Goal: Task Accomplishment & Management: Use online tool/utility

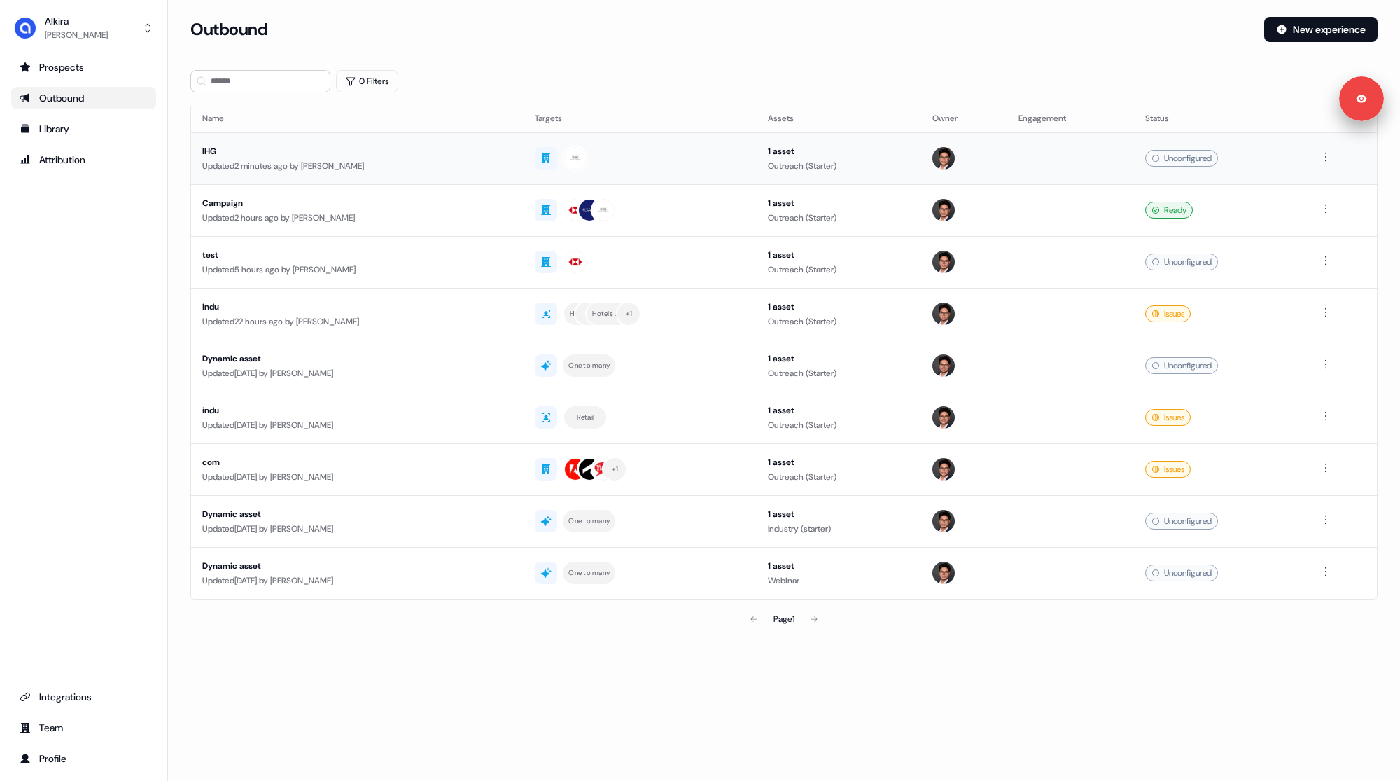
click at [524, 141] on td at bounding box center [640, 158] width 233 height 52
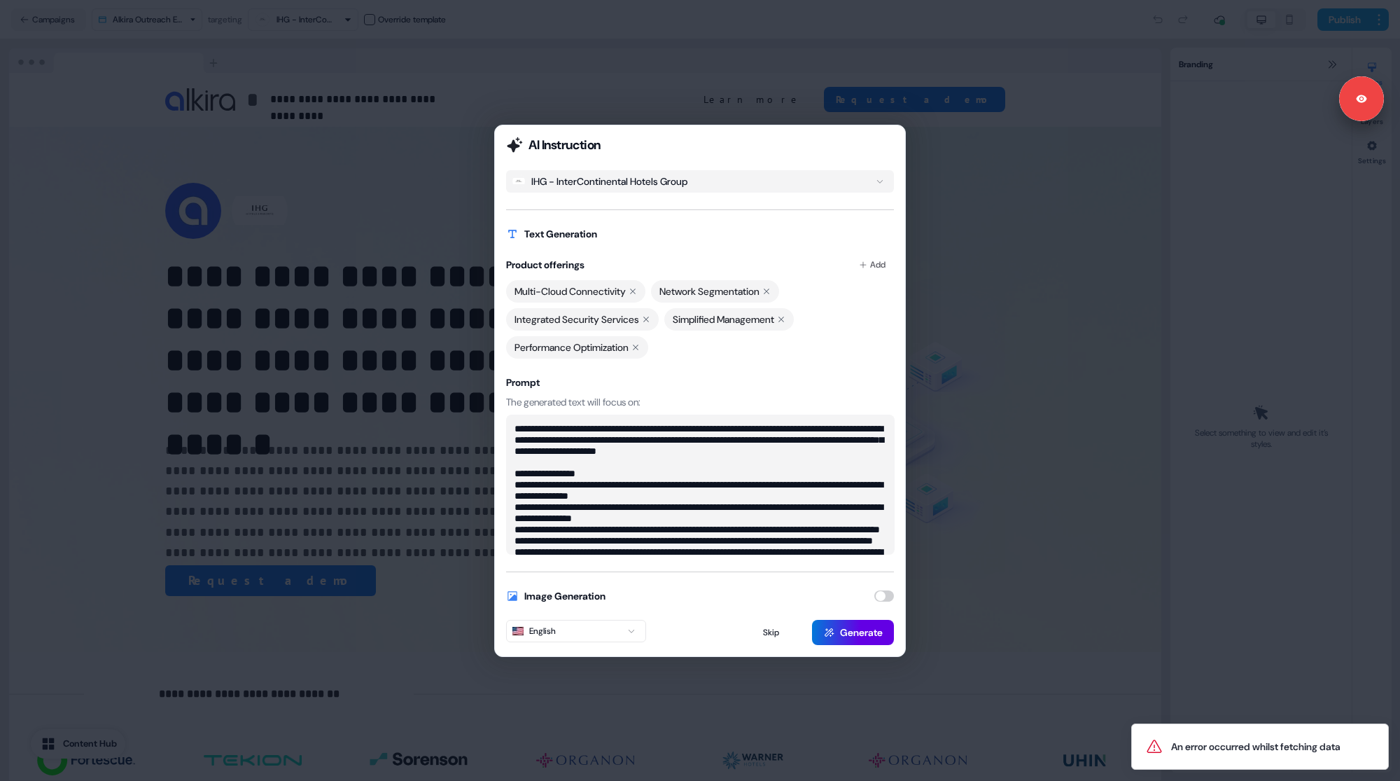
scroll to position [56, 0]
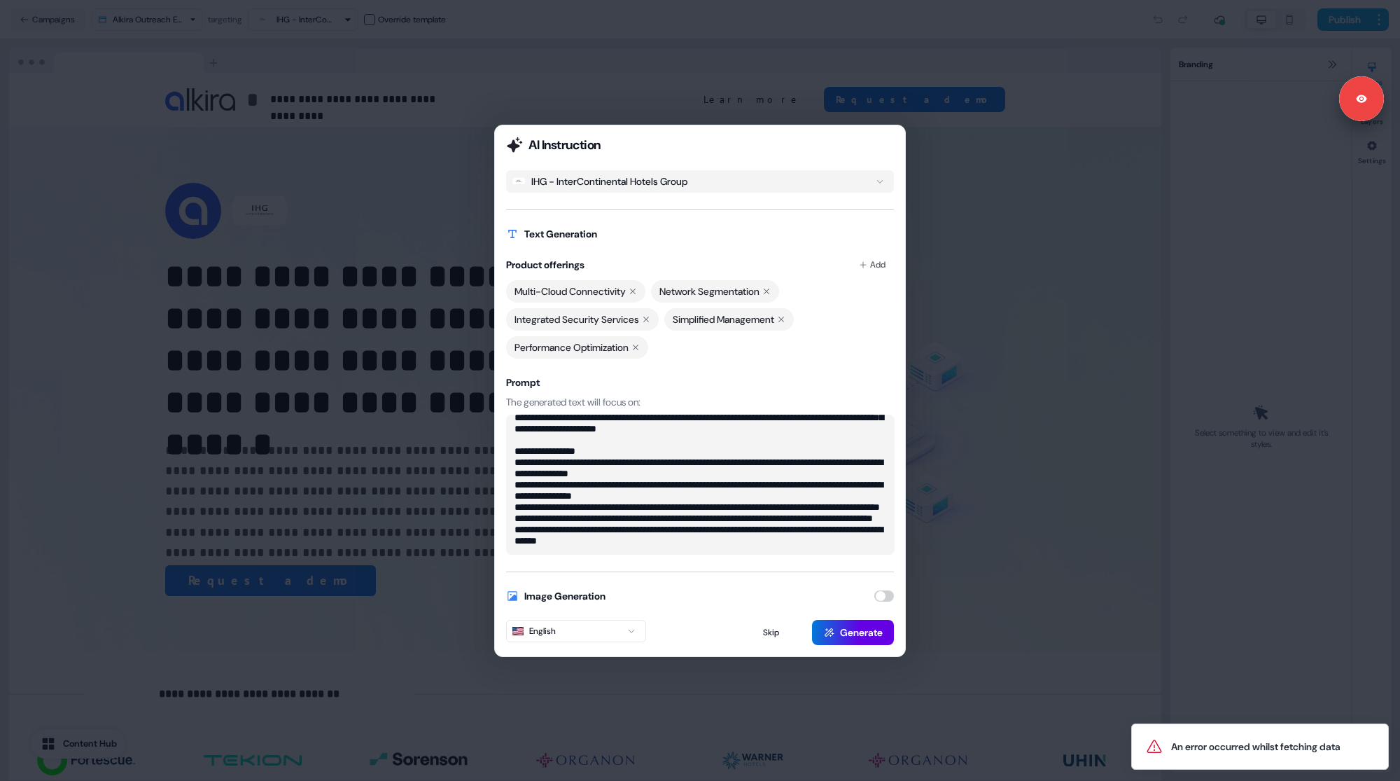
click at [681, 541] on textarea "**********" at bounding box center [700, 484] width 389 height 140
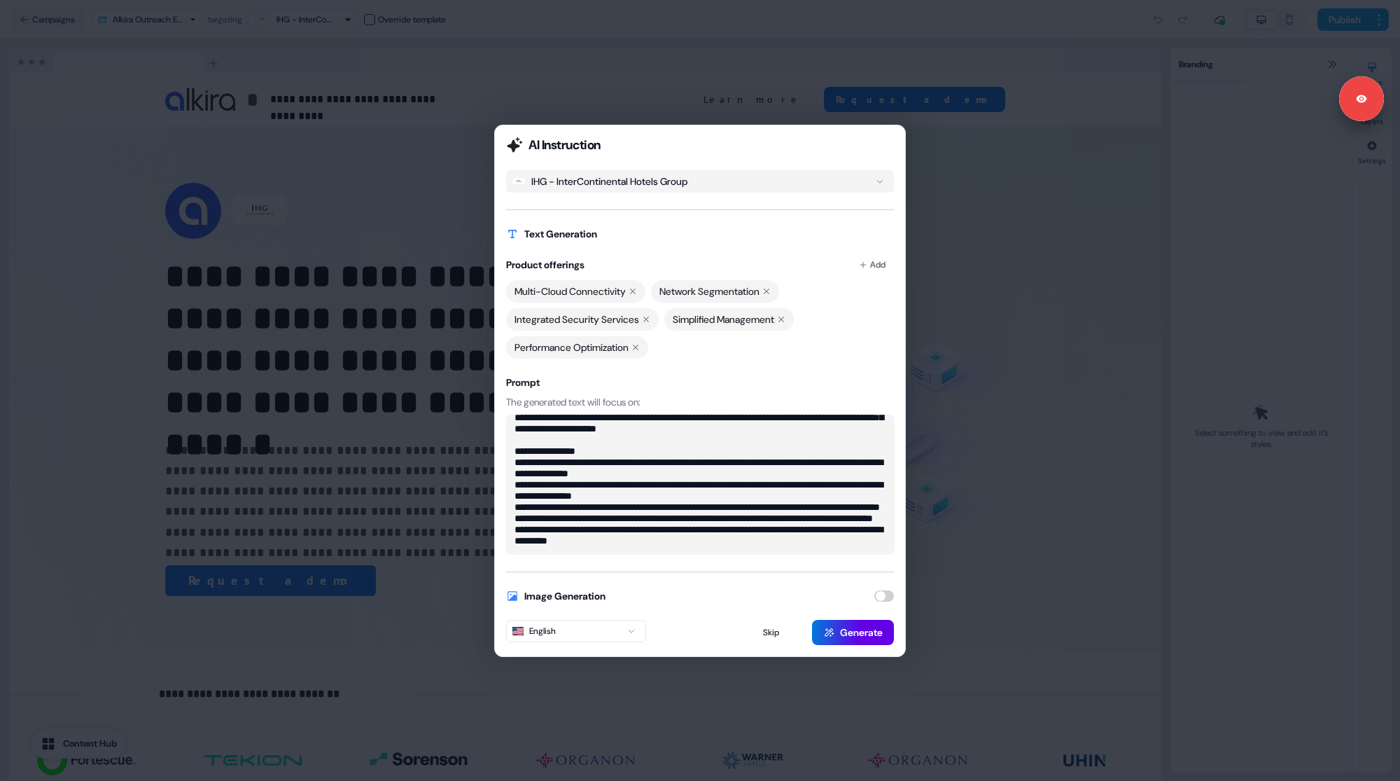
scroll to position [82, 0]
paste textarea "**********"
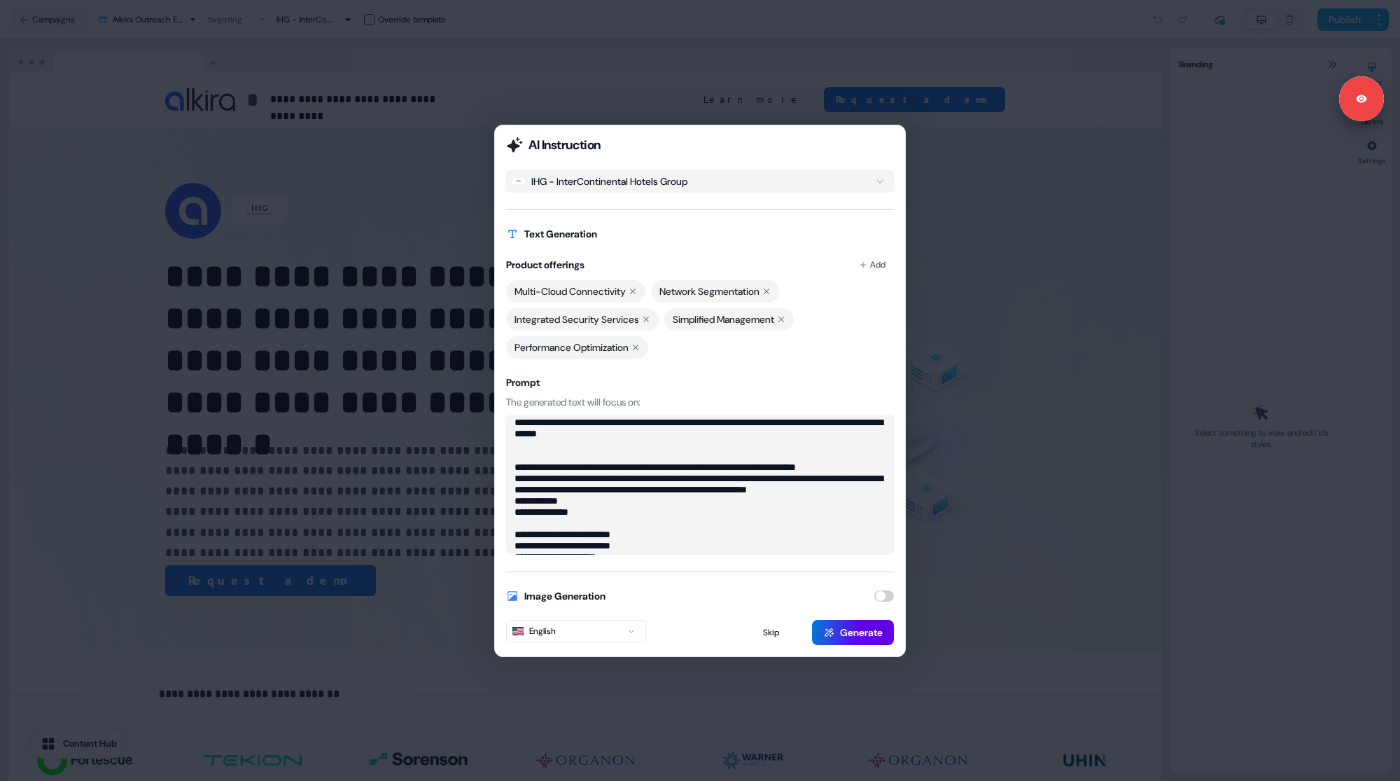
scroll to position [106, 0]
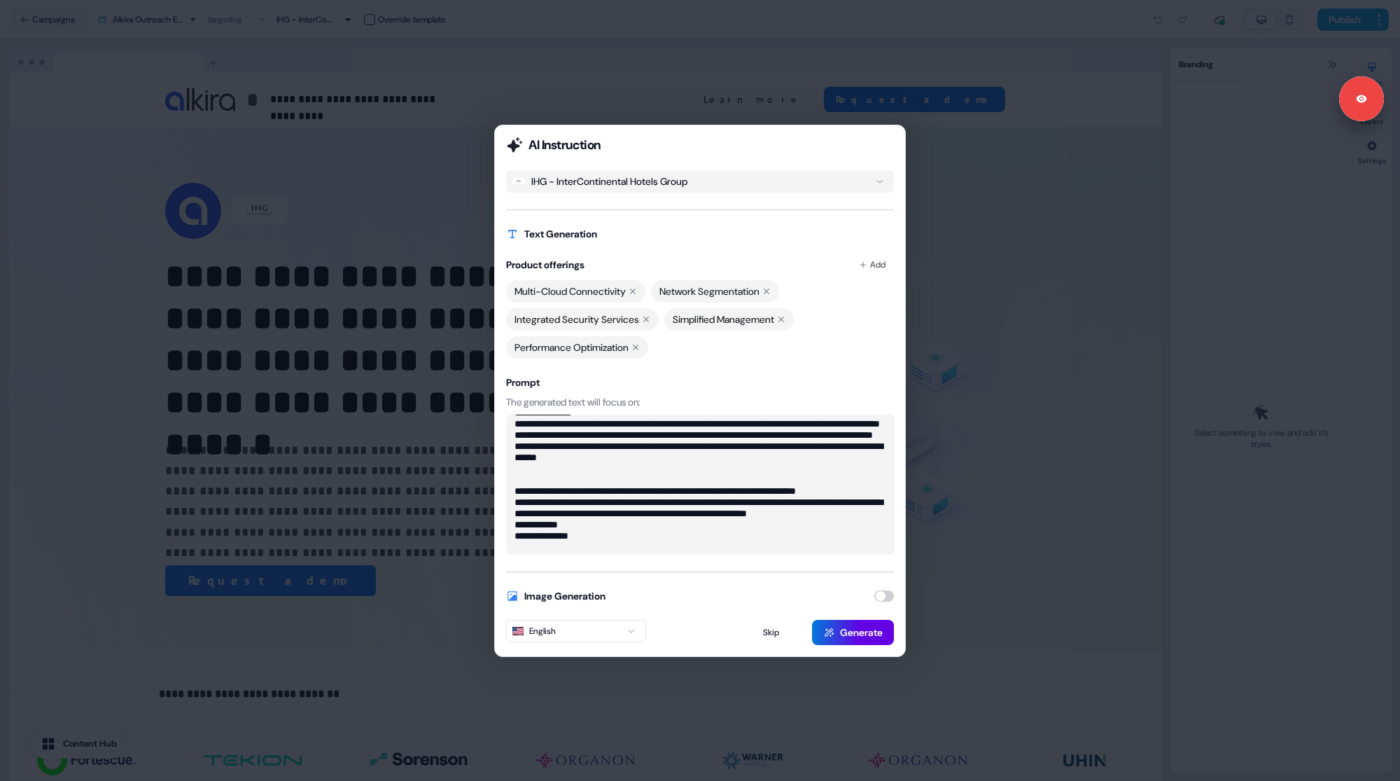
click at [580, 510] on textarea at bounding box center [700, 484] width 389 height 140
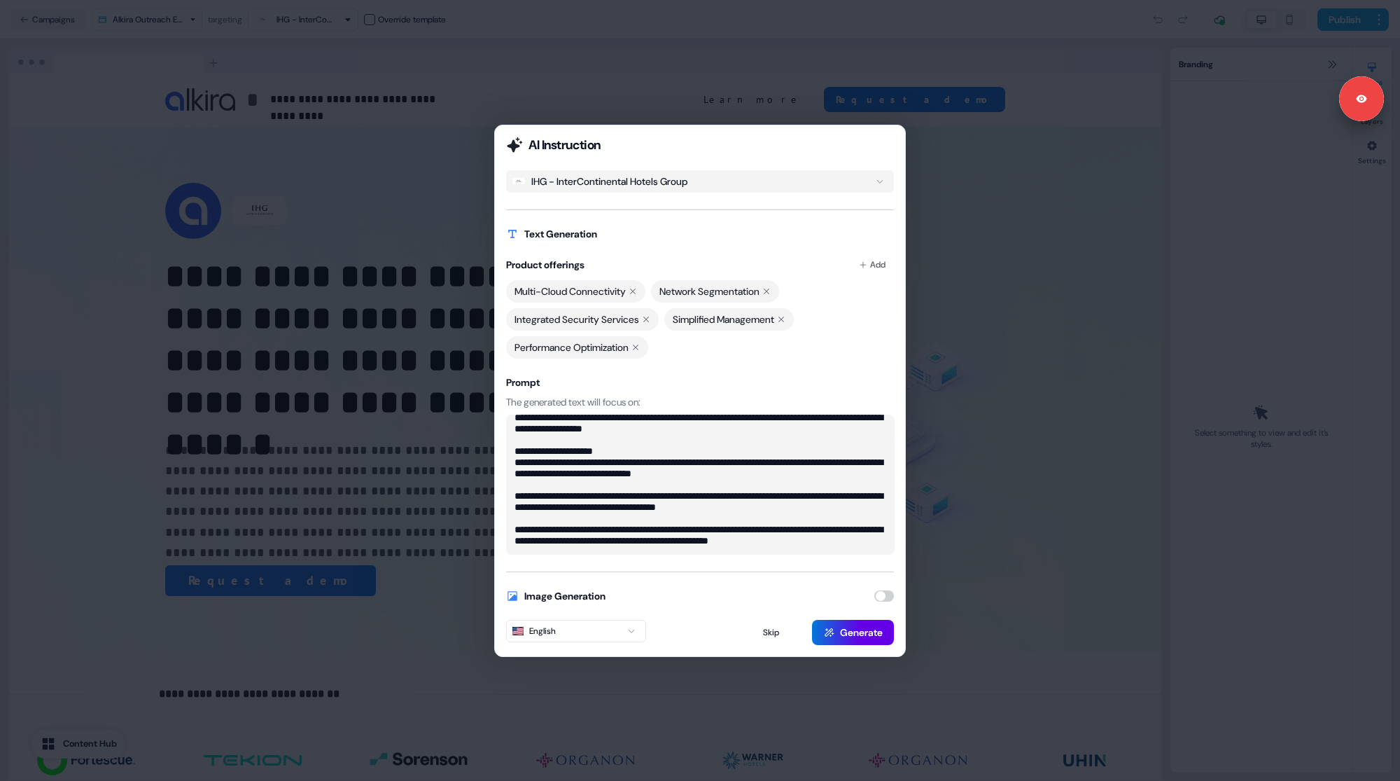
scroll to position [1187, 0]
click at [560, 555] on div "AI Instruction IHG - InterContinental Hotels Group Text Generation Product offe…" at bounding box center [700, 391] width 412 height 532
click at [562, 543] on textarea at bounding box center [700, 484] width 389 height 140
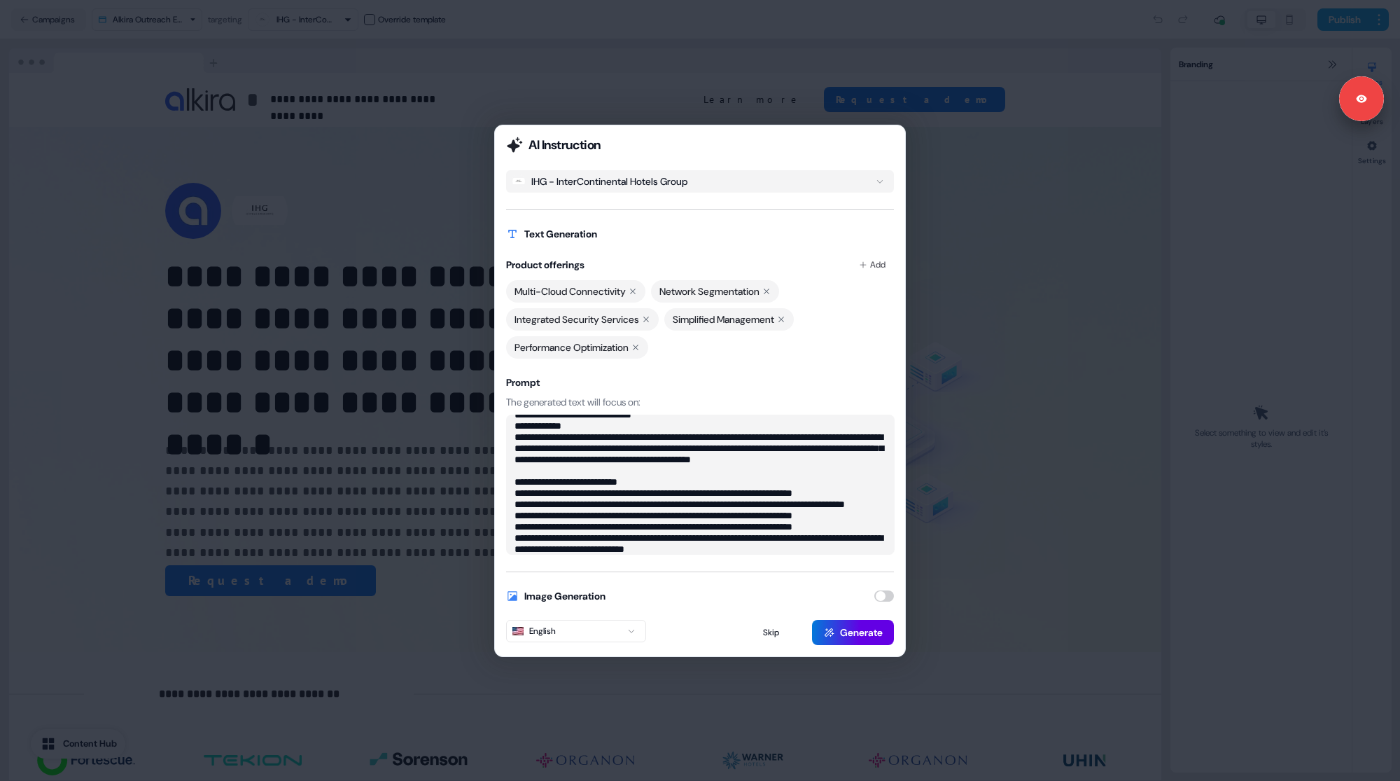
scroll to position [448, 0]
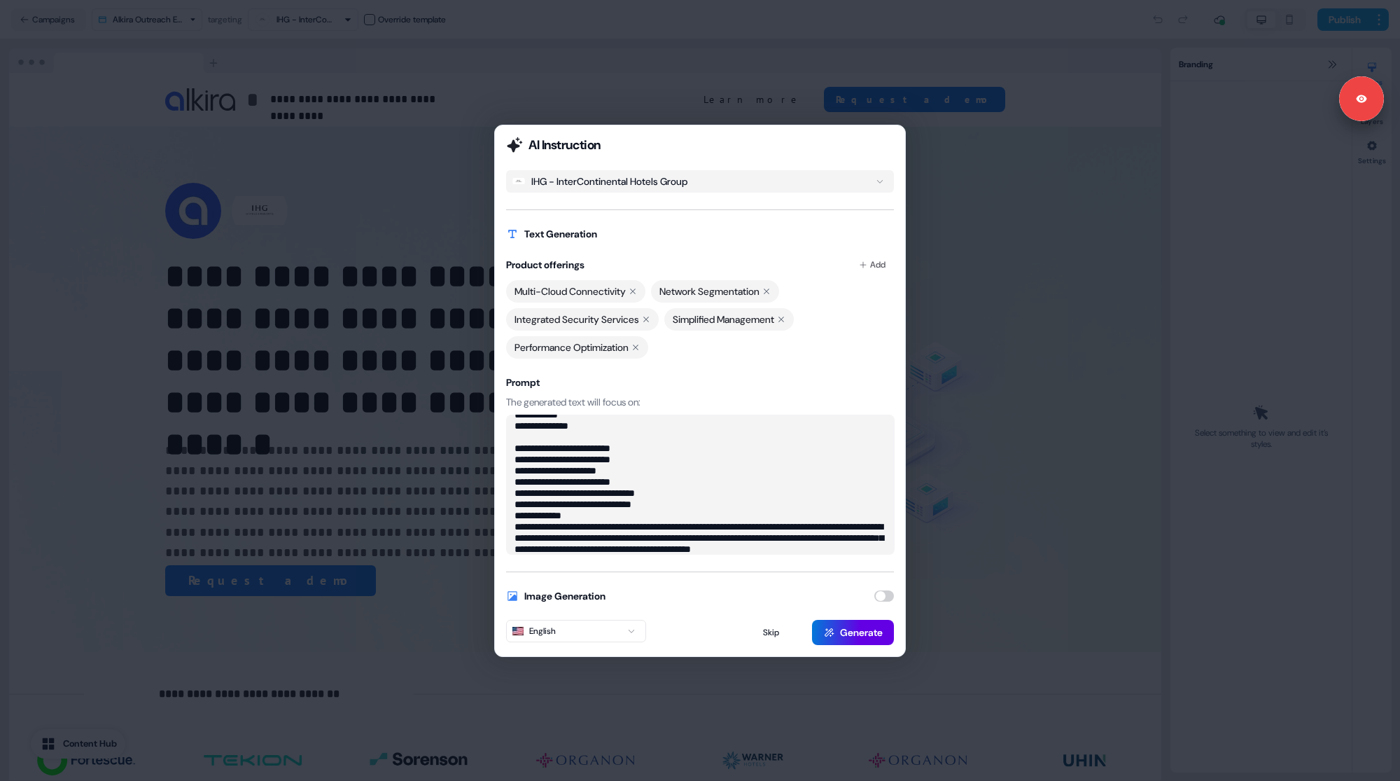
click at [636, 506] on textarea at bounding box center [700, 484] width 389 height 140
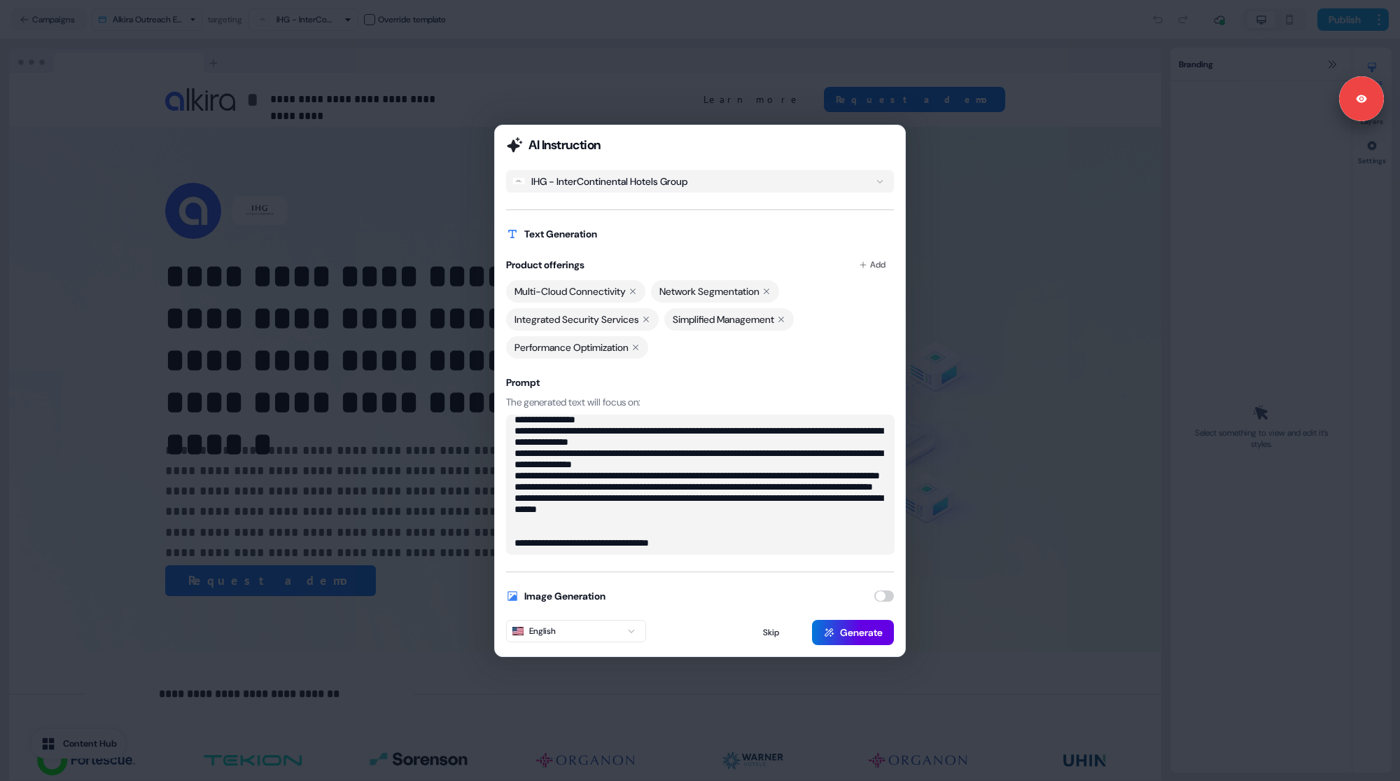
scroll to position [53, 0]
type textarea "**********"
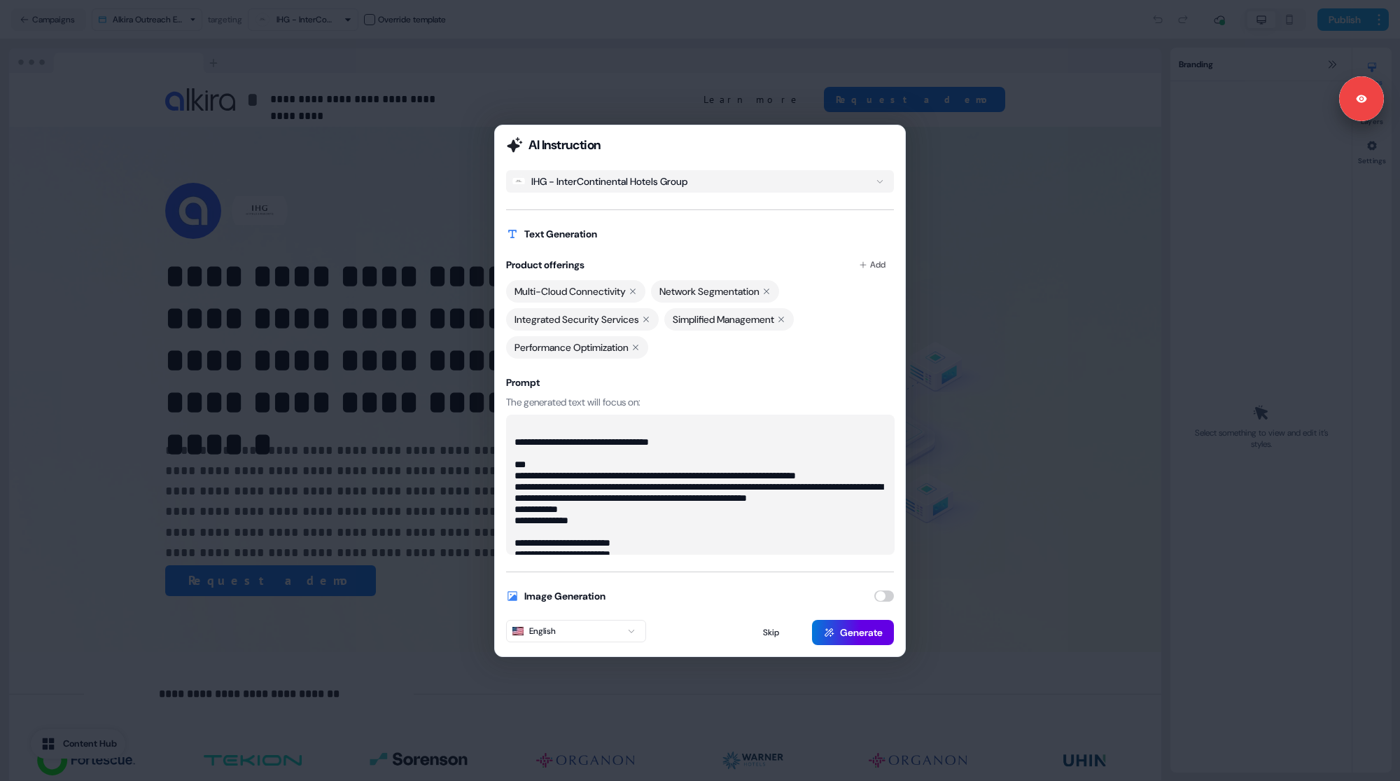
scroll to position [153, 0]
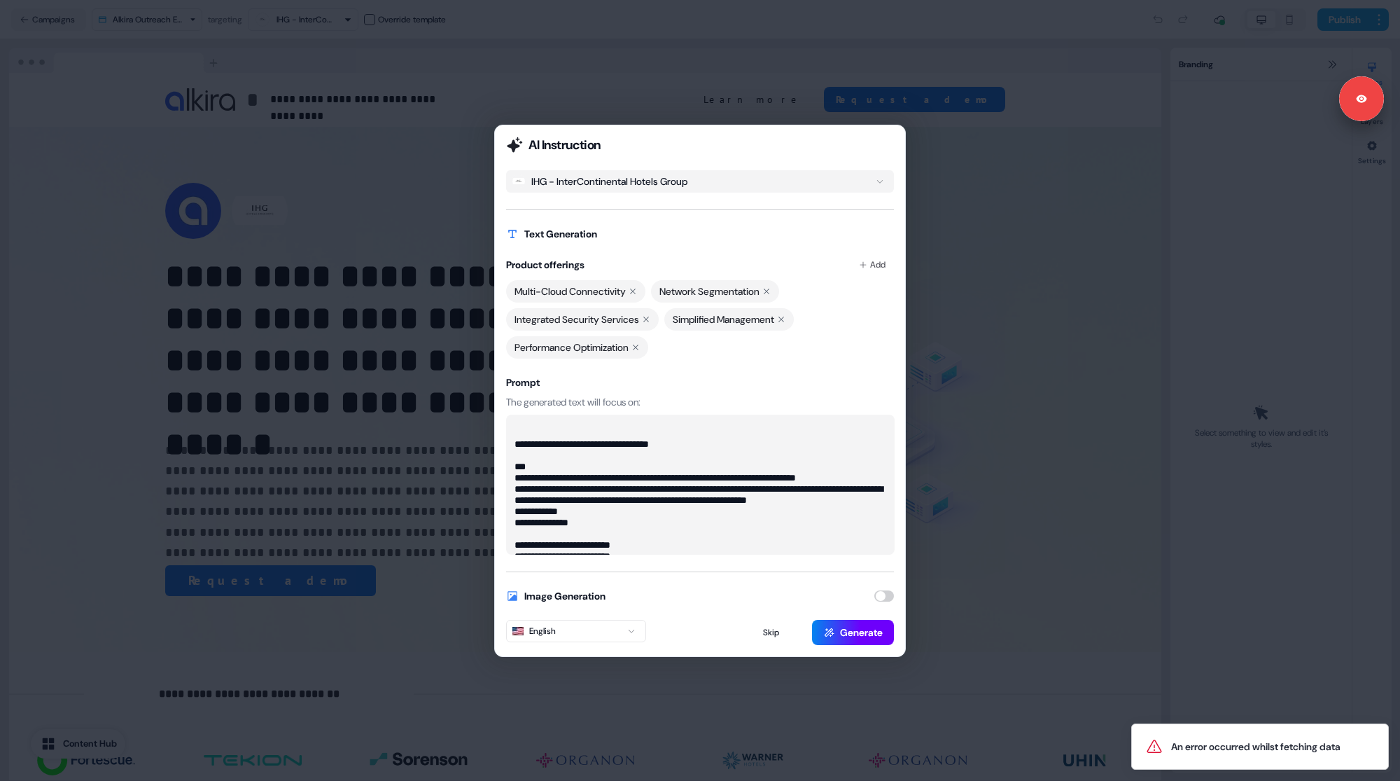
click at [852, 629] on button "Generate" at bounding box center [853, 632] width 82 height 25
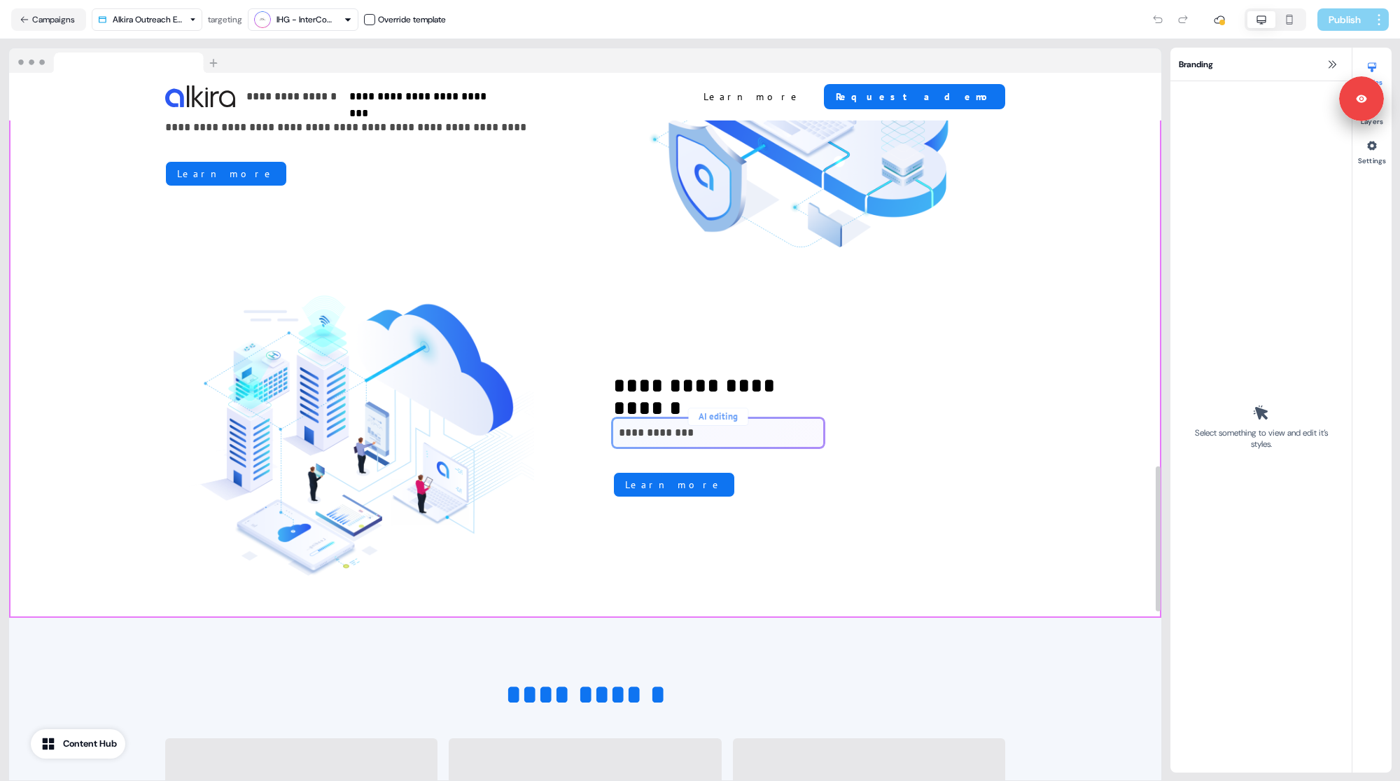
scroll to position [1916, 0]
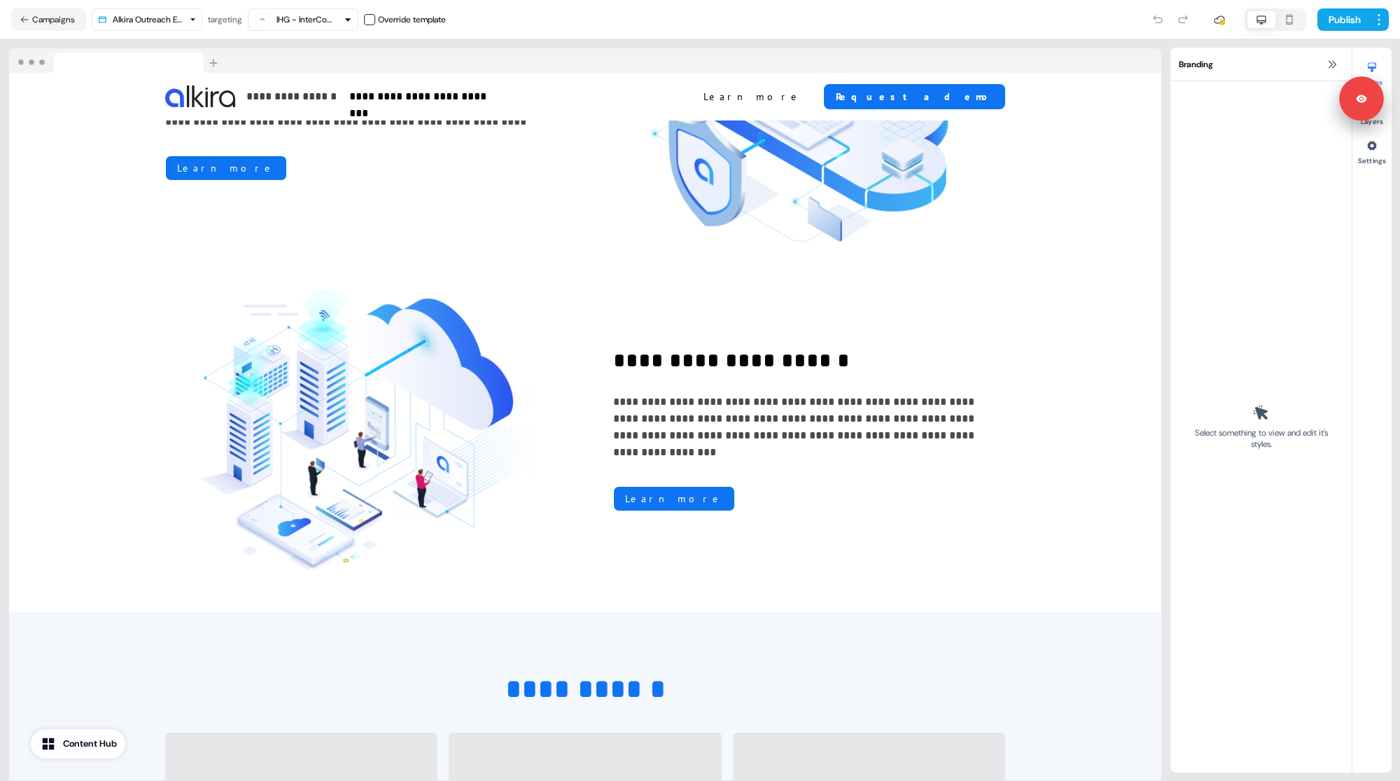
click at [314, 36] on nav "Campaigns Alkira Outreach Example targeting IHG - InterContinental Hotels Group…" at bounding box center [700, 19] width 1400 height 39
click at [317, 24] on div "IHG - InterContinental Hotels Group" at bounding box center [305, 20] width 56 height 14
click at [71, 15] on button "Campaigns" at bounding box center [48, 19] width 75 height 22
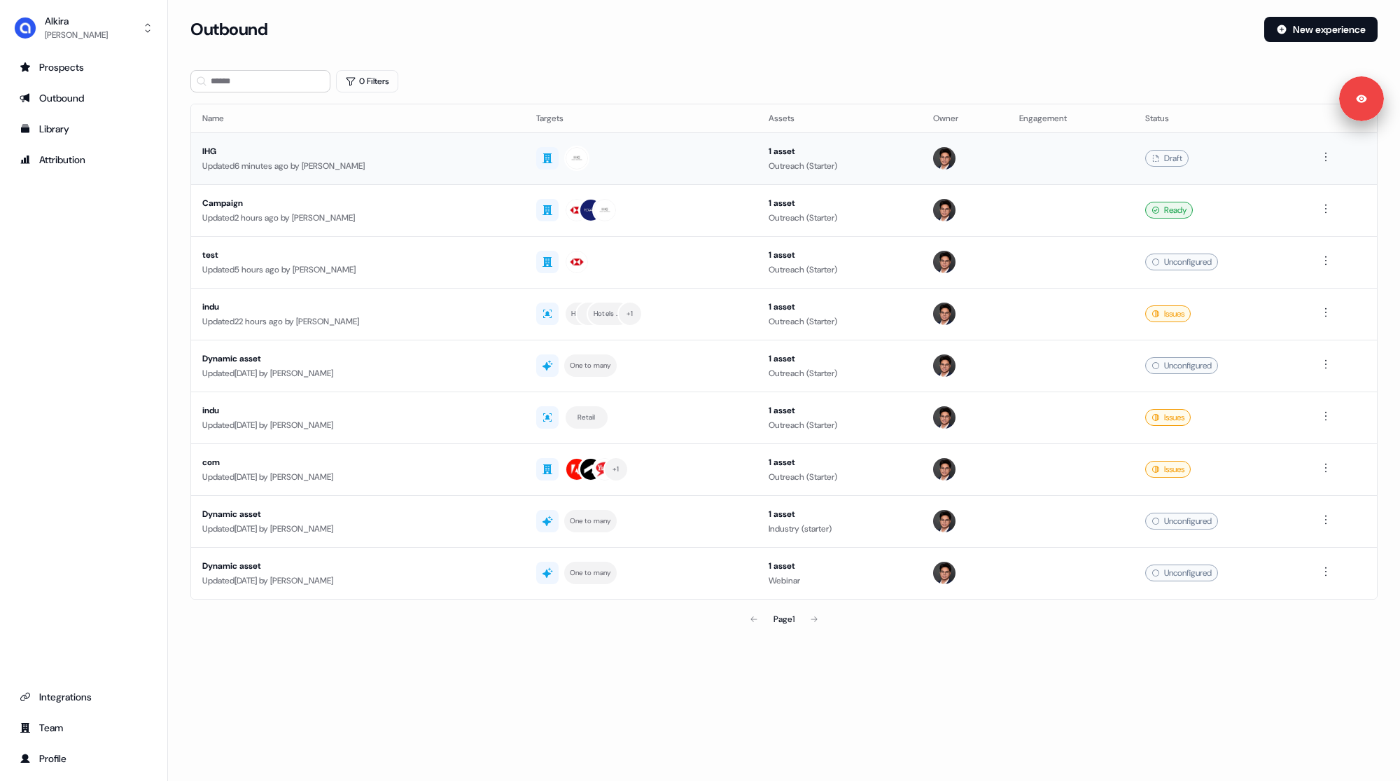
click at [396, 151] on div "IHG" at bounding box center [358, 151] width 312 height 14
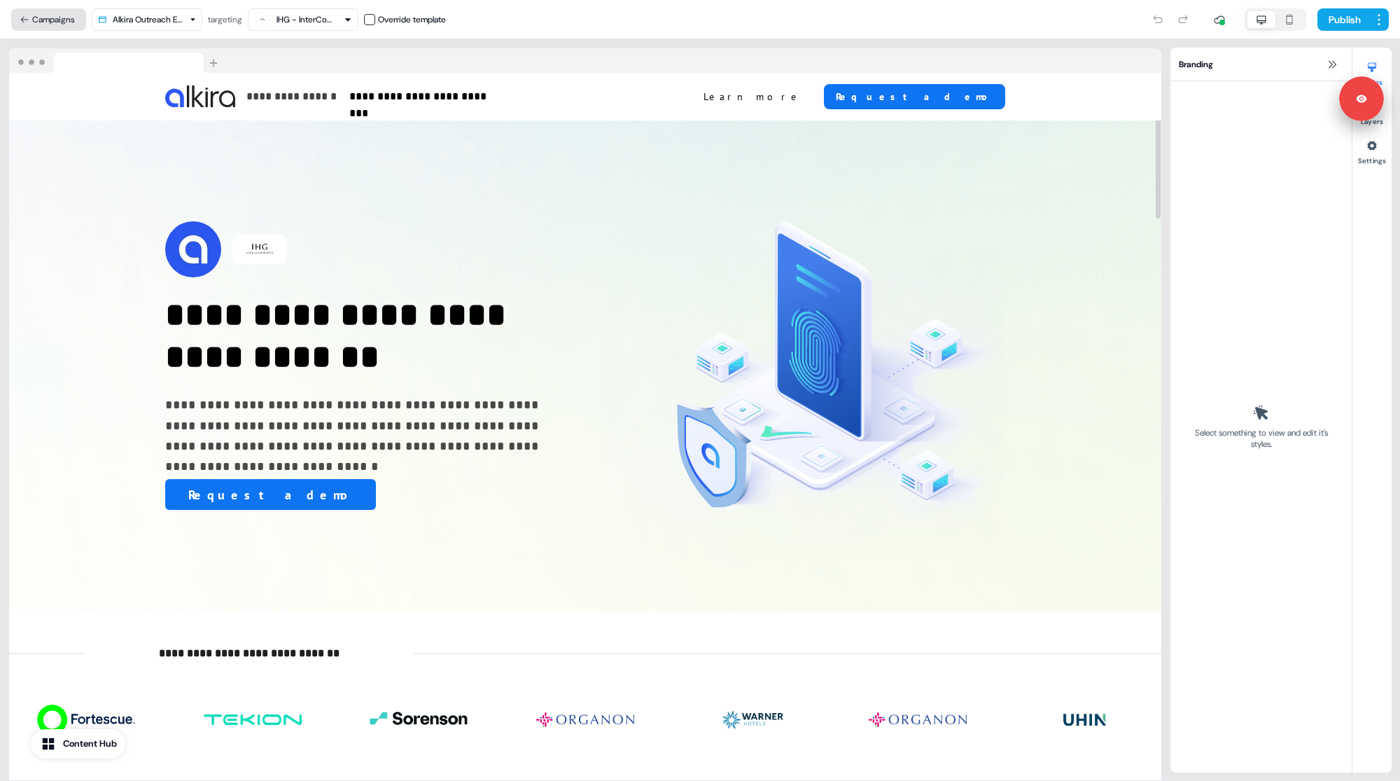
click at [64, 24] on button "Campaigns" at bounding box center [48, 19] width 75 height 22
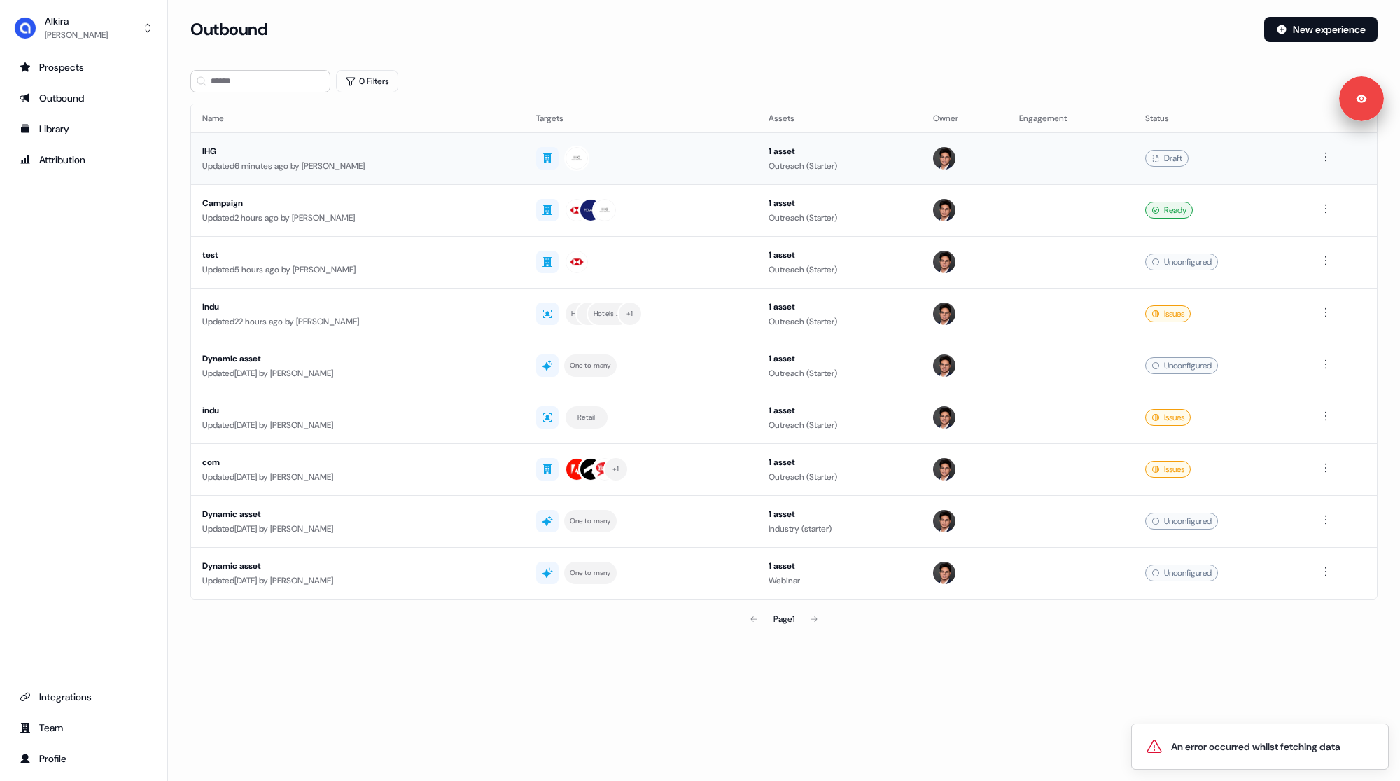
click at [332, 164] on div "Updated 6 minutes ago by Hugh Le" at bounding box center [358, 166] width 312 height 14
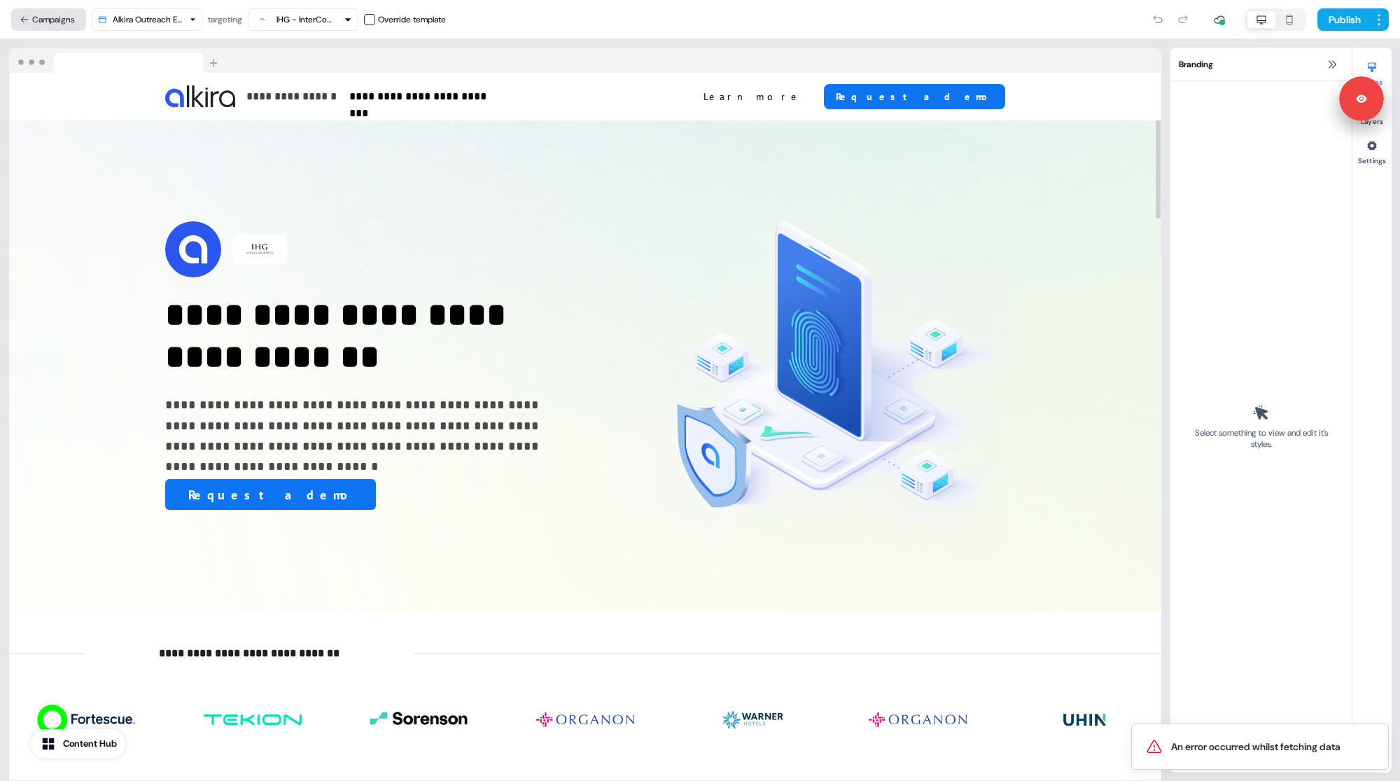
click at [57, 13] on button "Campaigns" at bounding box center [48, 19] width 75 height 22
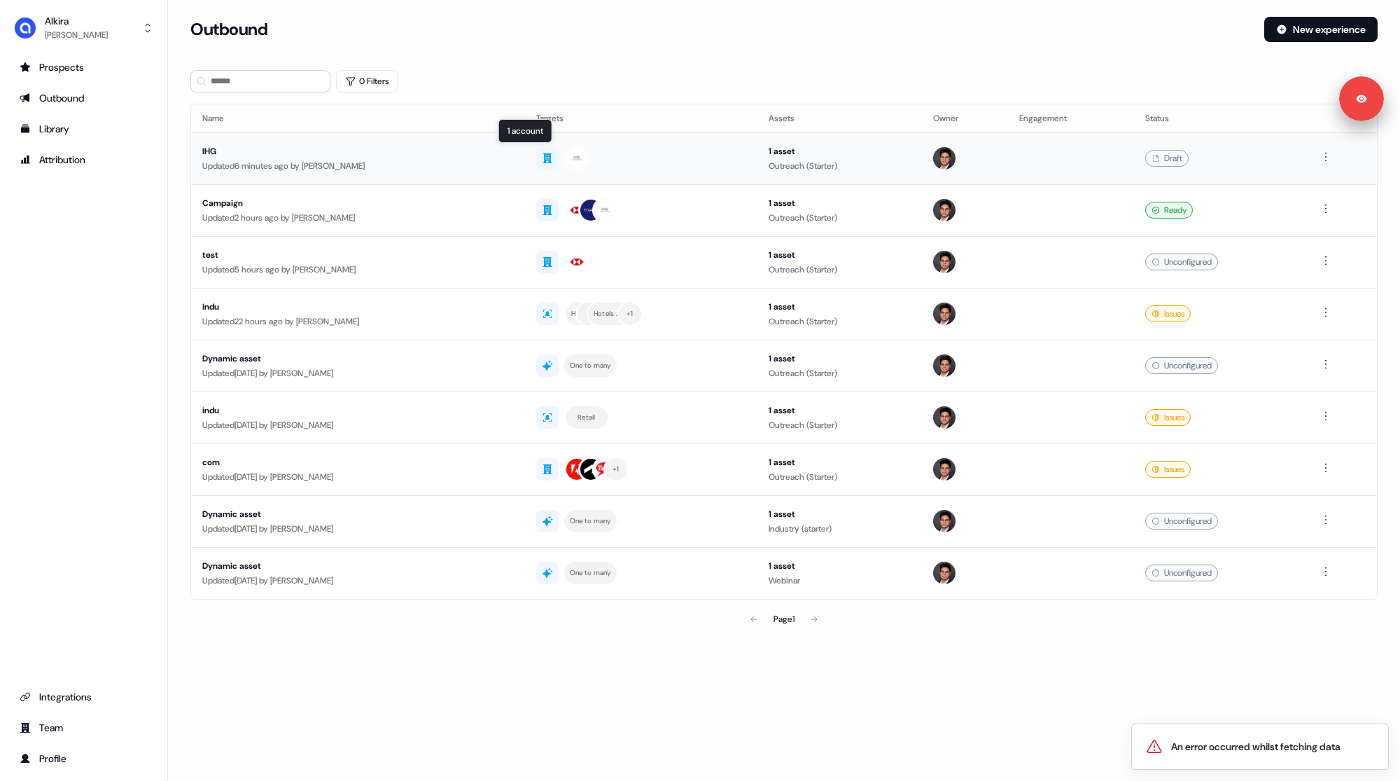
click at [660, 154] on div at bounding box center [641, 158] width 210 height 25
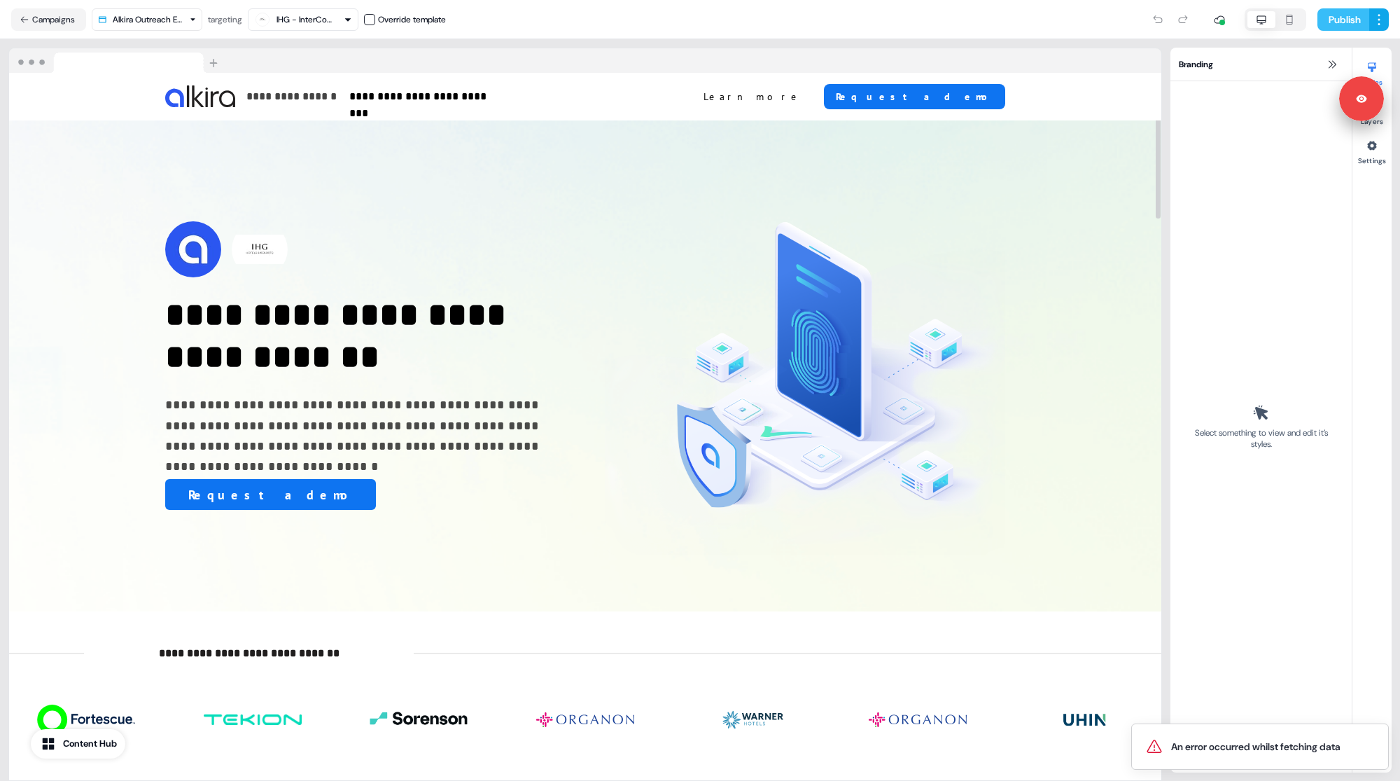
click at [1335, 18] on button "Publish" at bounding box center [1344, 19] width 52 height 22
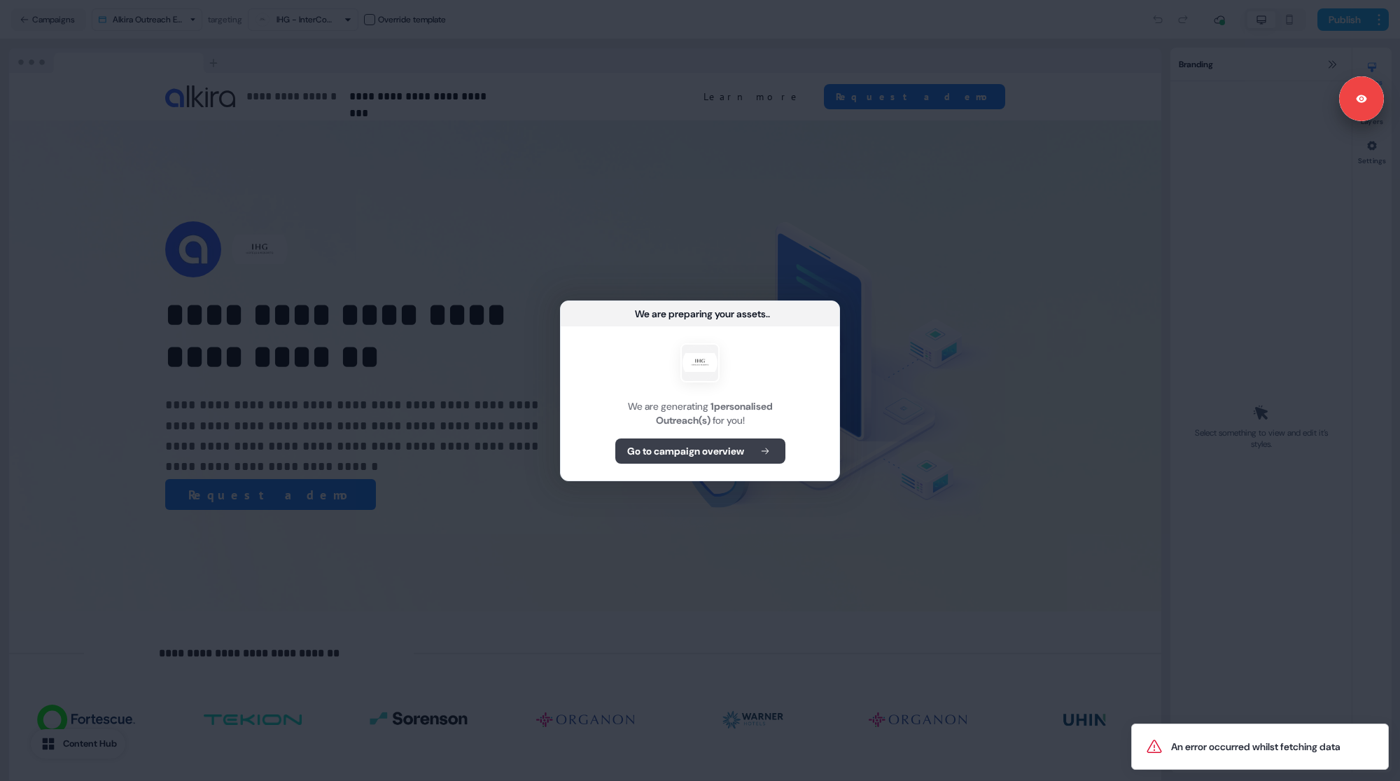
click at [672, 454] on b "Go to campaign overview" at bounding box center [685, 451] width 117 height 14
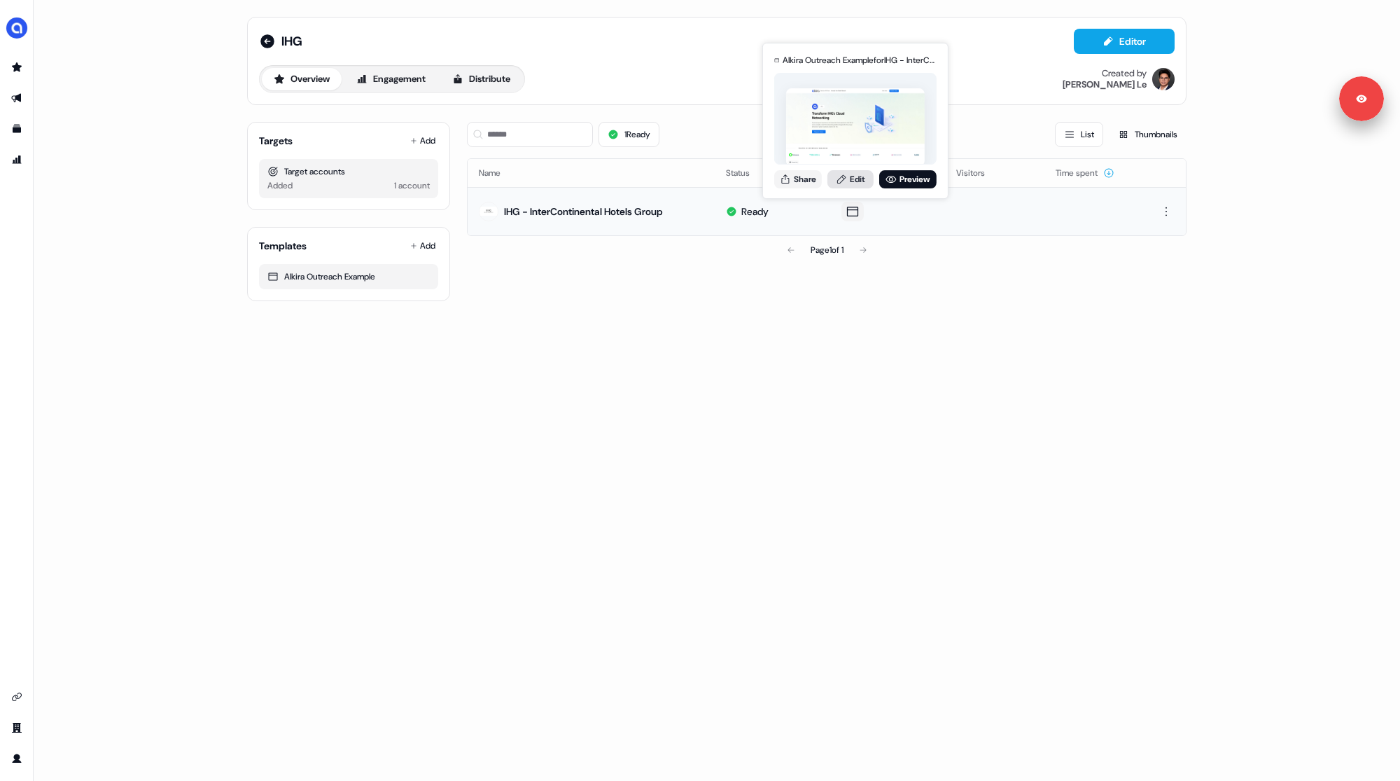
click at [849, 178] on link "Edit" at bounding box center [851, 179] width 46 height 18
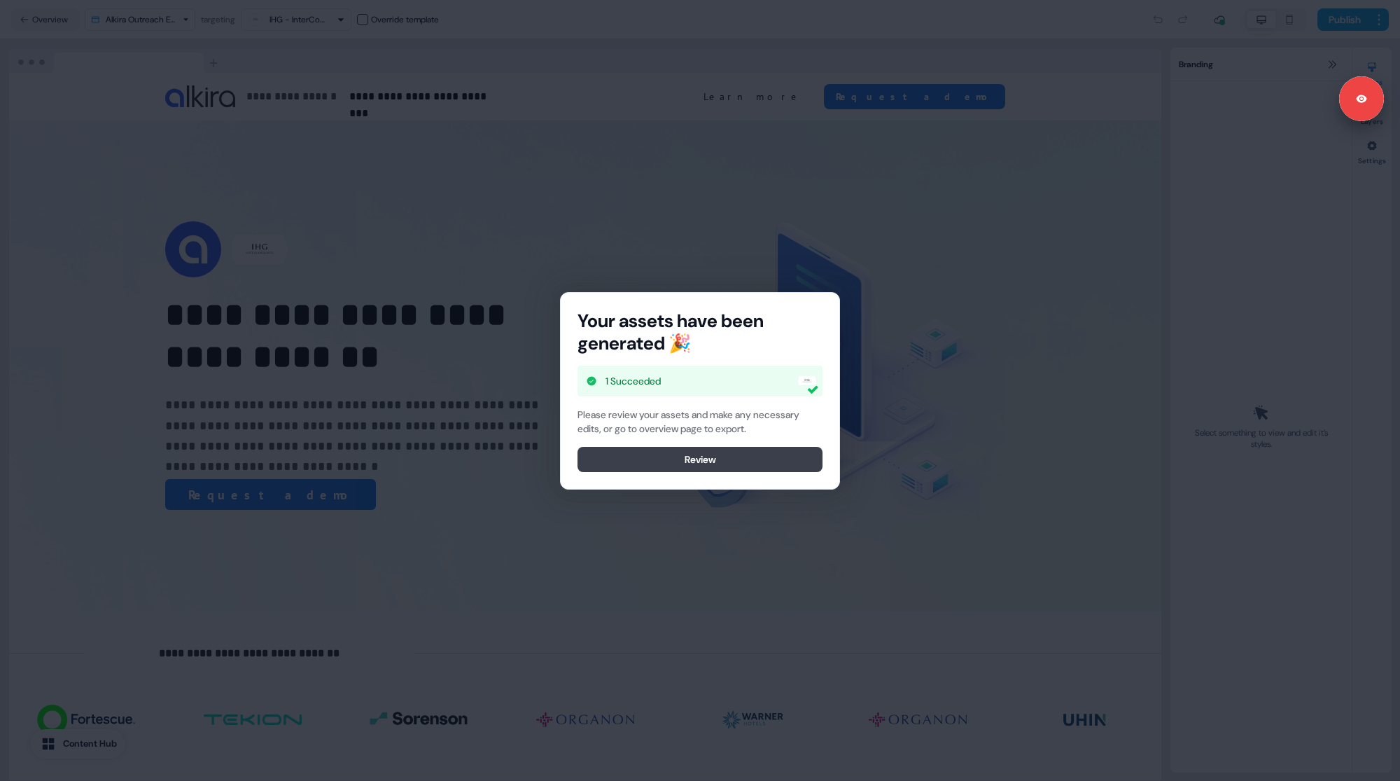
click at [642, 458] on button "Review" at bounding box center [700, 459] width 245 height 25
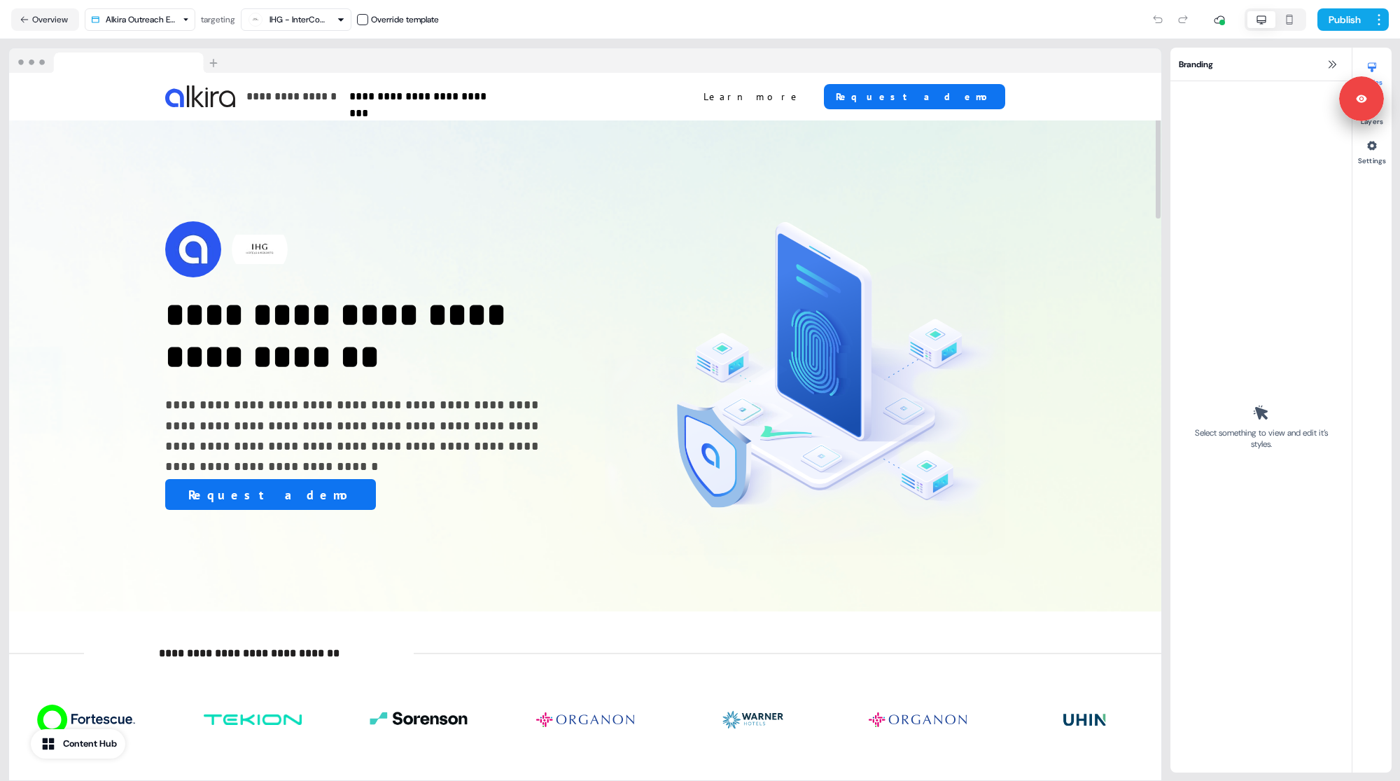
click at [786, 33] on div "Publish" at bounding box center [914, 20] width 950 height 28
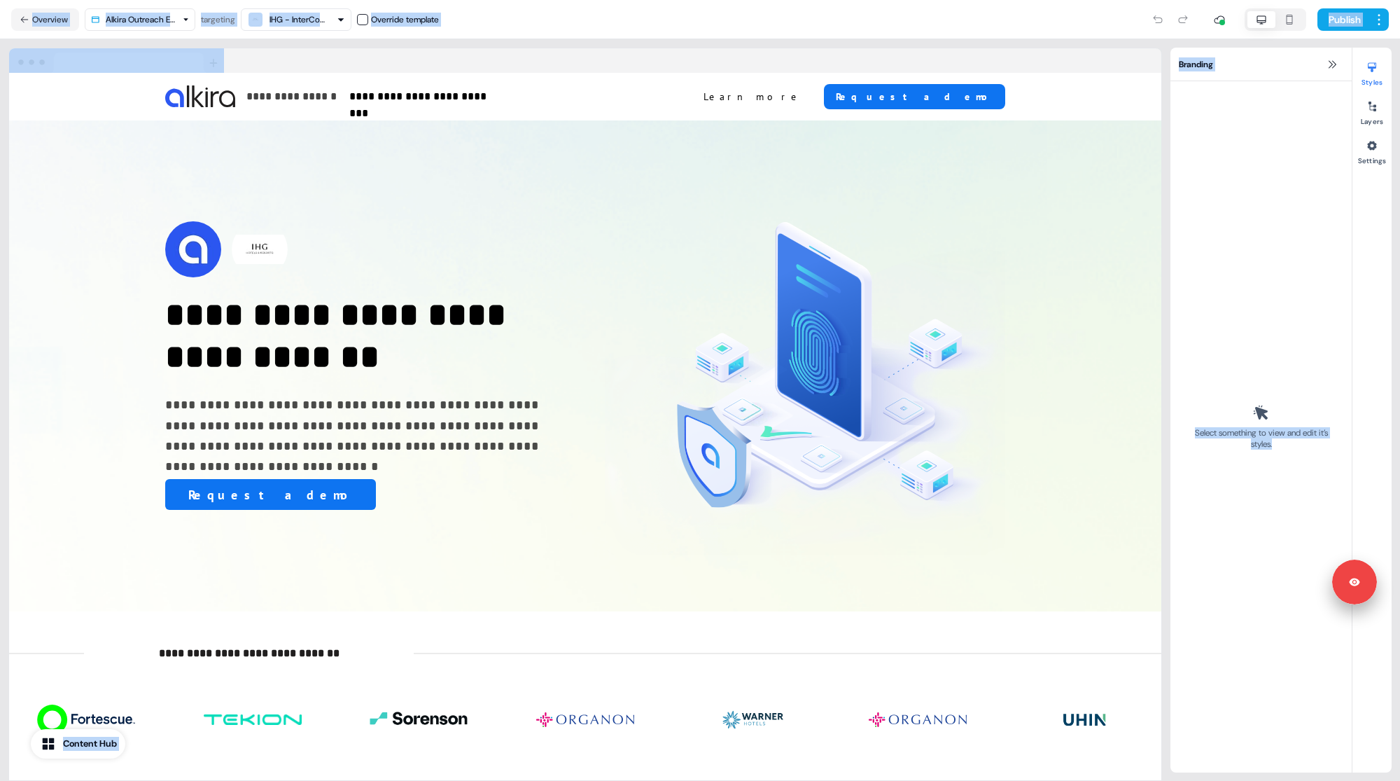
drag, startPoint x: 1363, startPoint y: 100, endPoint x: 1349, endPoint y: 636, distance: 536.5
click at [1349, 636] on body "**********" at bounding box center [700, 390] width 1400 height 781
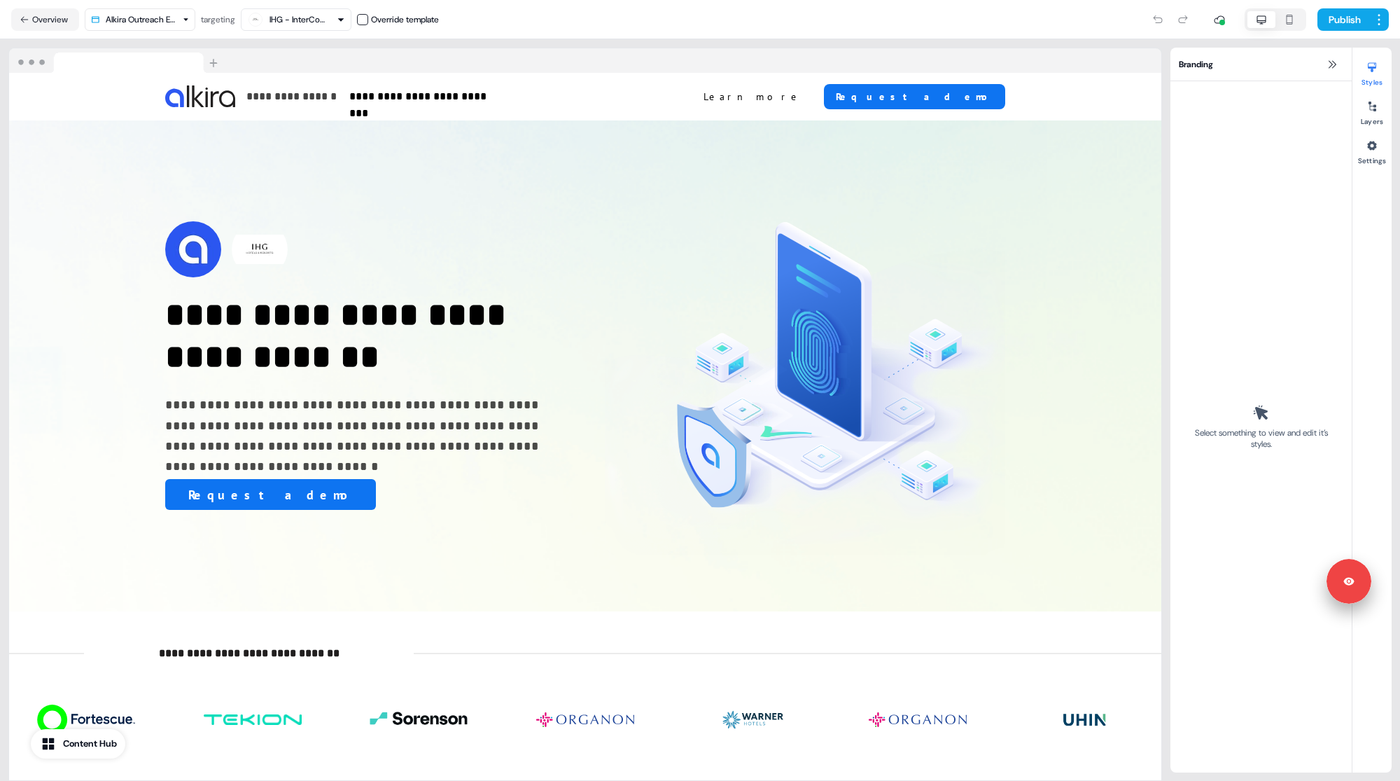
click at [1232, 253] on div "Select something to view and edit it’s styles." at bounding box center [1261, 427] width 165 height 674
click at [1377, 158] on button "Settings" at bounding box center [1372, 149] width 39 height 31
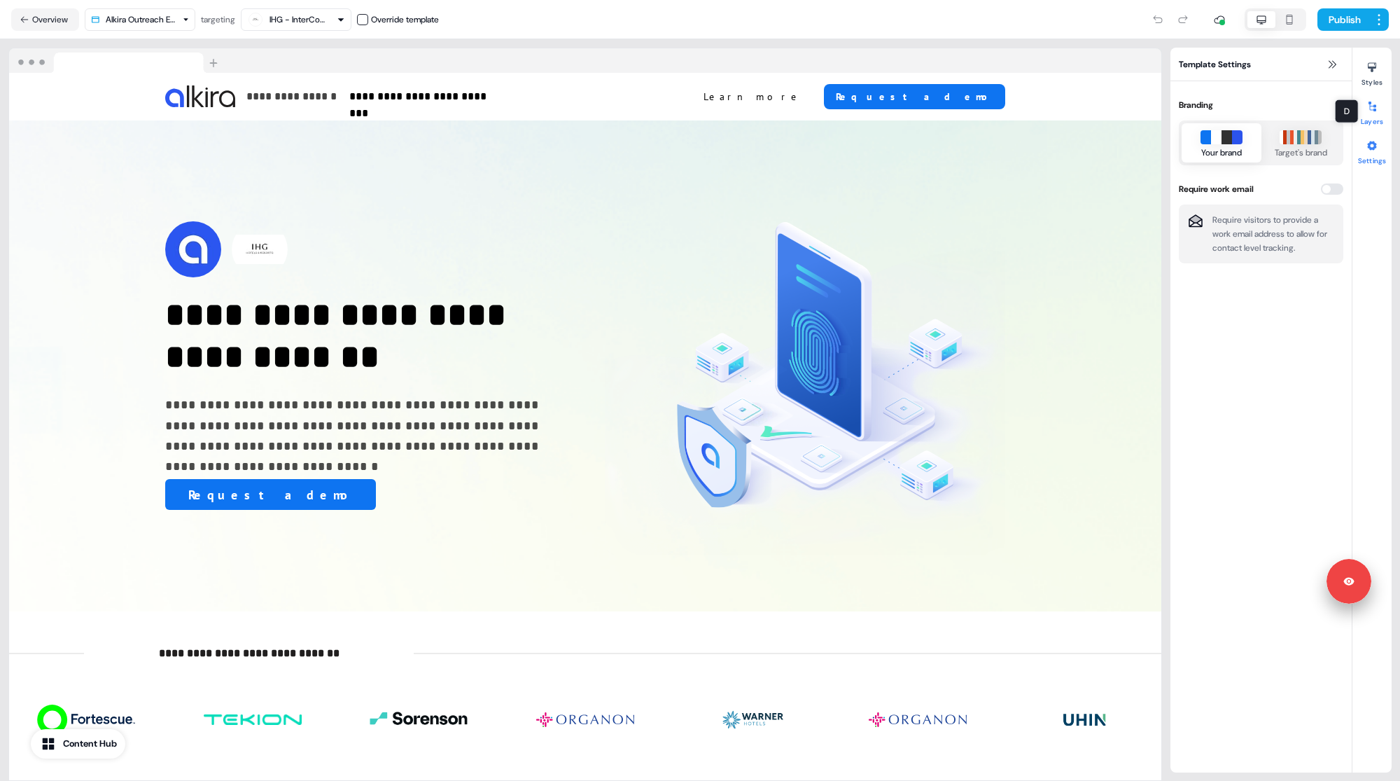
click at [1379, 102] on div at bounding box center [1372, 106] width 22 height 22
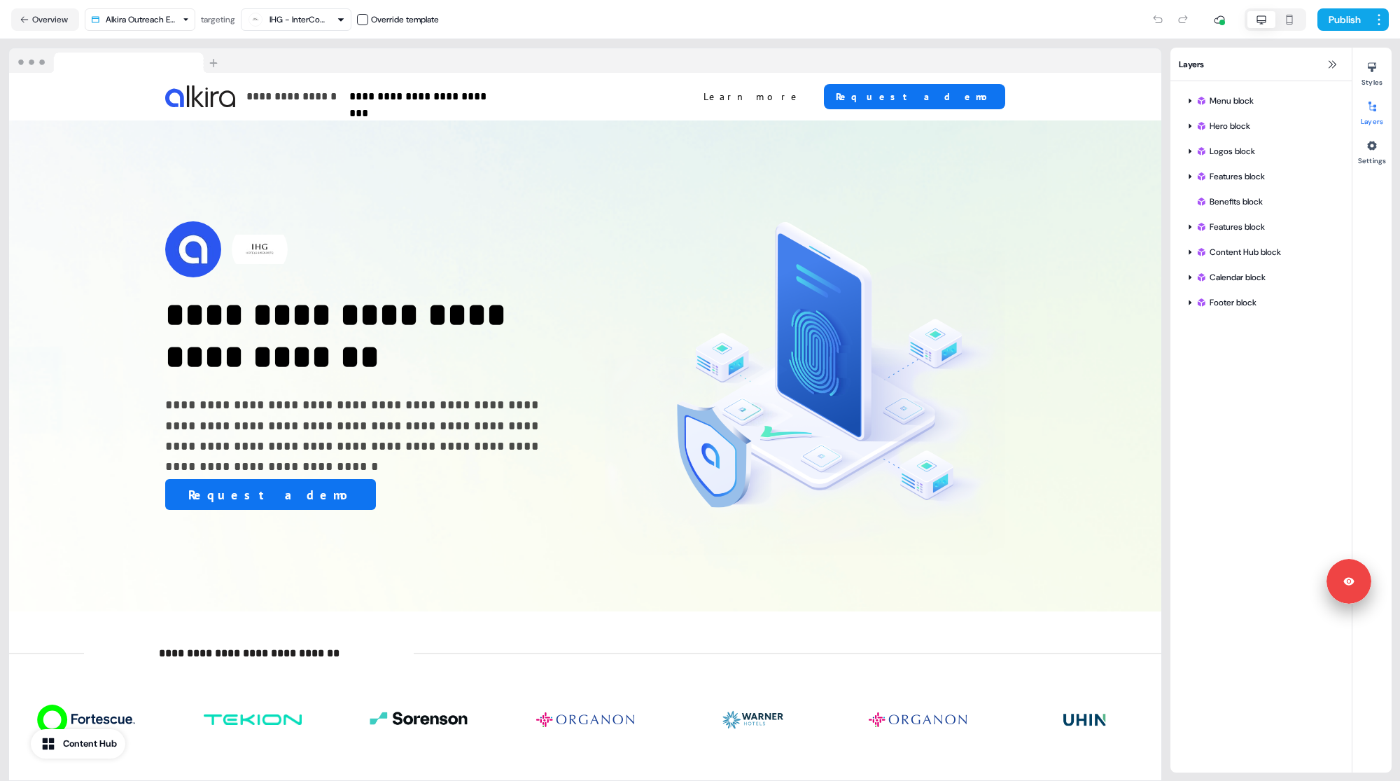
click at [1377, 90] on div "Styles Layers Settings" at bounding box center [1372, 410] width 39 height 725
click at [1376, 81] on button "Styles" at bounding box center [1372, 71] width 39 height 31
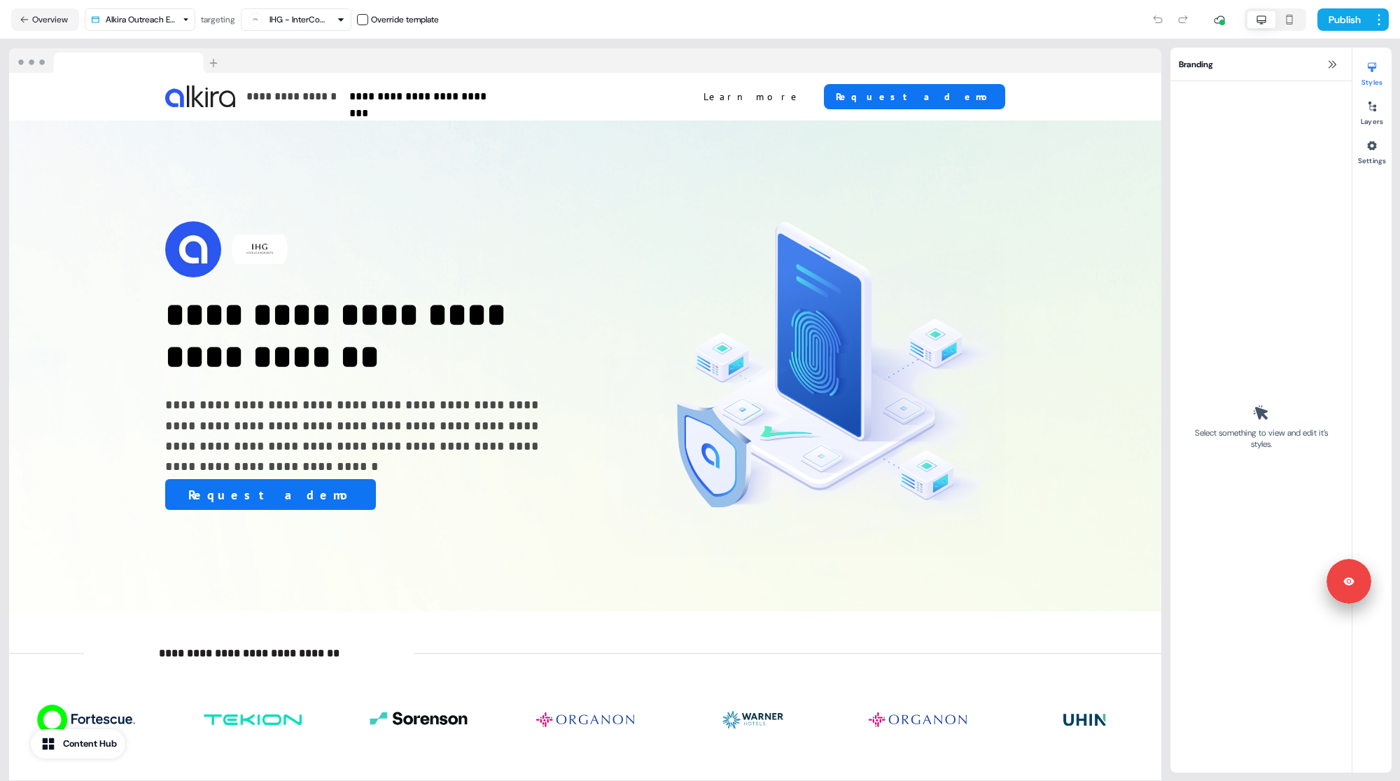
click at [730, 27] on div "Publish" at bounding box center [914, 20] width 950 height 28
click at [732, 25] on div "Publish" at bounding box center [914, 20] width 950 height 28
click at [311, 424] on p "**********" at bounding box center [365, 426] width 400 height 62
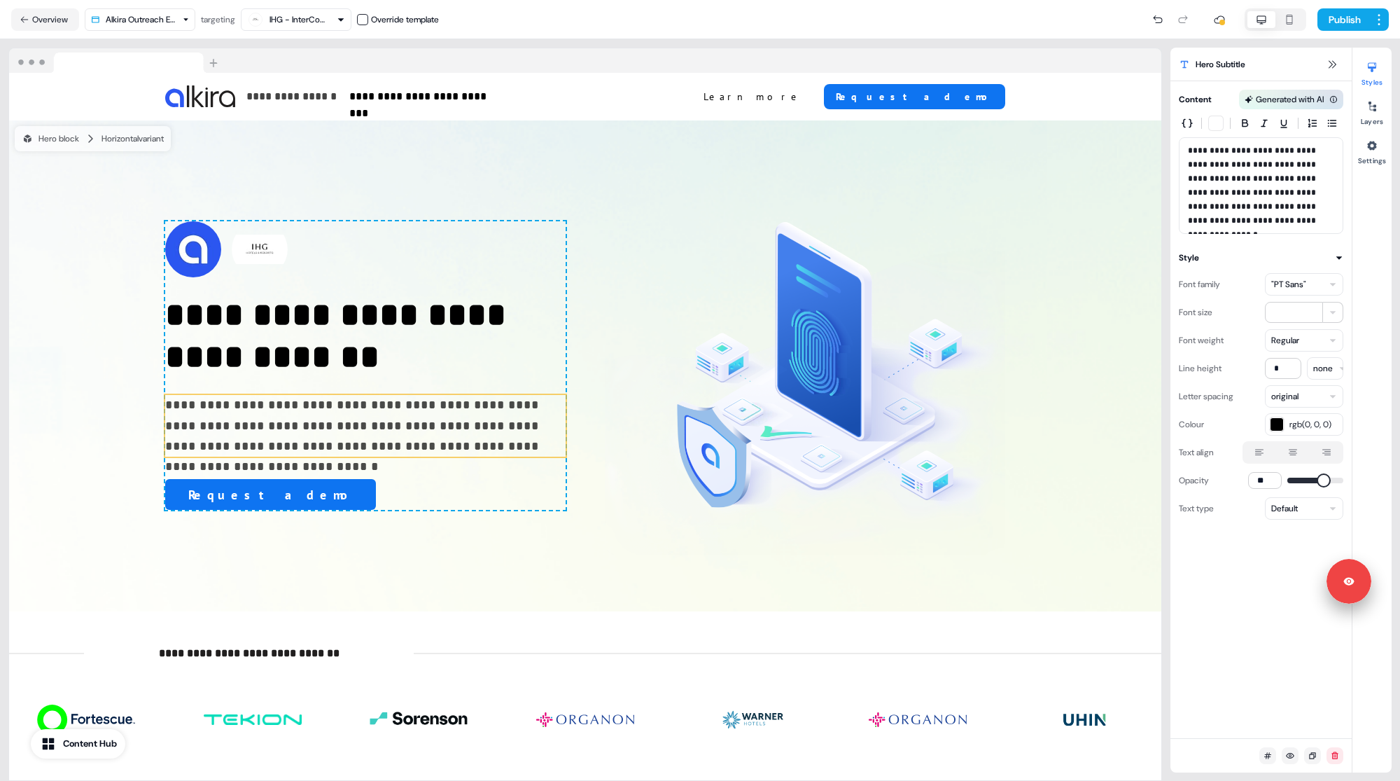
click at [1277, 225] on p "**********" at bounding box center [1261, 186] width 147 height 84
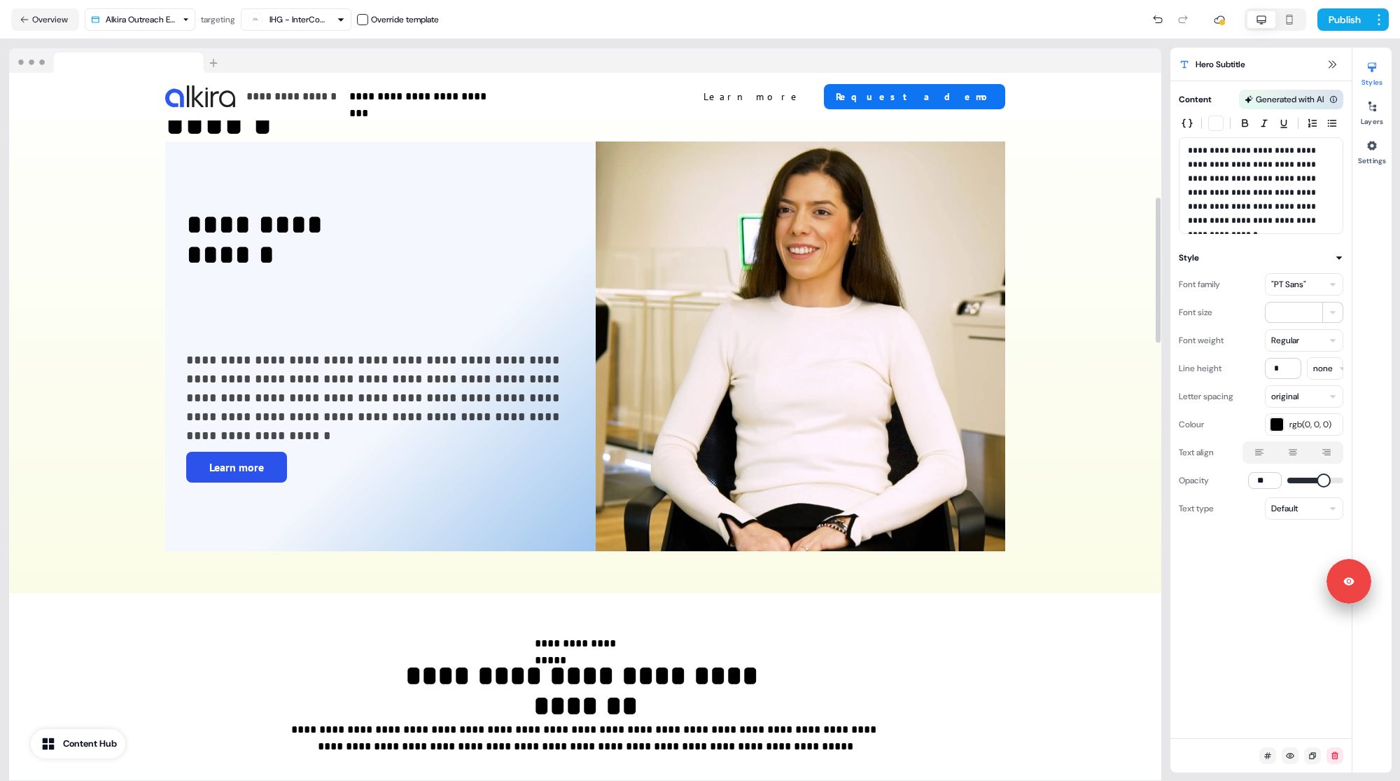
scroll to position [774, 0]
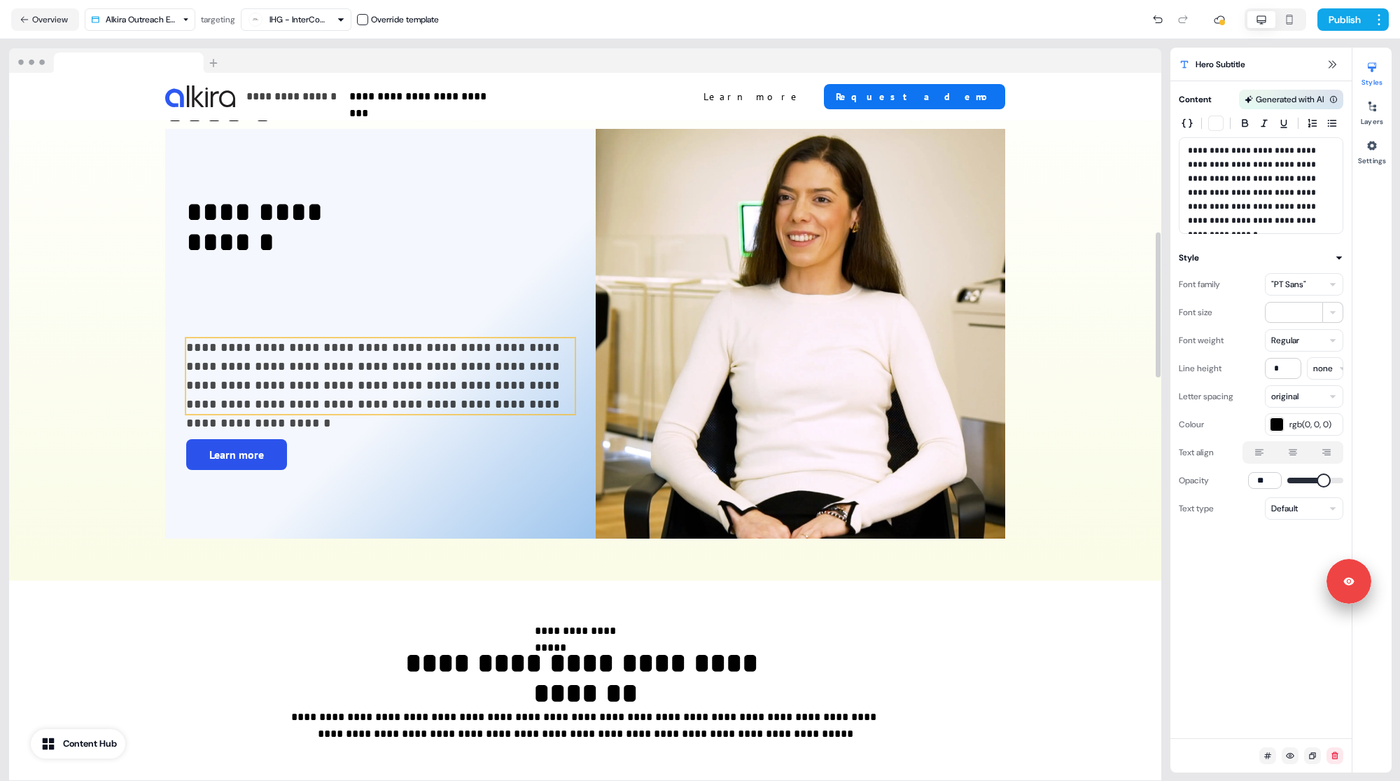
click at [325, 376] on p "**********" at bounding box center [380, 376] width 389 height 76
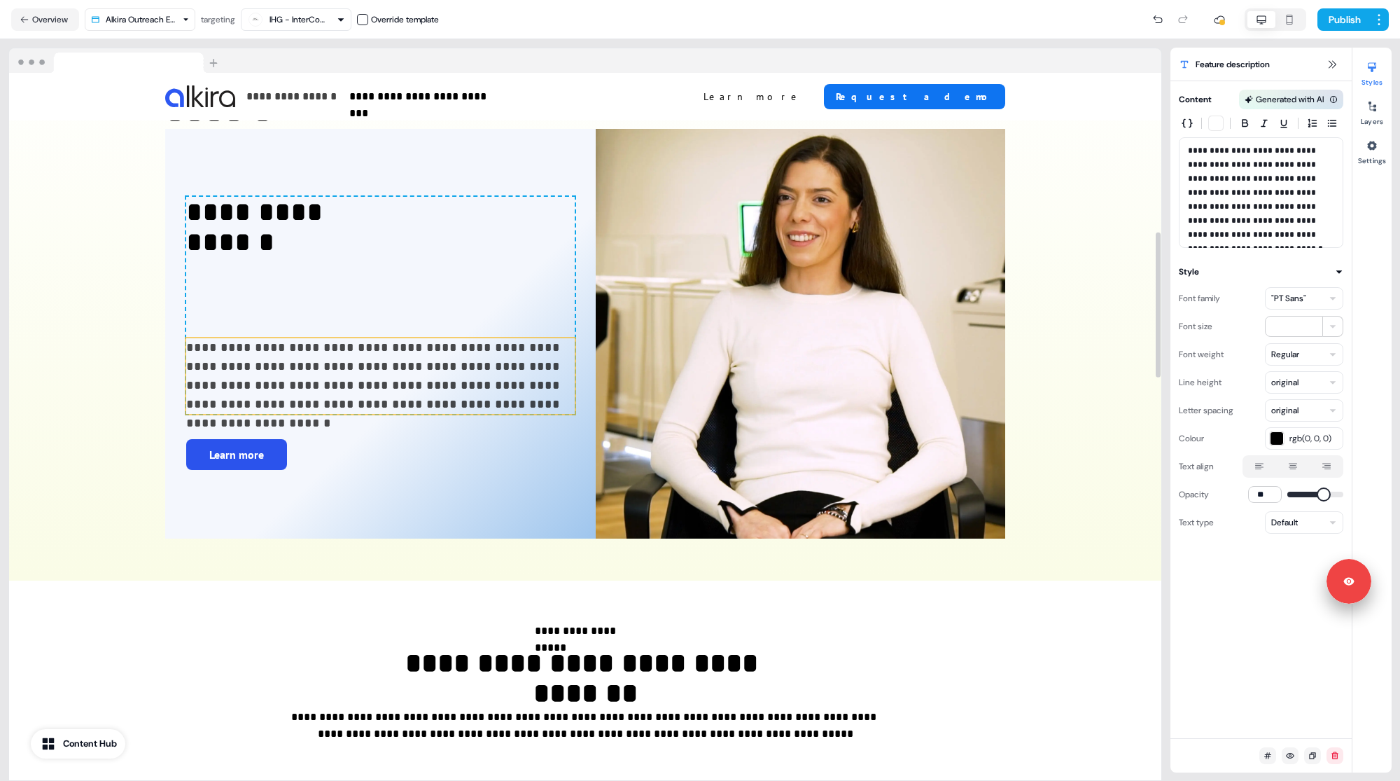
click at [297, 364] on p "**********" at bounding box center [380, 376] width 389 height 76
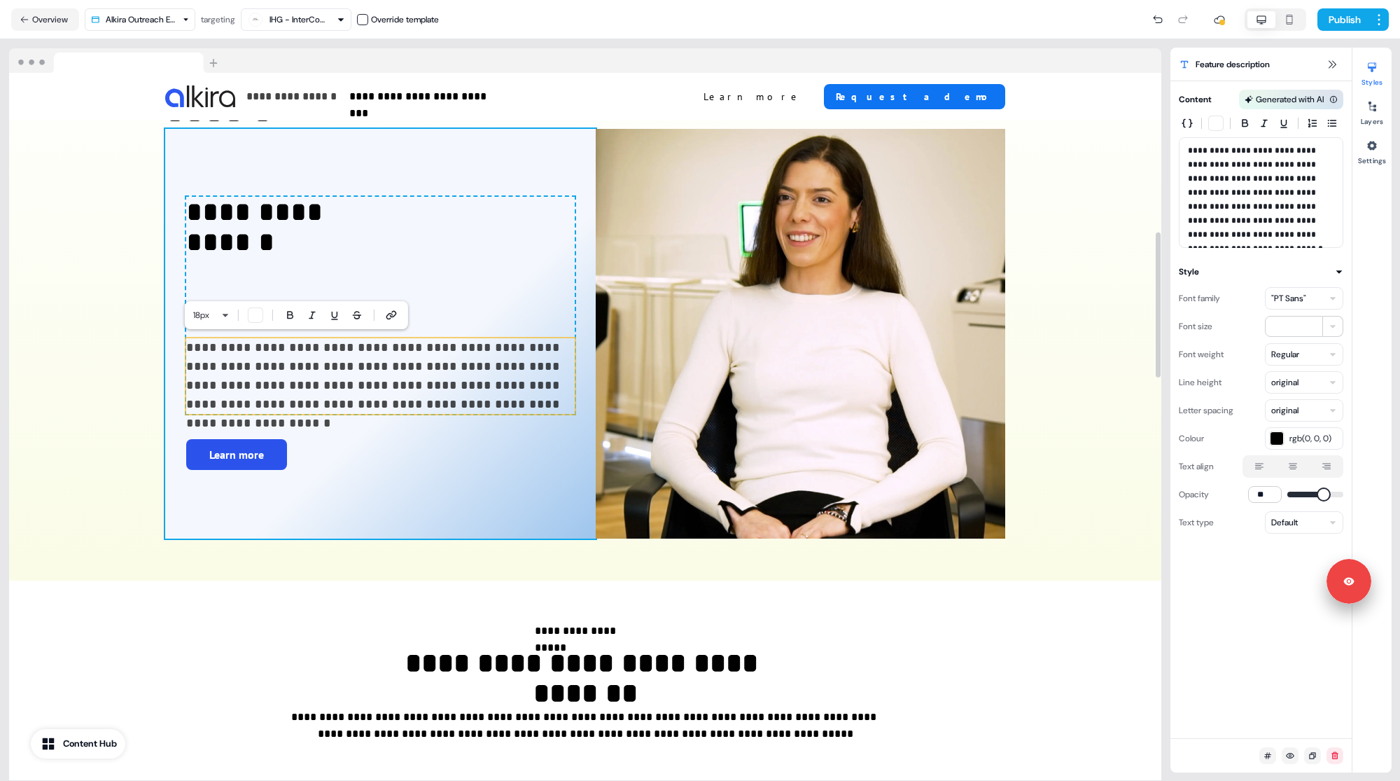
click at [560, 208] on div "**********" at bounding box center [380, 305] width 389 height 217
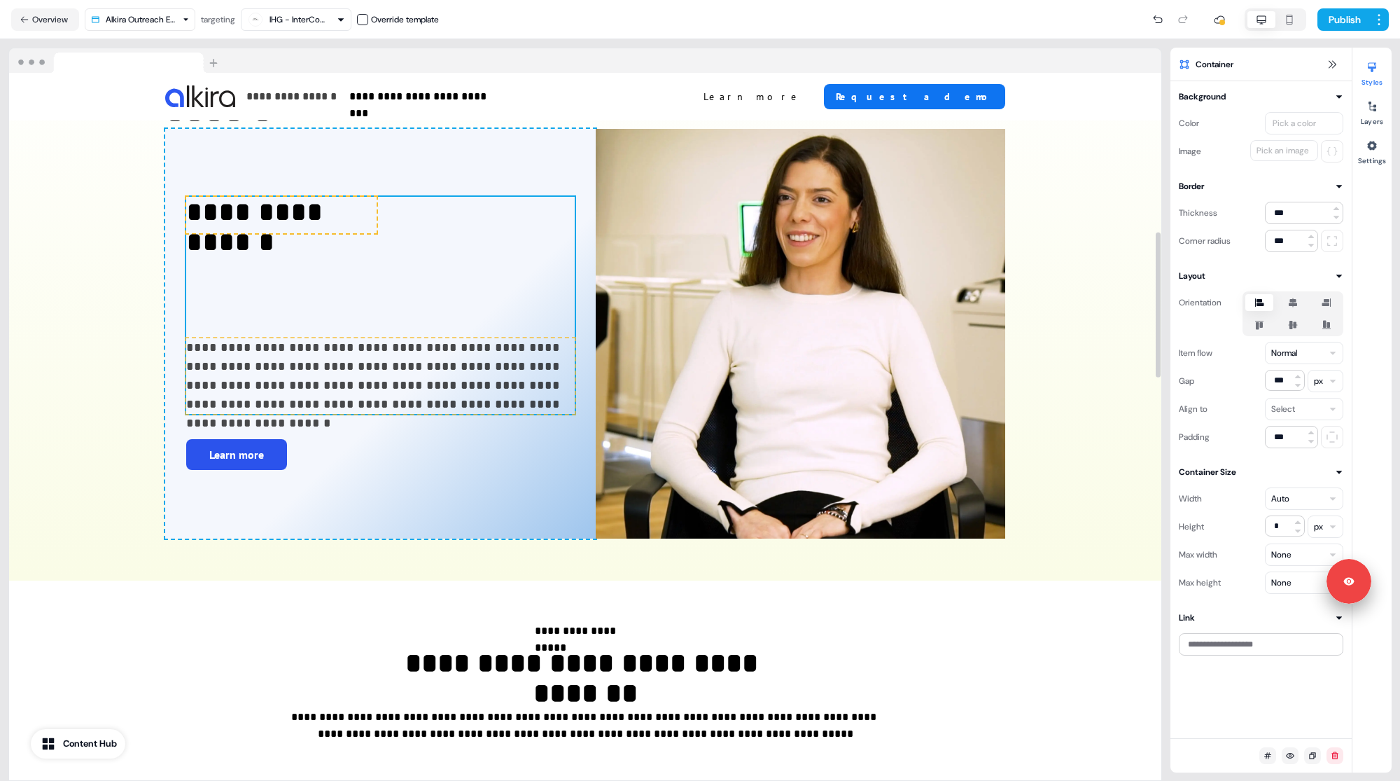
click at [560, 208] on div "**********" at bounding box center [380, 305] width 389 height 217
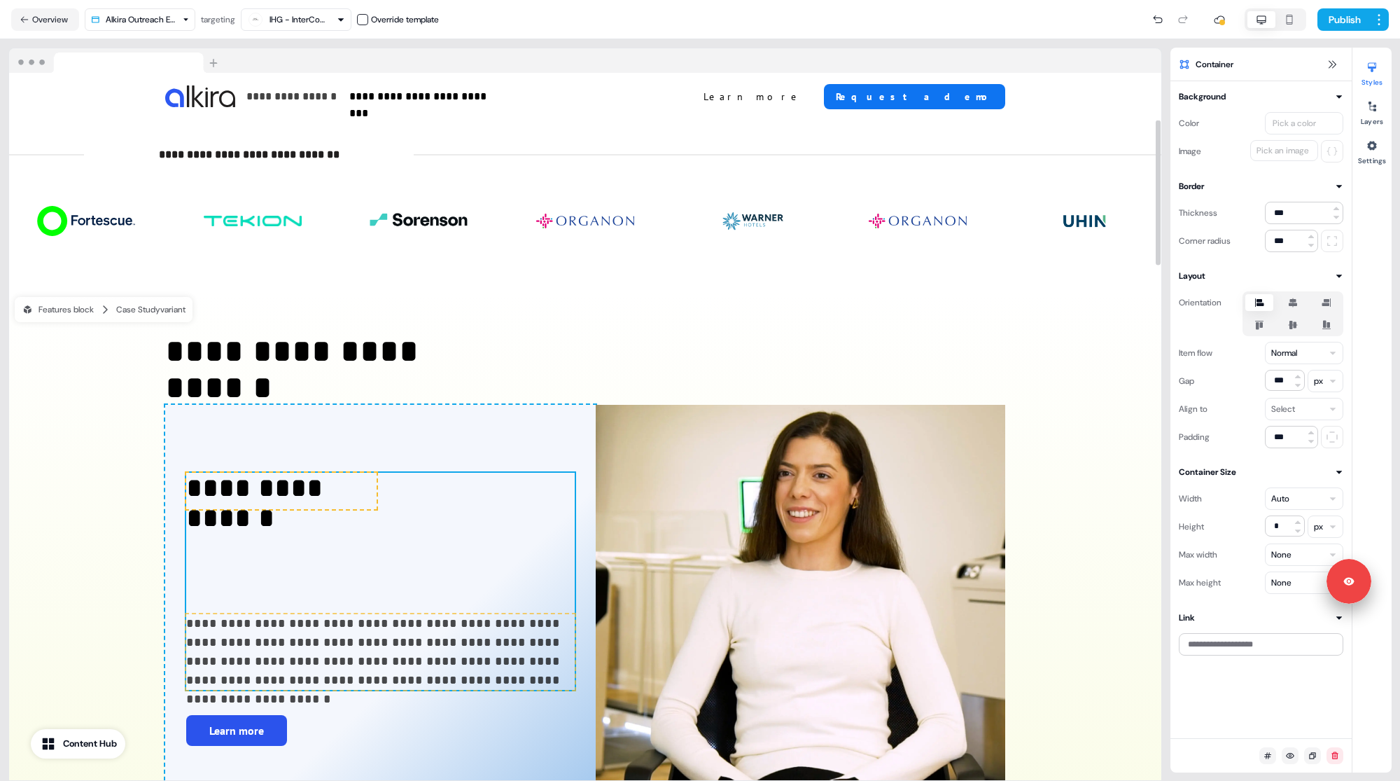
scroll to position [0, 0]
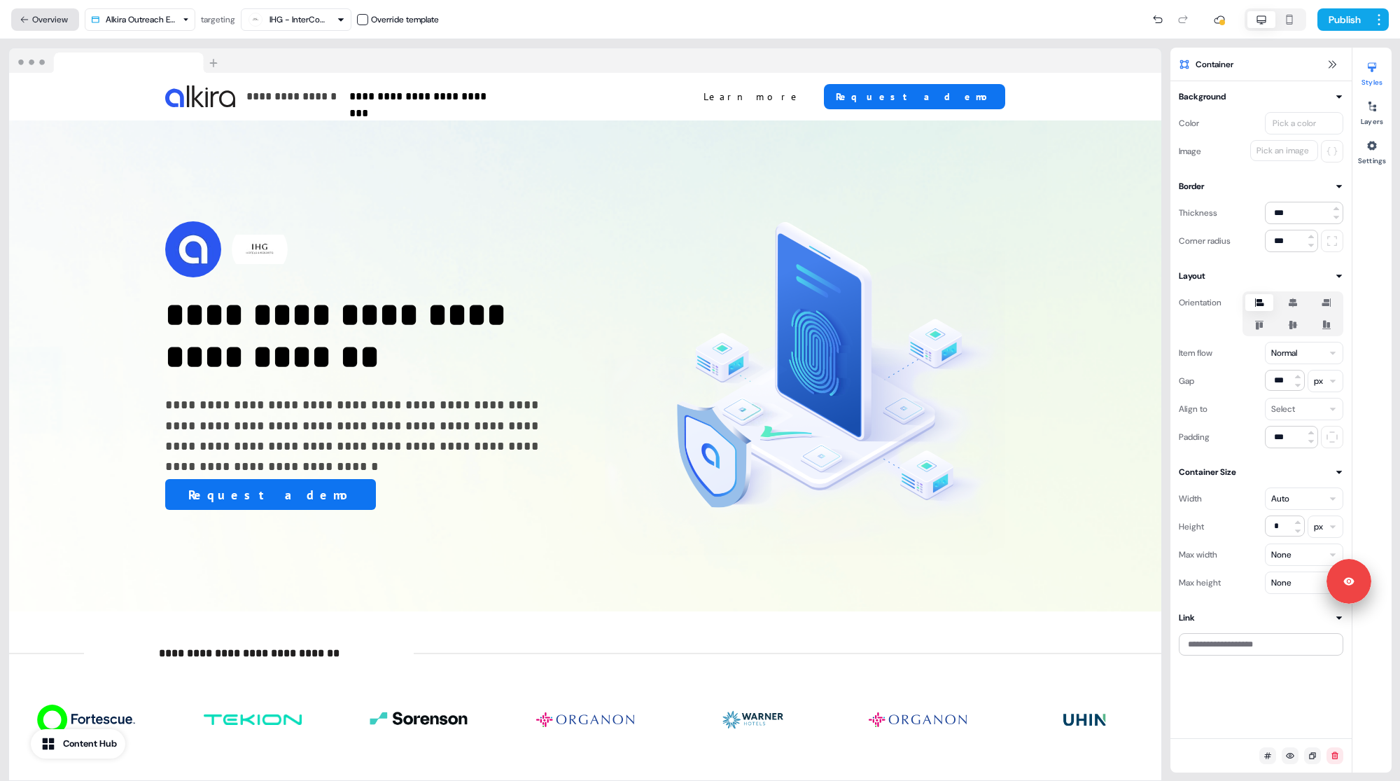
click at [40, 22] on button "Overview" at bounding box center [45, 19] width 68 height 22
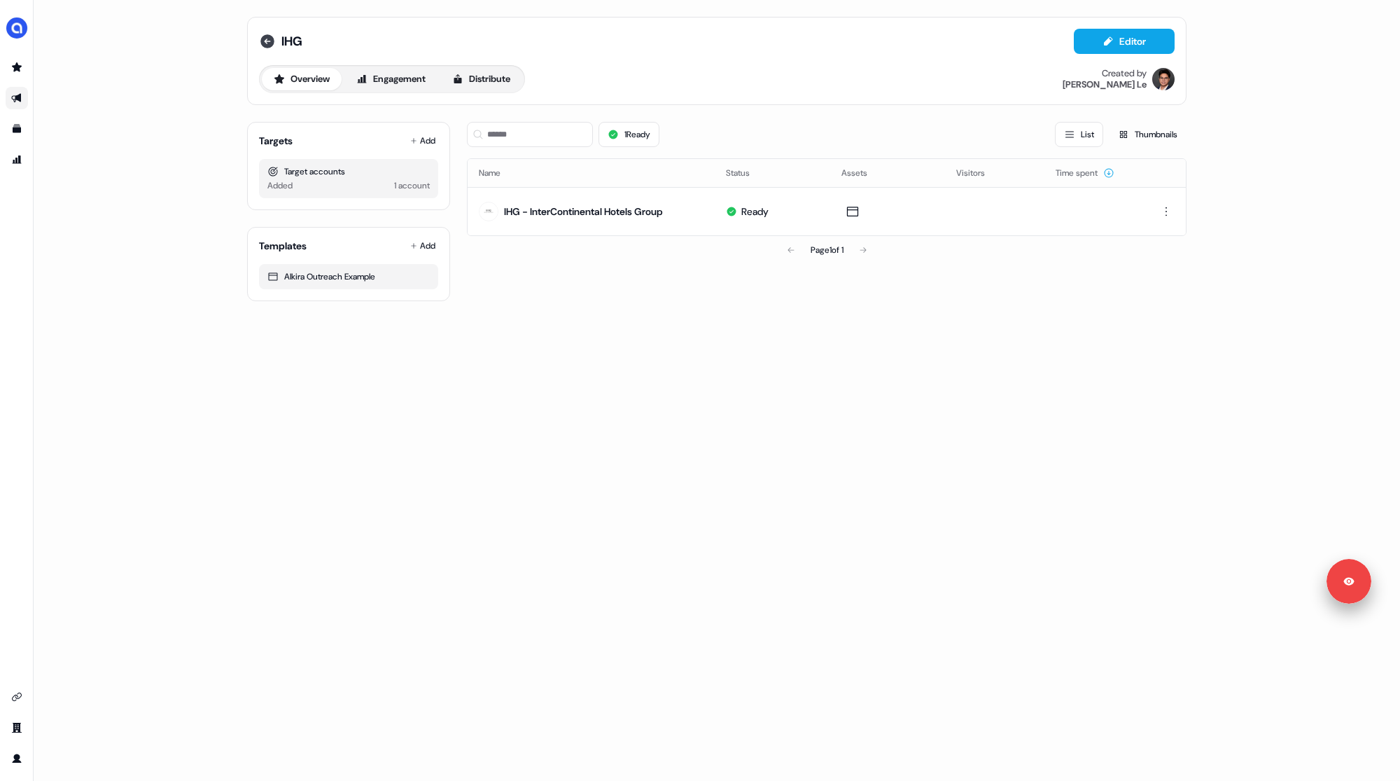
click at [269, 46] on icon at bounding box center [267, 41] width 14 height 14
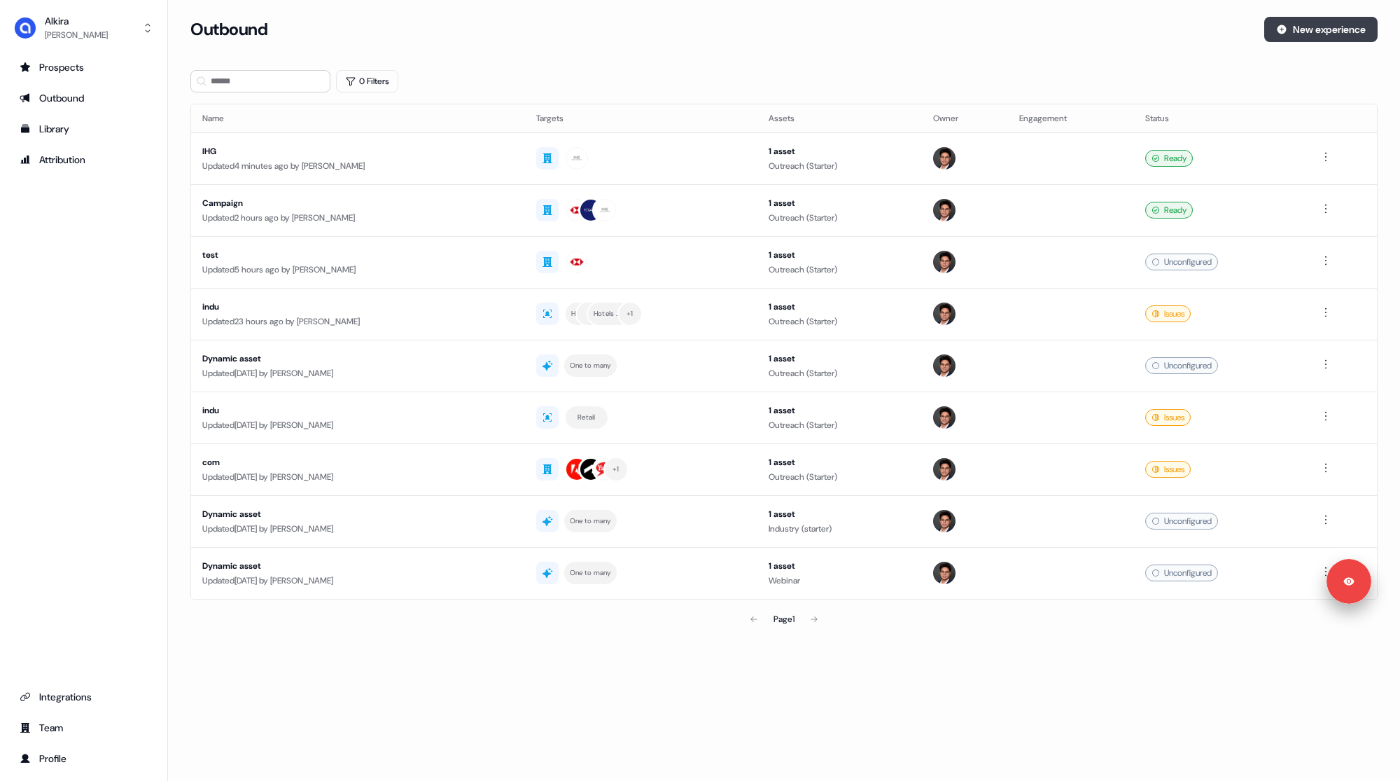
click at [1295, 34] on button "New experience" at bounding box center [1320, 29] width 113 height 25
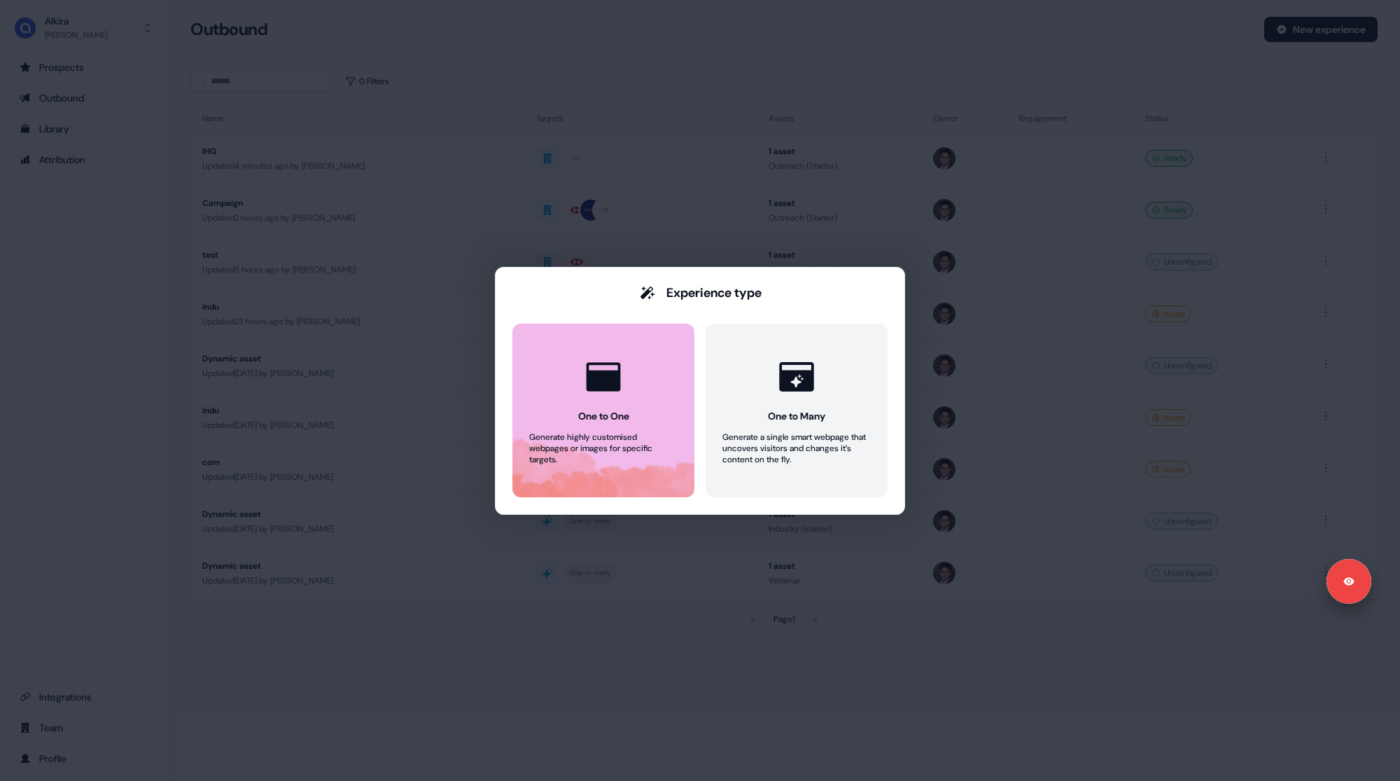
click at [639, 377] on button "One to One Generate highly customised webpages or images for specific targets." at bounding box center [604, 410] width 182 height 174
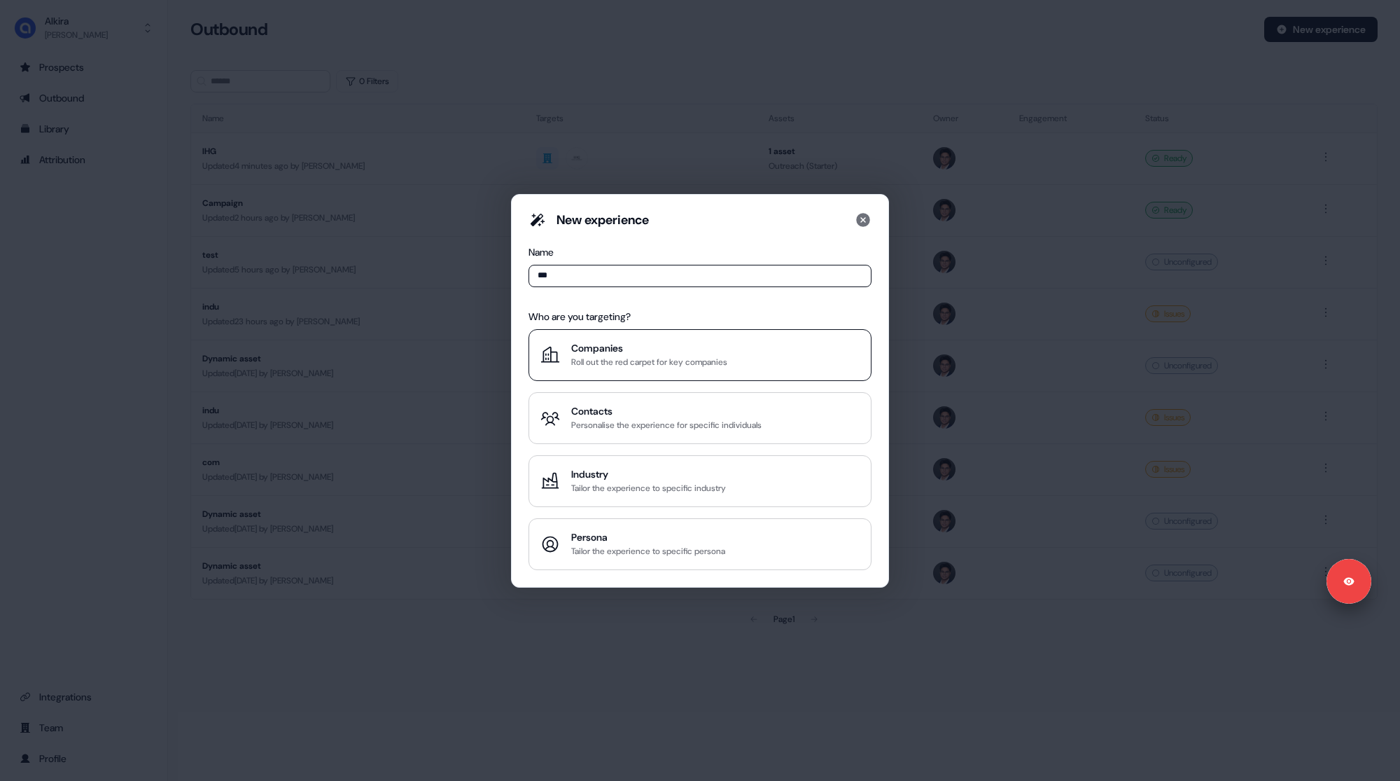
type input "***"
click at [645, 366] on div "Roll out the red carpet for key companies" at bounding box center [649, 362] width 156 height 14
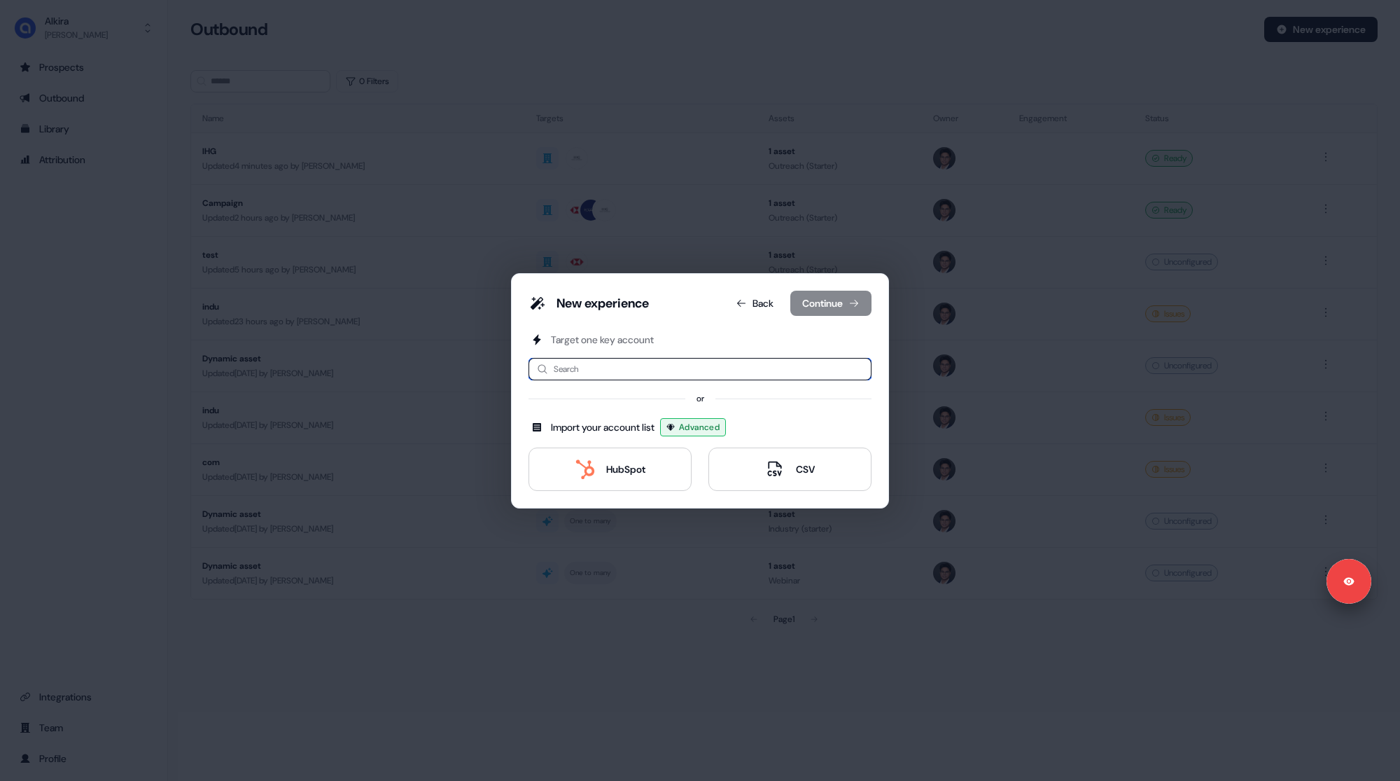
click at [599, 376] on input at bounding box center [700, 369] width 343 height 22
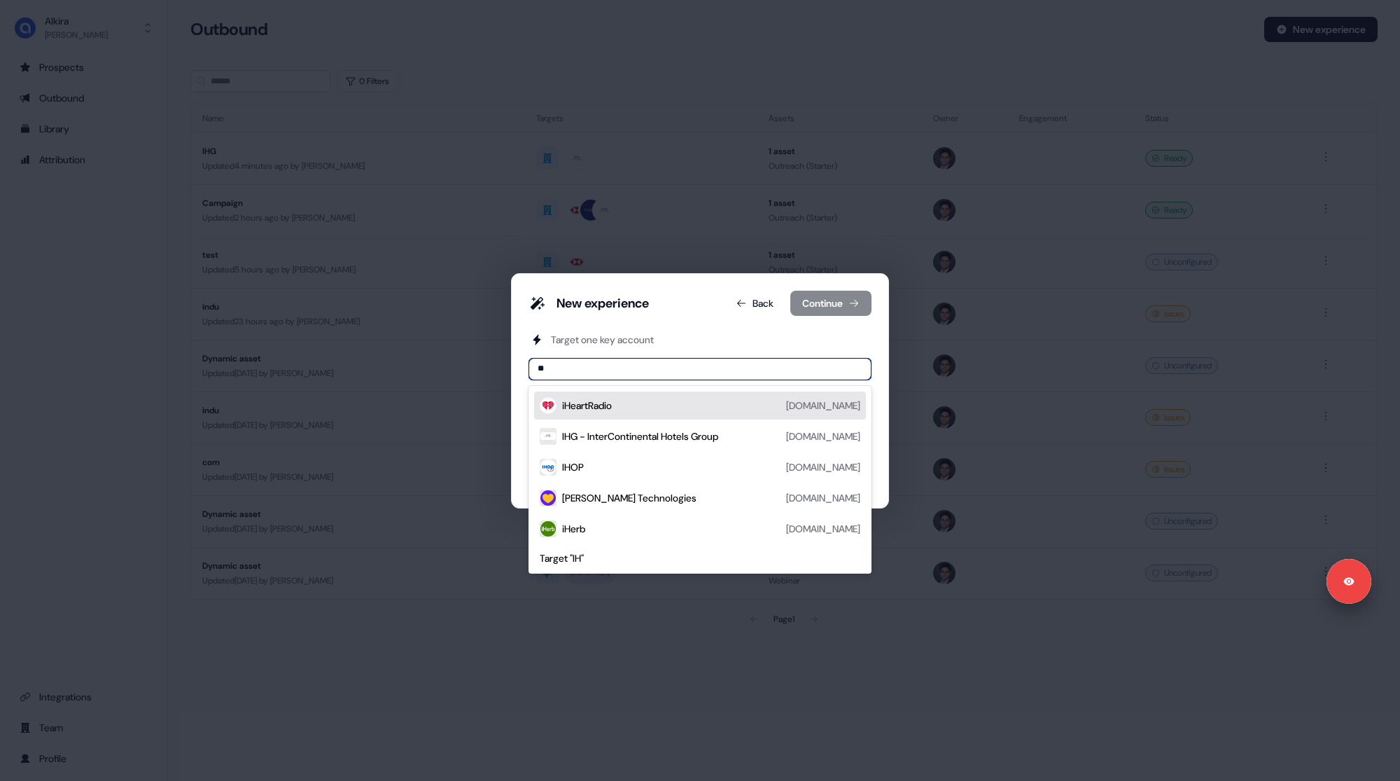
type input "***"
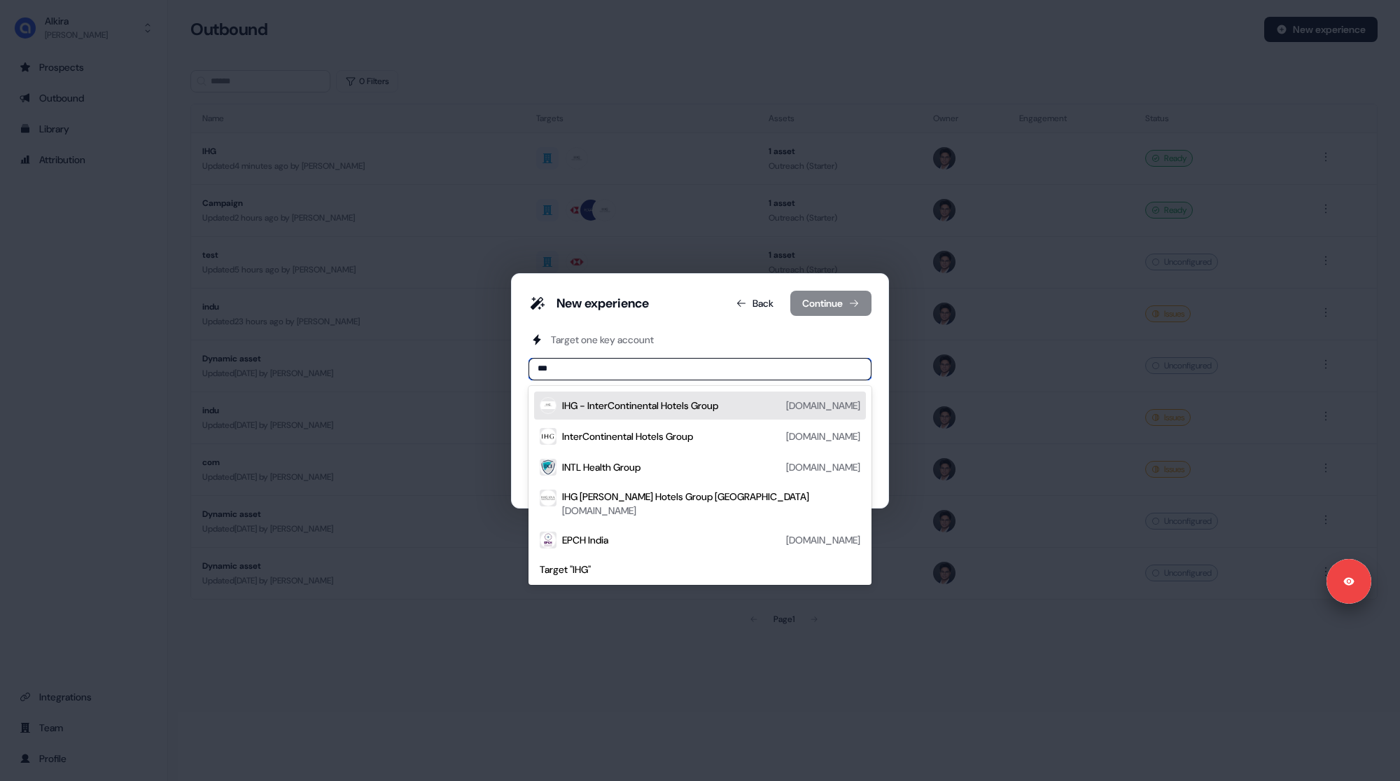
click at [653, 408] on div "IHG - InterContinental Hotels Group" at bounding box center [640, 405] width 156 height 14
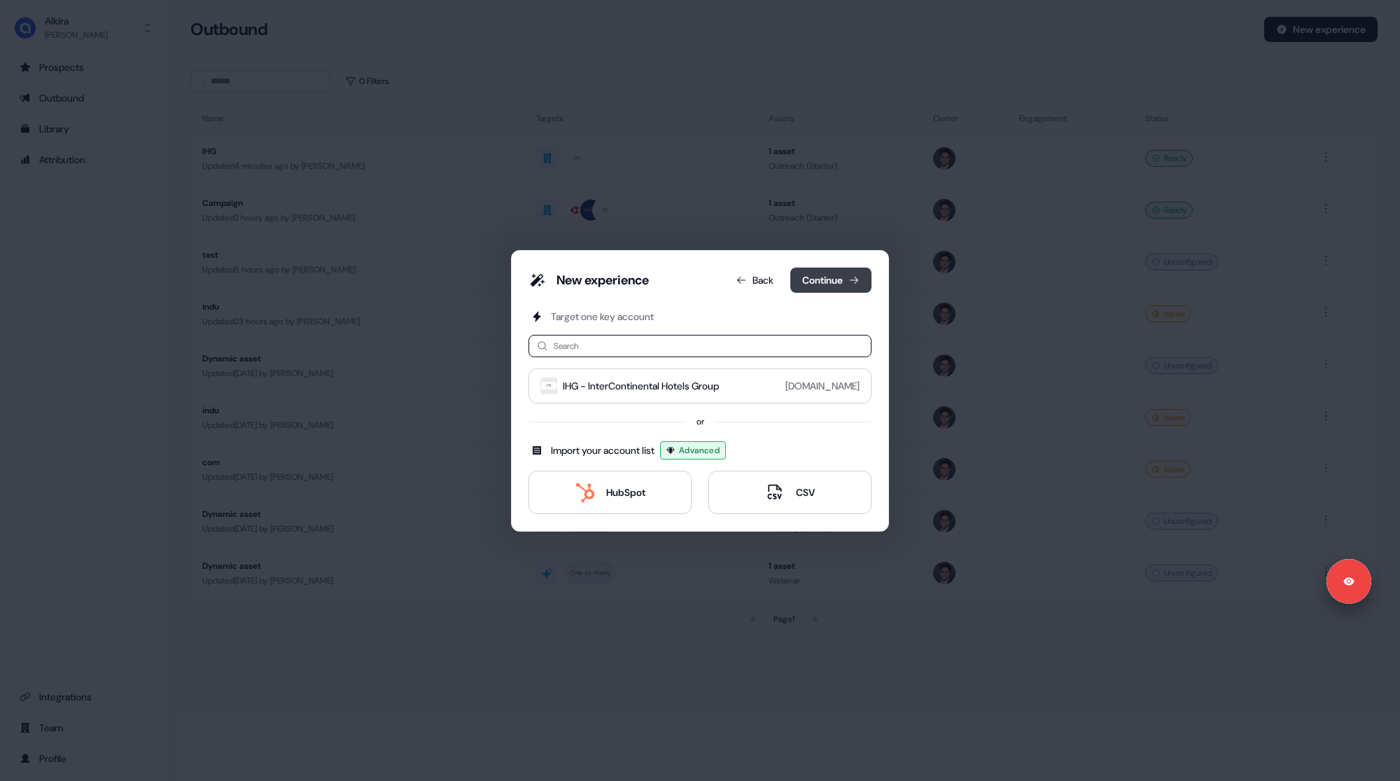
click at [807, 286] on button "Continue" at bounding box center [830, 279] width 81 height 25
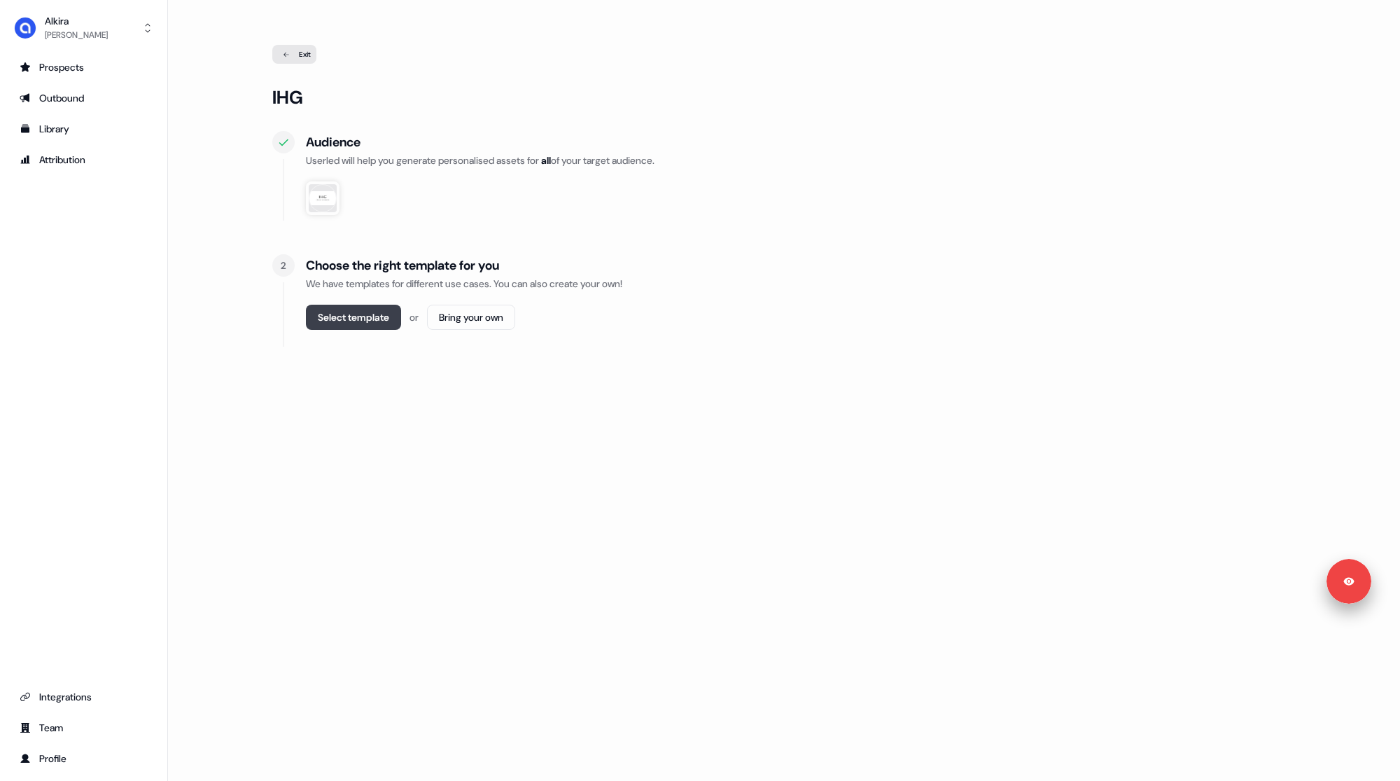
click at [367, 321] on button "Select template" at bounding box center [353, 317] width 95 height 25
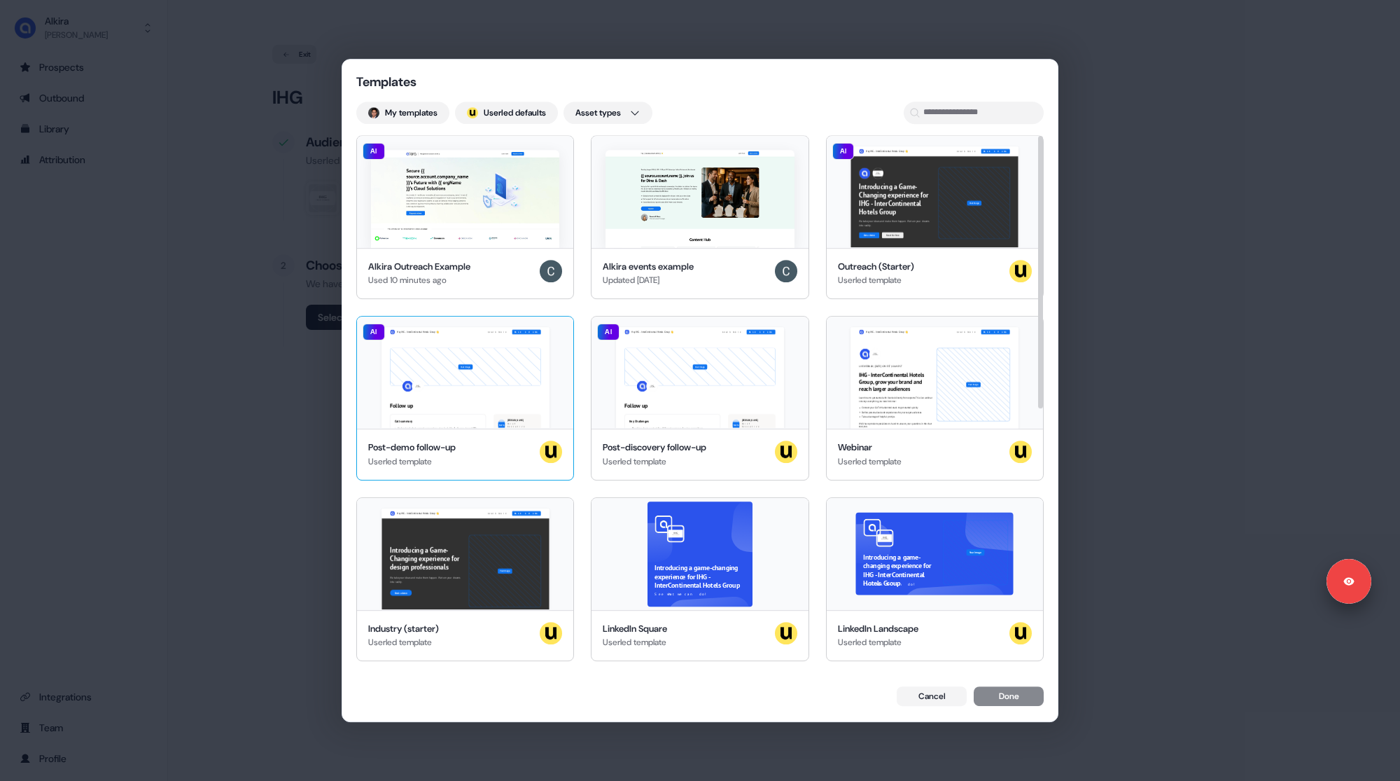
click at [444, 364] on div "Hey IHG - InterContinental Hotels Group 👋 Learn more Book a demo Your image Fol…" at bounding box center [465, 372] width 216 height 112
click at [1003, 697] on button "Done" at bounding box center [1009, 698] width 70 height 20
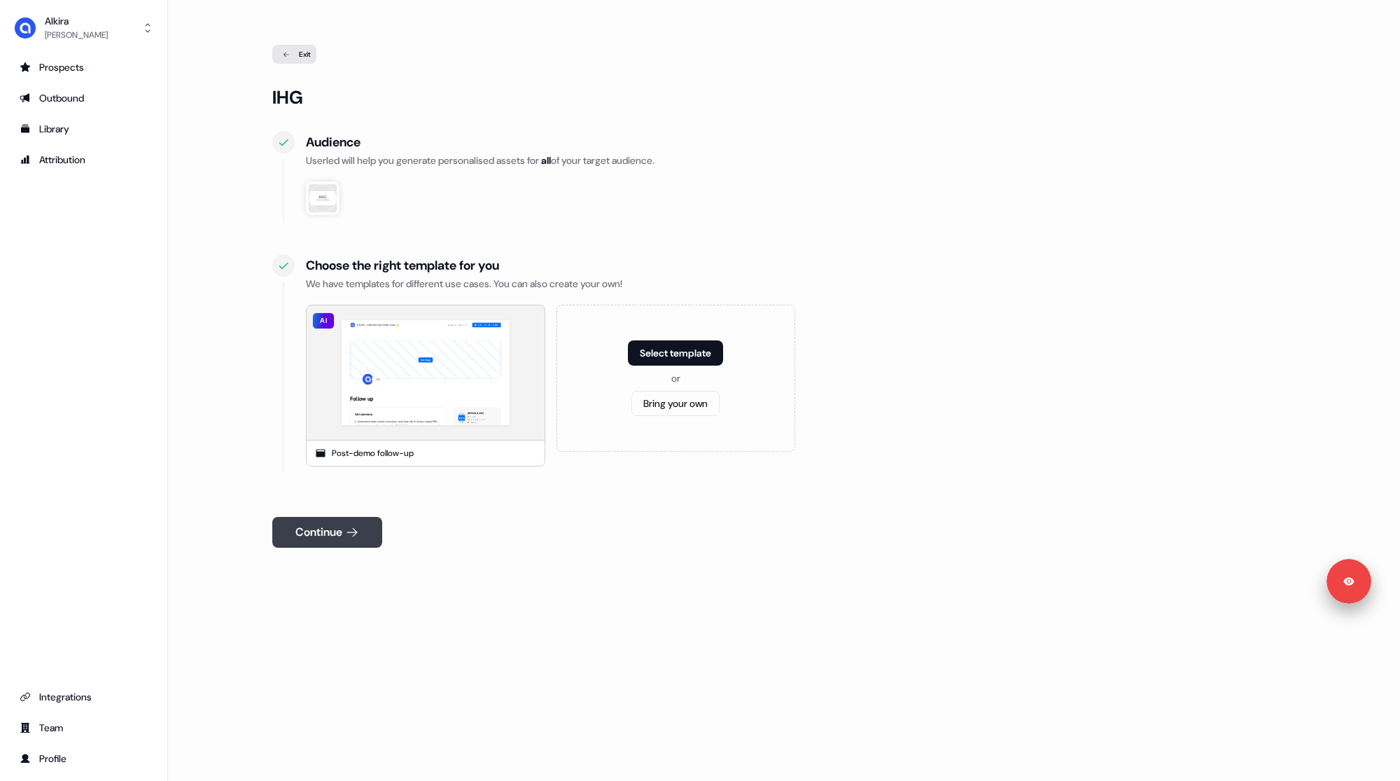
click at [341, 529] on button "Continue" at bounding box center [327, 532] width 110 height 31
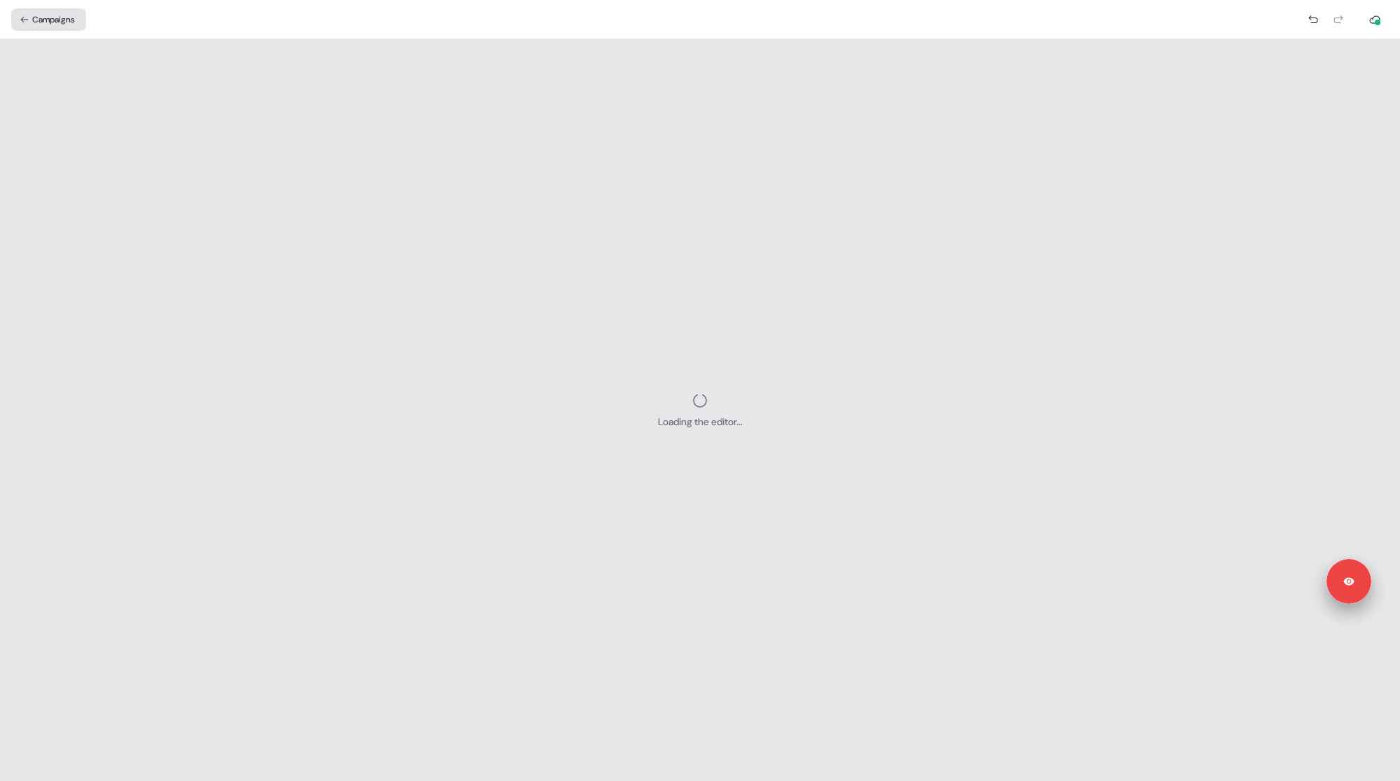
click at [57, 18] on button "Campaigns" at bounding box center [48, 19] width 75 height 22
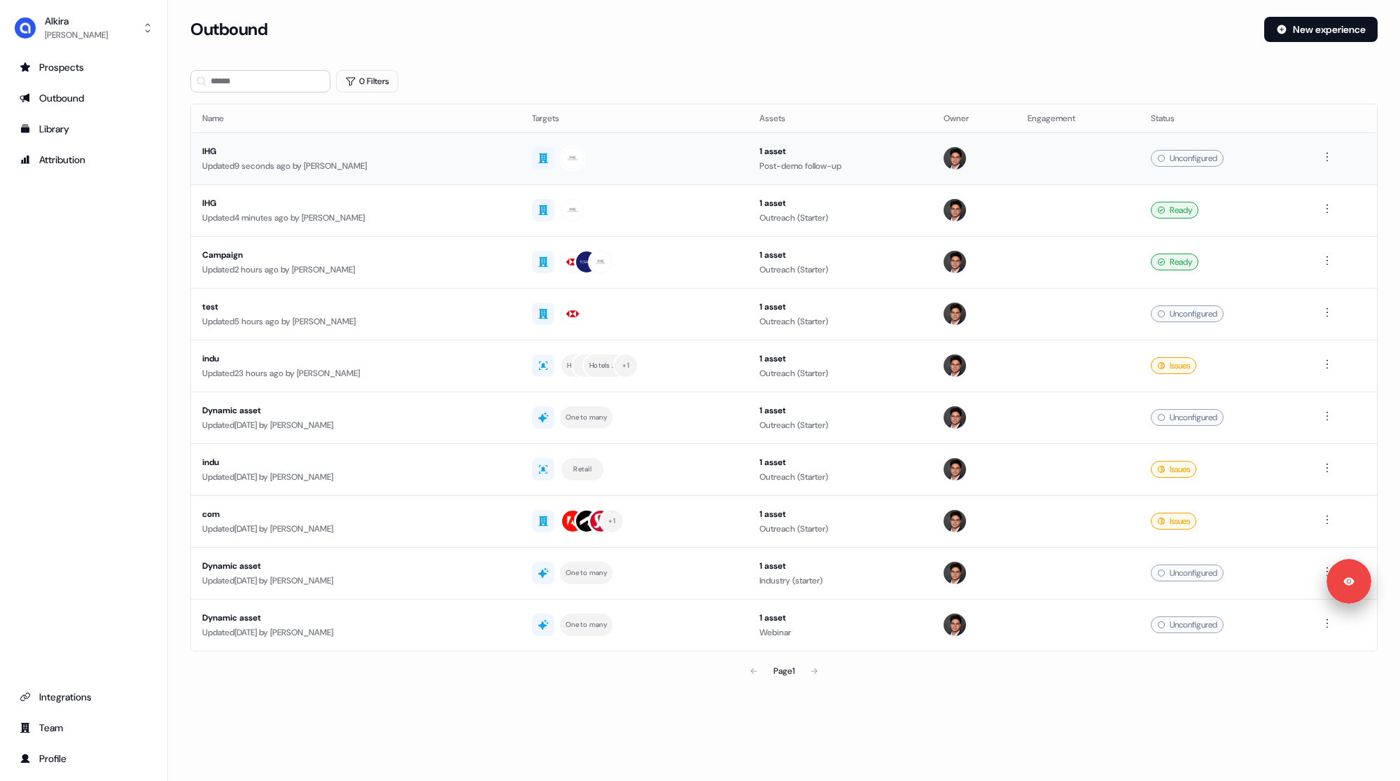
click at [456, 175] on td "IHG Updated 9 seconds ago by Hugh Le" at bounding box center [356, 158] width 330 height 52
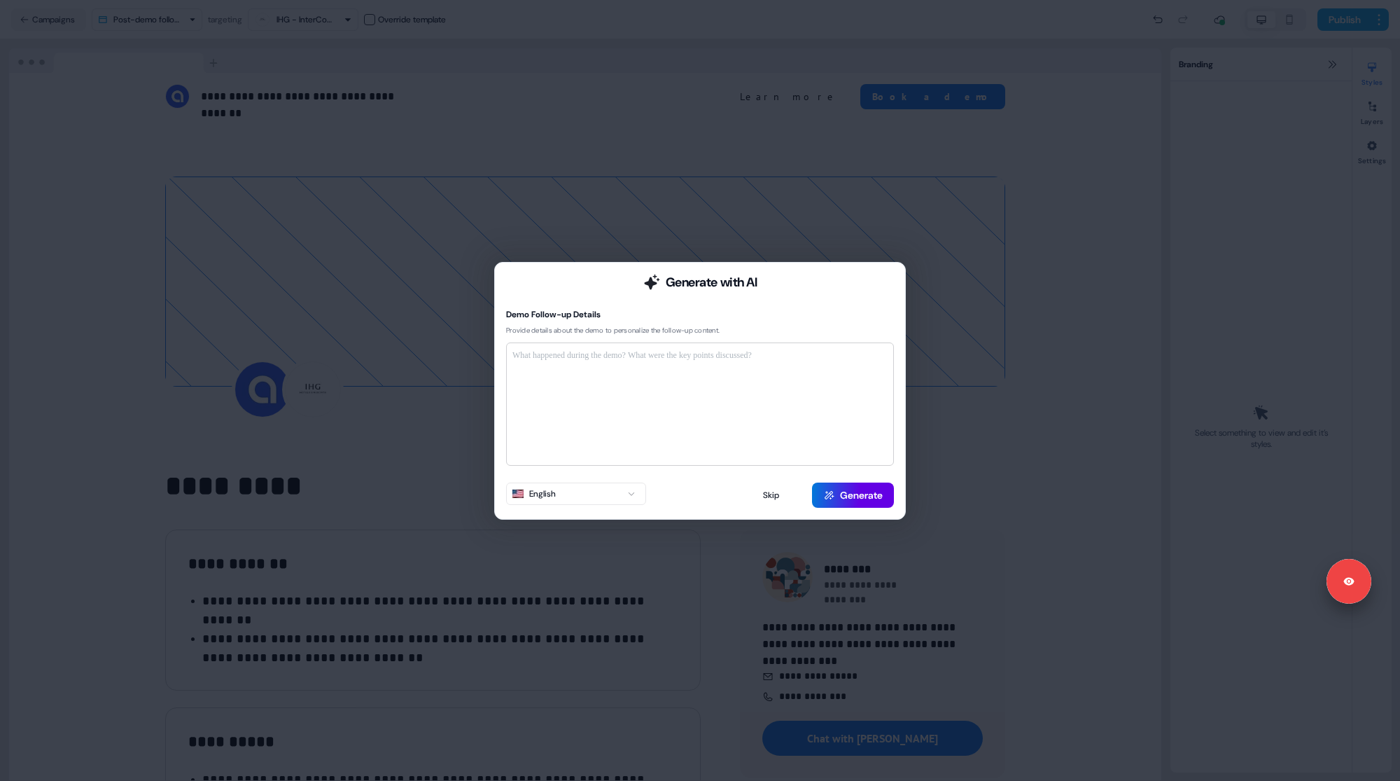
click at [674, 403] on div at bounding box center [700, 404] width 375 height 111
click at [672, 358] on p at bounding box center [700, 356] width 375 height 14
click at [673, 549] on div "Generate with AI Demo Follow-up Details Provide details about the demo to perso…" at bounding box center [700, 390] width 1400 height 781
click at [776, 494] on button "Skip" at bounding box center [771, 494] width 76 height 25
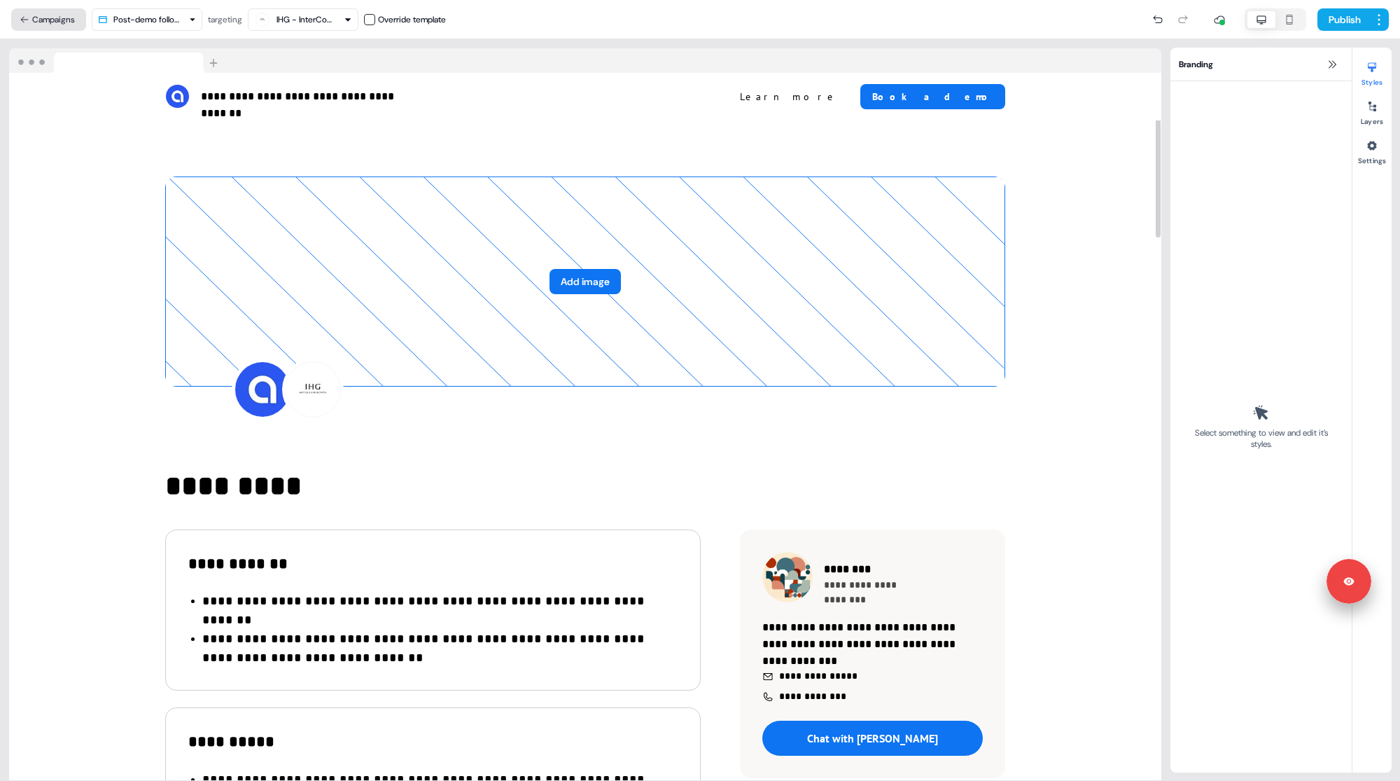
click at [62, 24] on button "Campaigns" at bounding box center [48, 19] width 75 height 22
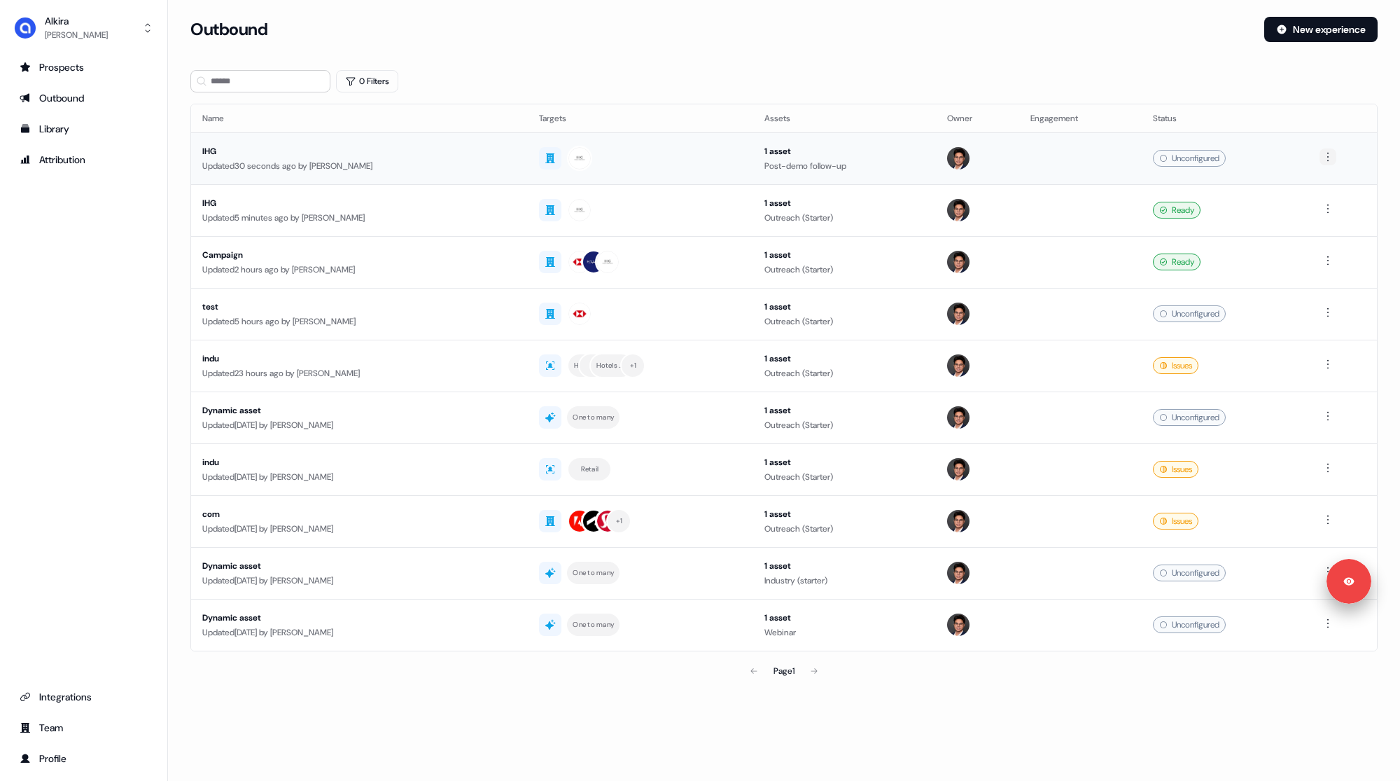
click at [1328, 157] on html "Signed in as Hugh Le Sign out For the best experience switch devices to a bigge…" at bounding box center [700, 390] width 1400 height 781
click at [1294, 208] on span "Delete" at bounding box center [1302, 204] width 25 height 11
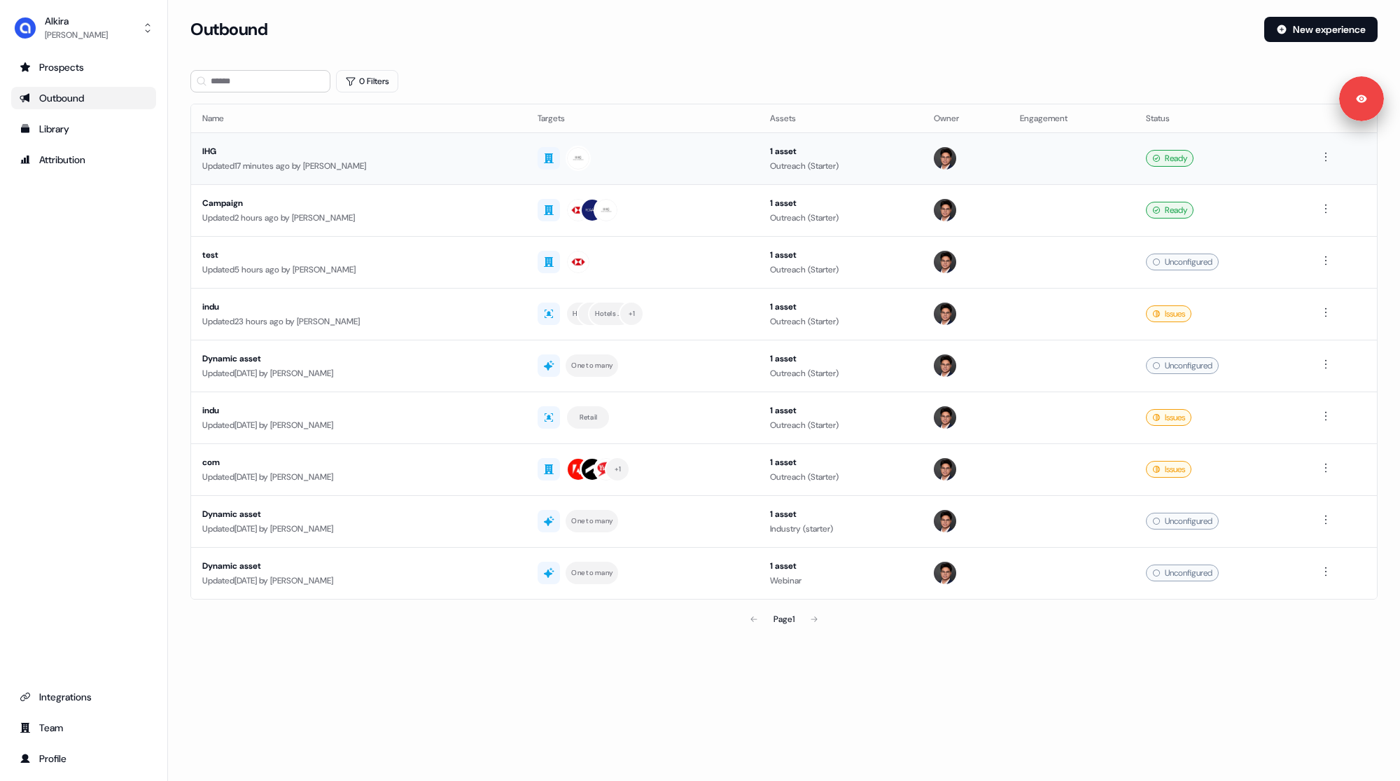
click at [386, 152] on div "IHG" at bounding box center [358, 151] width 313 height 14
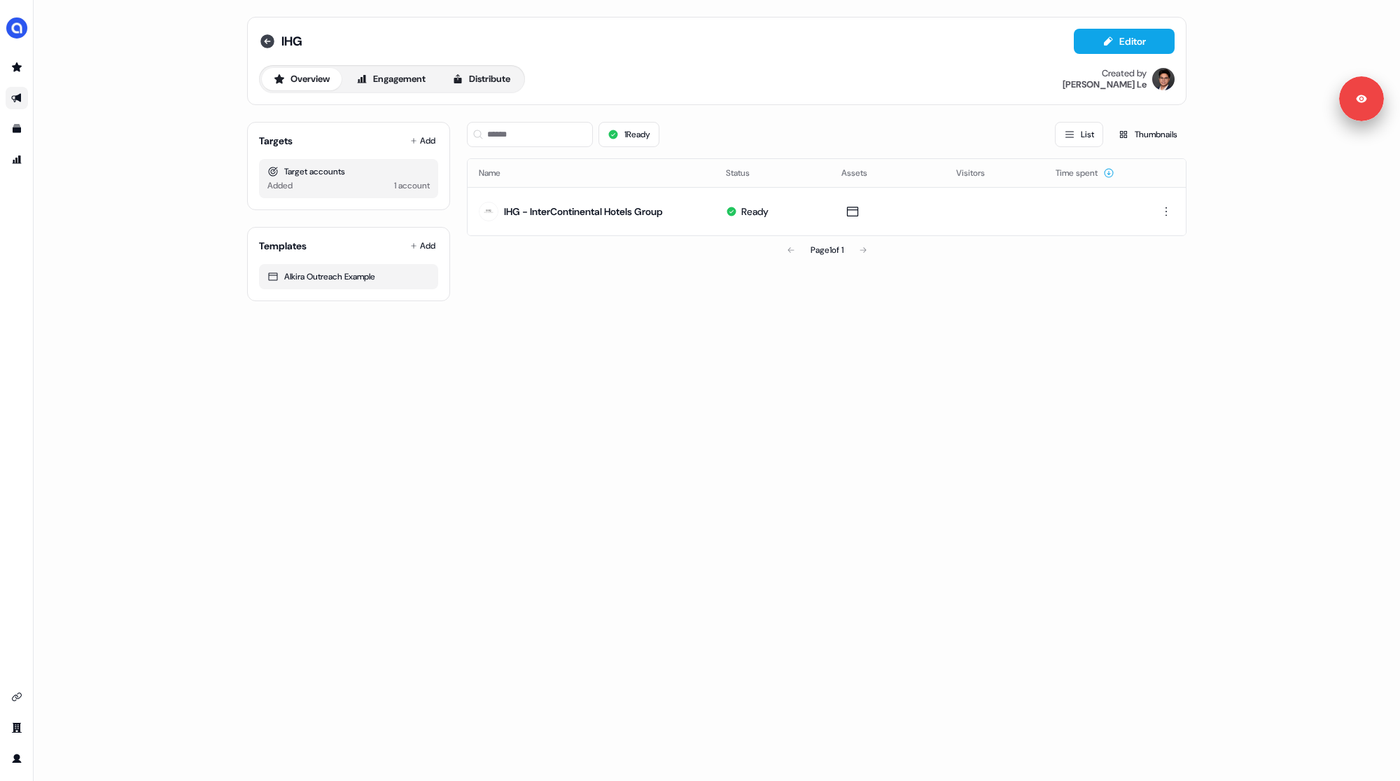
click at [265, 41] on icon at bounding box center [267, 41] width 17 height 17
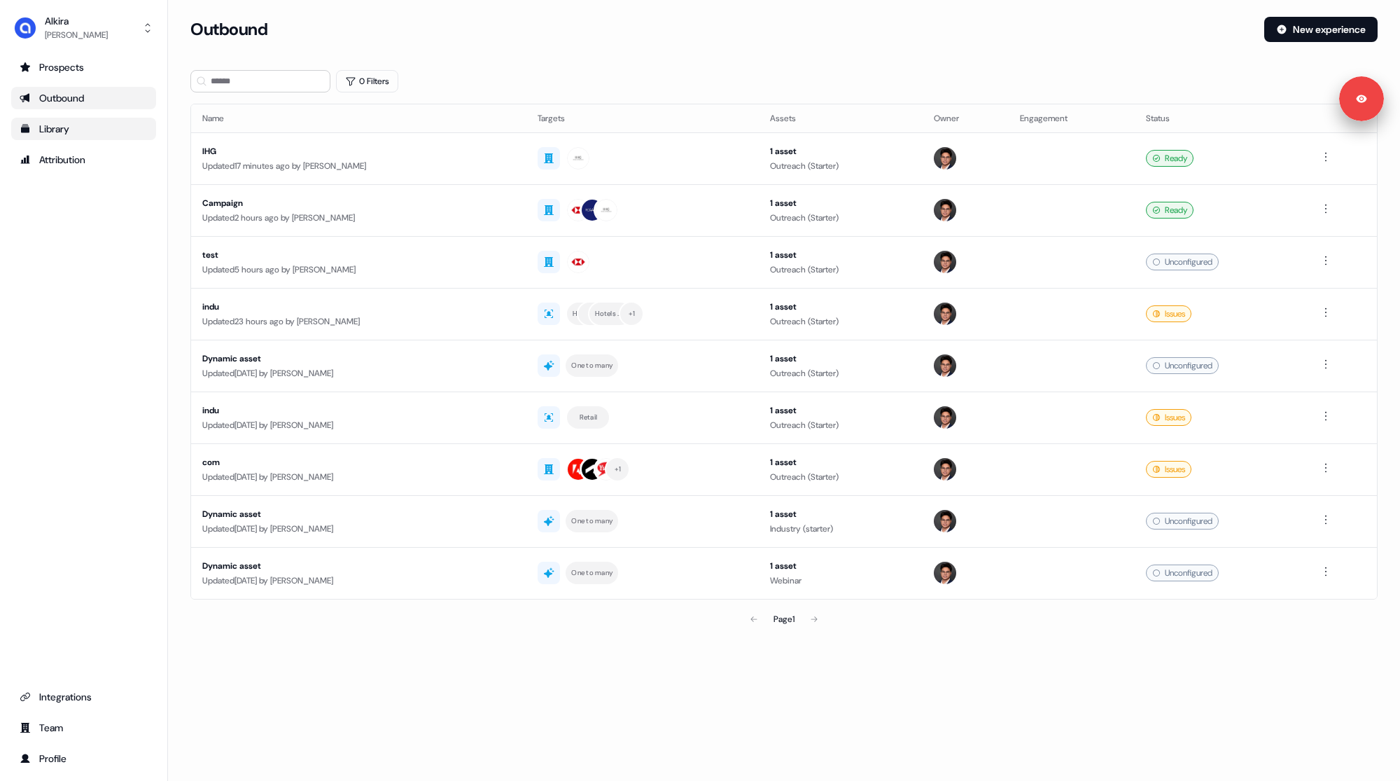
click at [54, 133] on div "Library" at bounding box center [84, 129] width 128 height 14
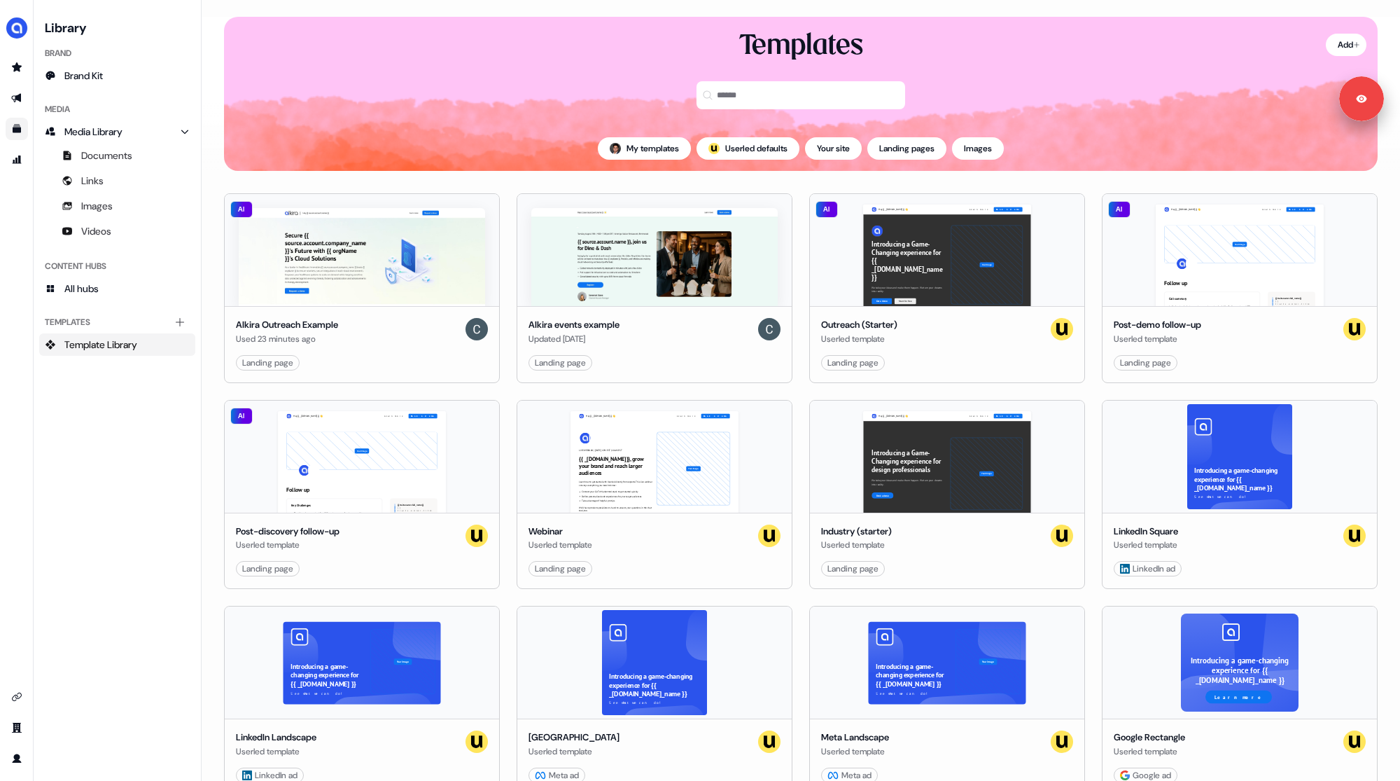
click at [793, 177] on div "AI Alkira Outreach Example Used 23 minutes ago Landing page Edit Use Alkira eve…" at bounding box center [801, 586] width 1199 height 830
click at [537, 228] on img at bounding box center [654, 257] width 246 height 98
click at [1342, 39] on html "Signed in as [PERSON_NAME] Sign out For the best experience switch devices to a…" at bounding box center [700, 390] width 1400 height 781
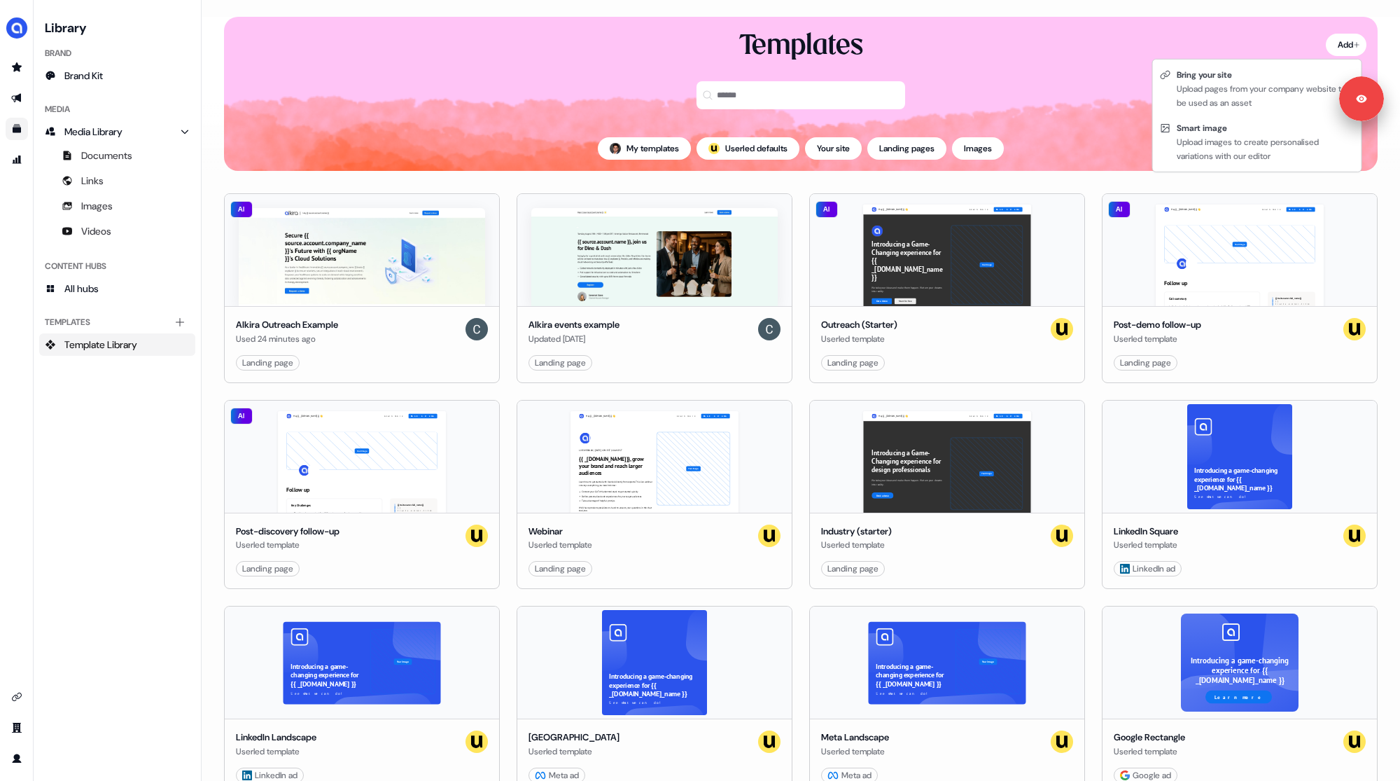
click at [499, 119] on html "Signed in as [PERSON_NAME] Sign out For the best experience switch devices to a…" at bounding box center [700, 390] width 1400 height 781
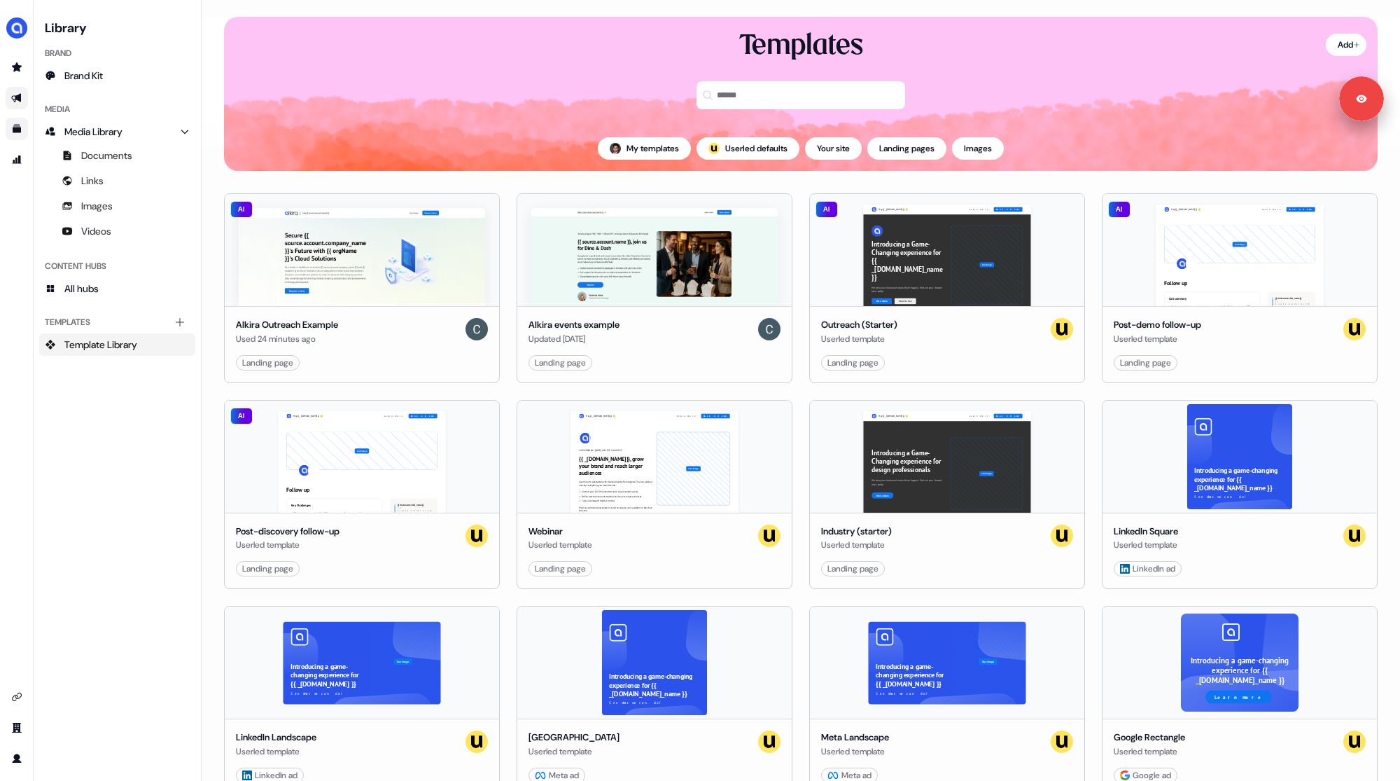
click at [17, 92] on link "Go to outbound experience" at bounding box center [17, 98] width 22 height 22
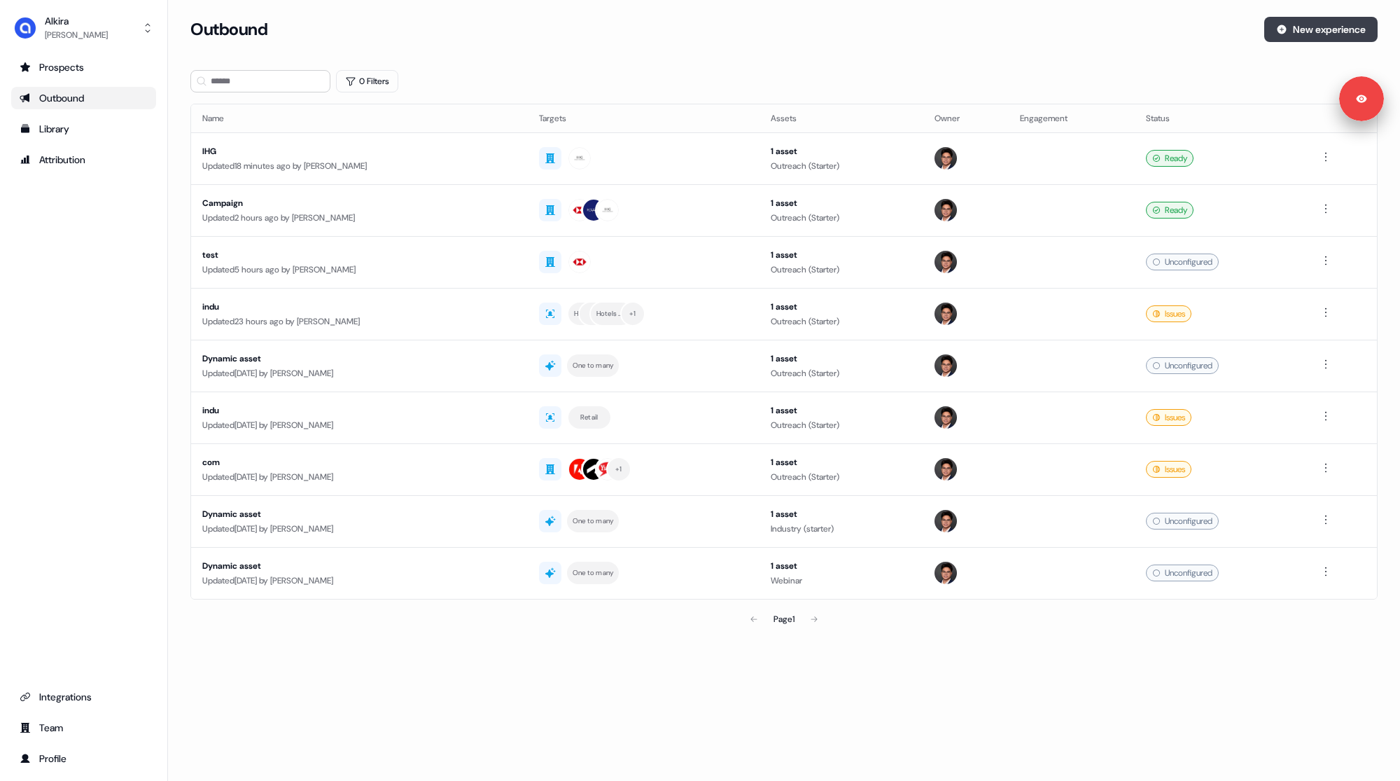
click at [1299, 33] on button "New experience" at bounding box center [1320, 29] width 113 height 25
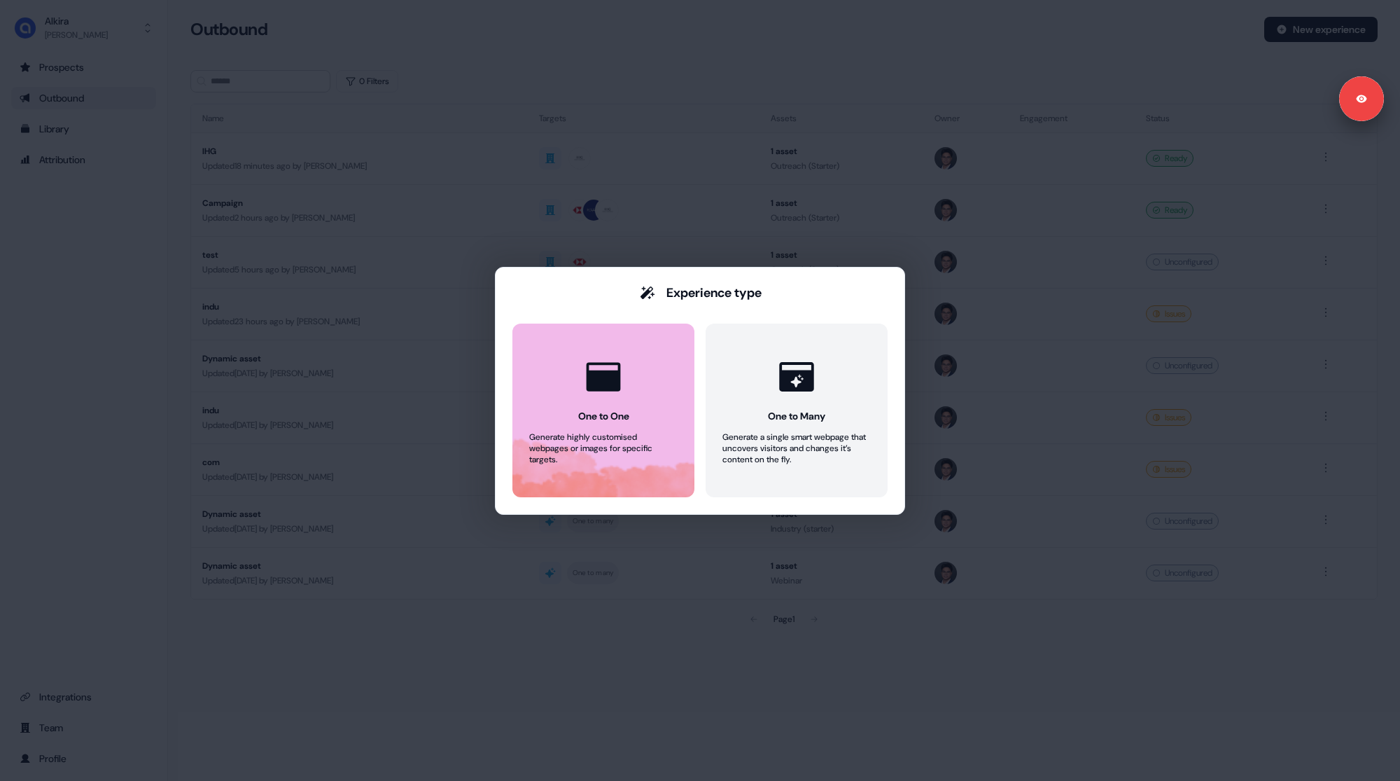
click at [636, 381] on button "One to One Generate highly customised webpages or images for specific targets." at bounding box center [604, 410] width 182 height 174
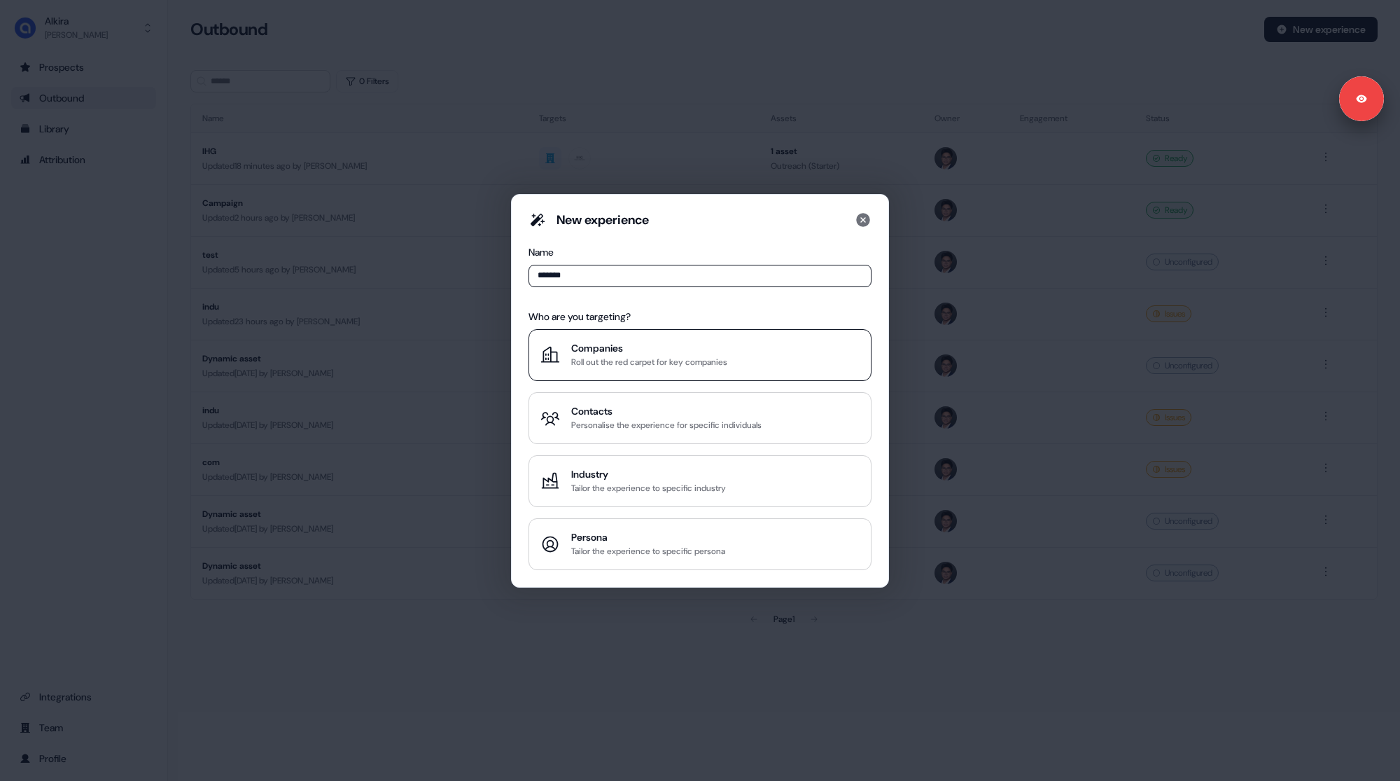
type input "*******"
click at [615, 360] on div "Roll out the red carpet for key companies" at bounding box center [649, 362] width 156 height 14
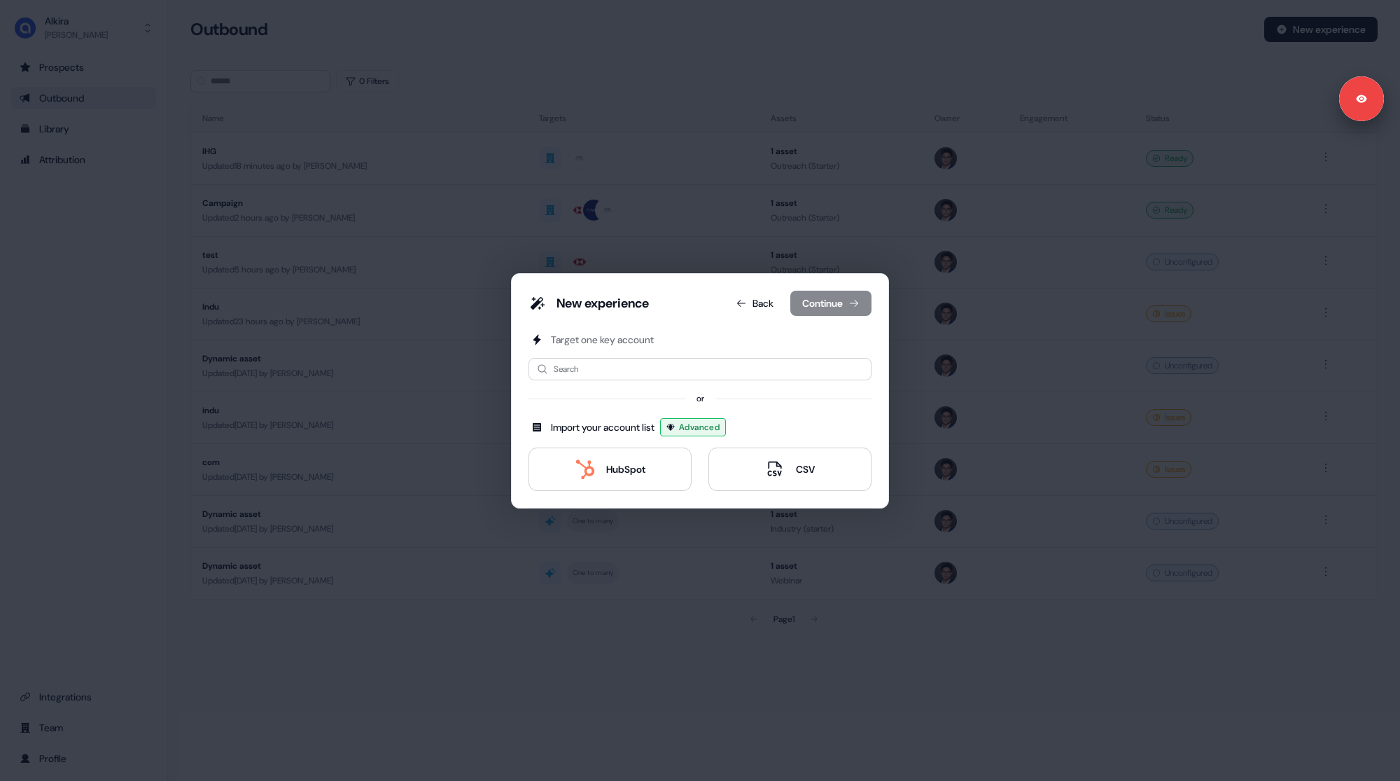
click at [619, 380] on div "Target one key account Search or Import your account list Advanced HubSpot CSV" at bounding box center [700, 412] width 343 height 158
click at [627, 372] on input at bounding box center [700, 369] width 343 height 22
type input "*******"
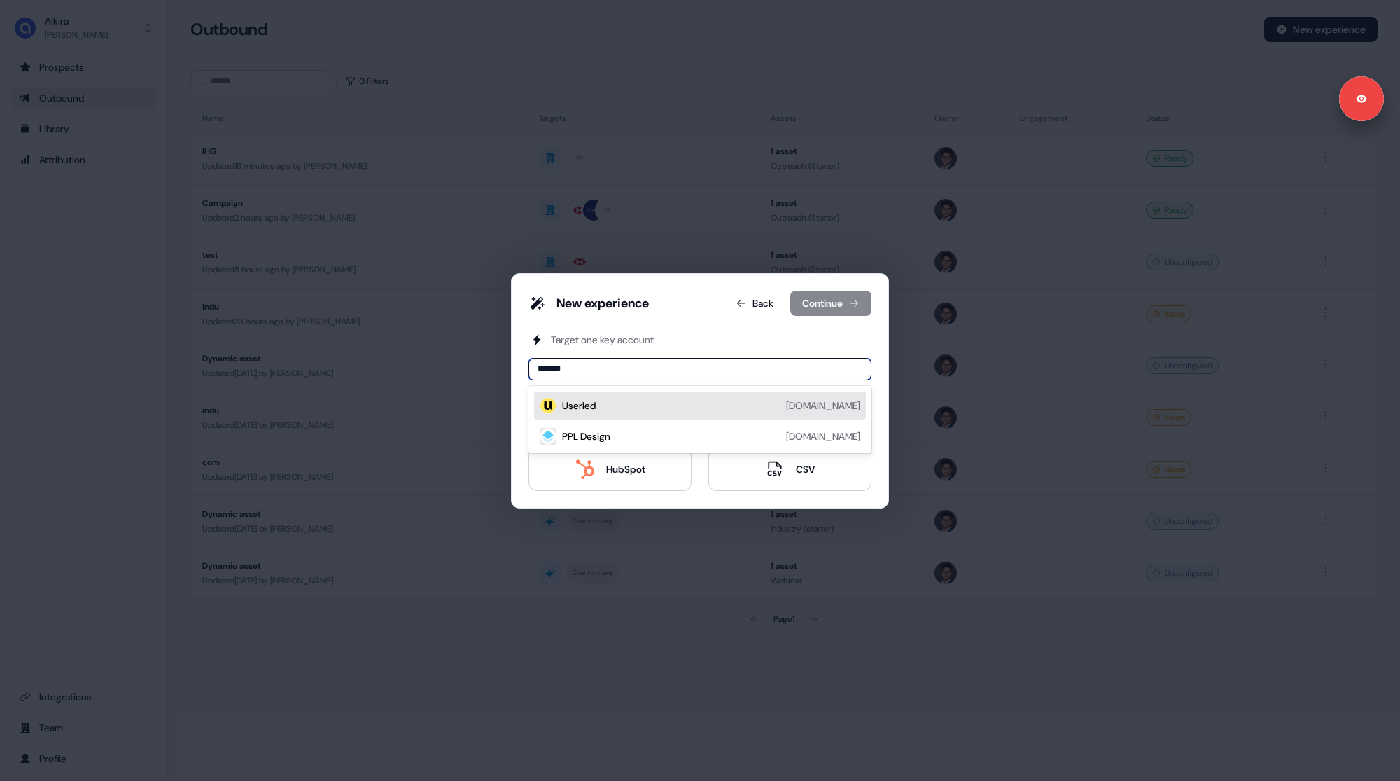
click at [652, 406] on div "Userled [DOMAIN_NAME]" at bounding box center [711, 405] width 298 height 17
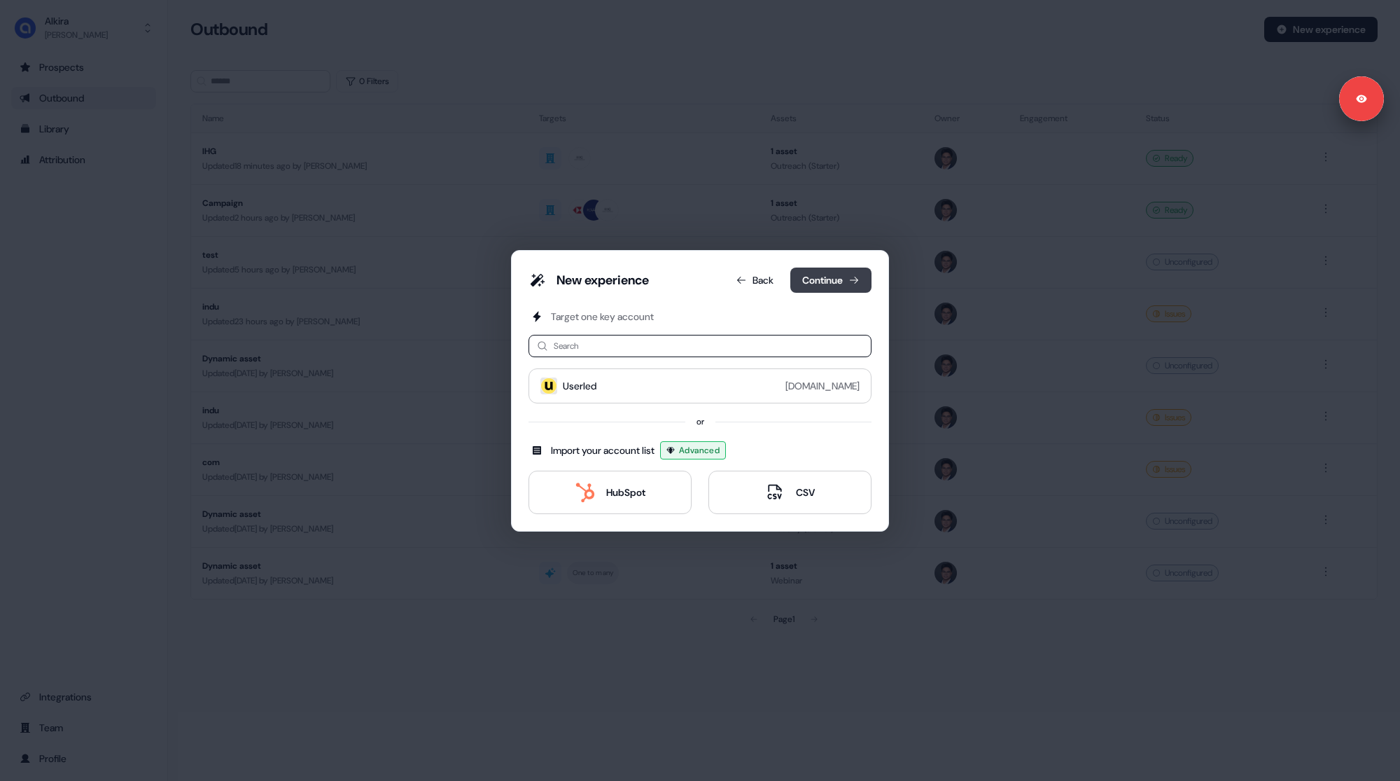
click at [829, 287] on button "Continue" at bounding box center [830, 279] width 81 height 25
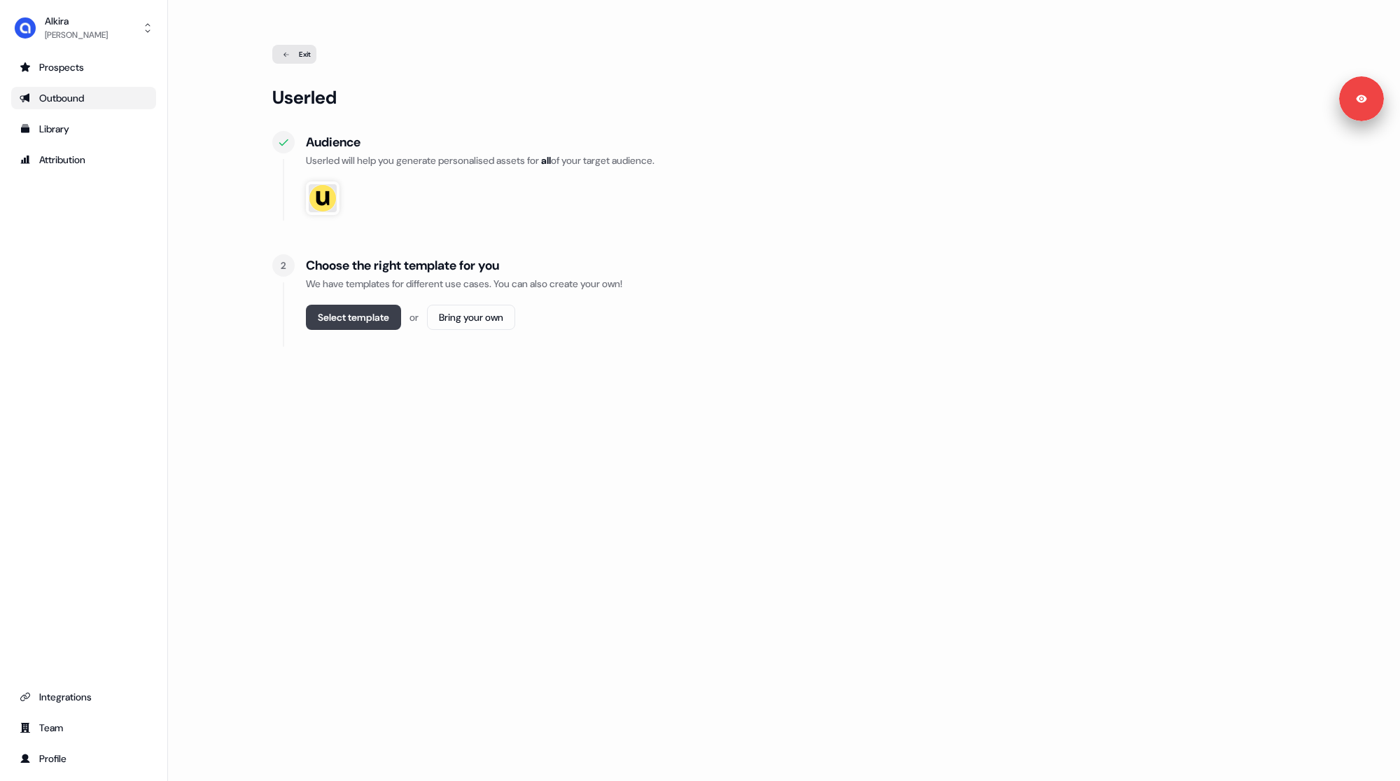
click at [389, 319] on button "Select template" at bounding box center [353, 317] width 95 height 25
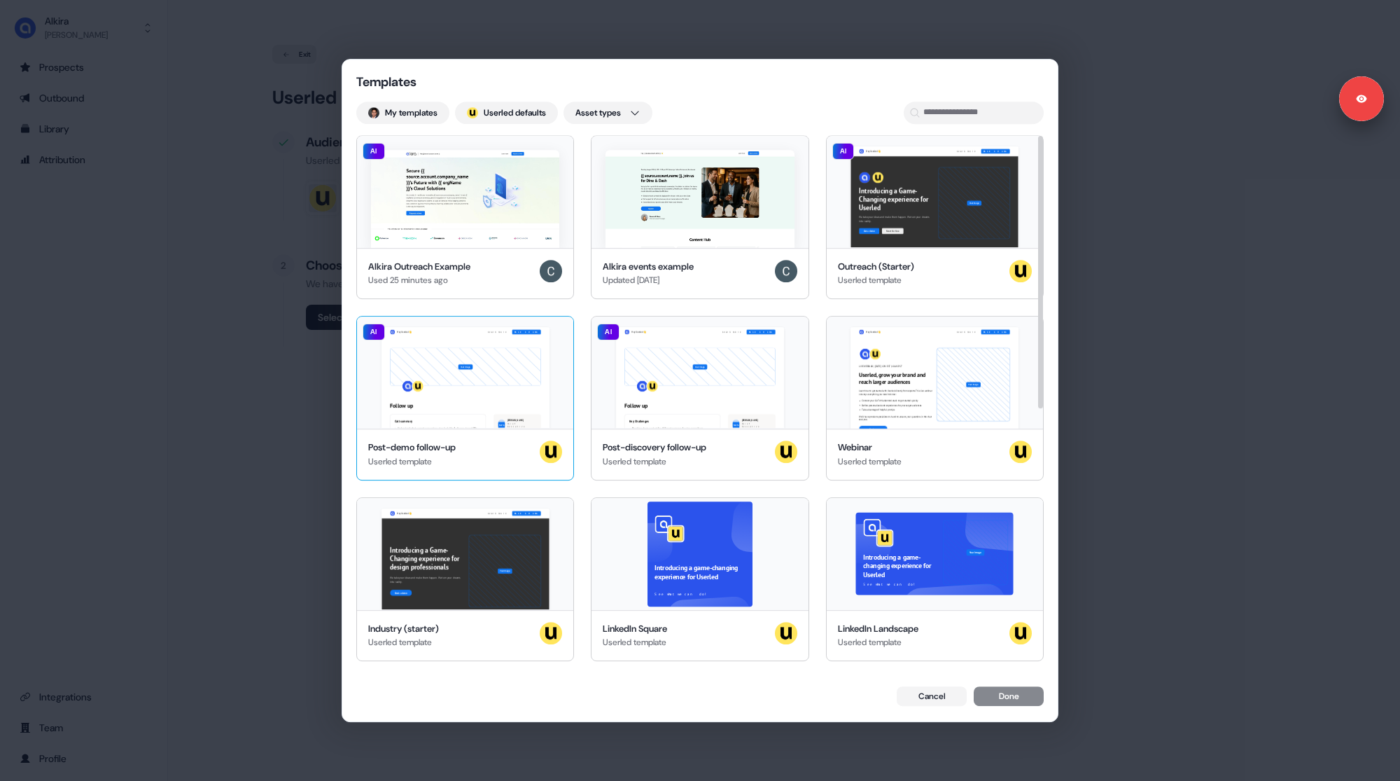
click at [473, 386] on div "Hey Userled 👋 Learn more Book a demo Your image Follow up Call summary Understa…" at bounding box center [465, 372] width 216 height 112
click at [996, 699] on button "Done" at bounding box center [1009, 698] width 70 height 20
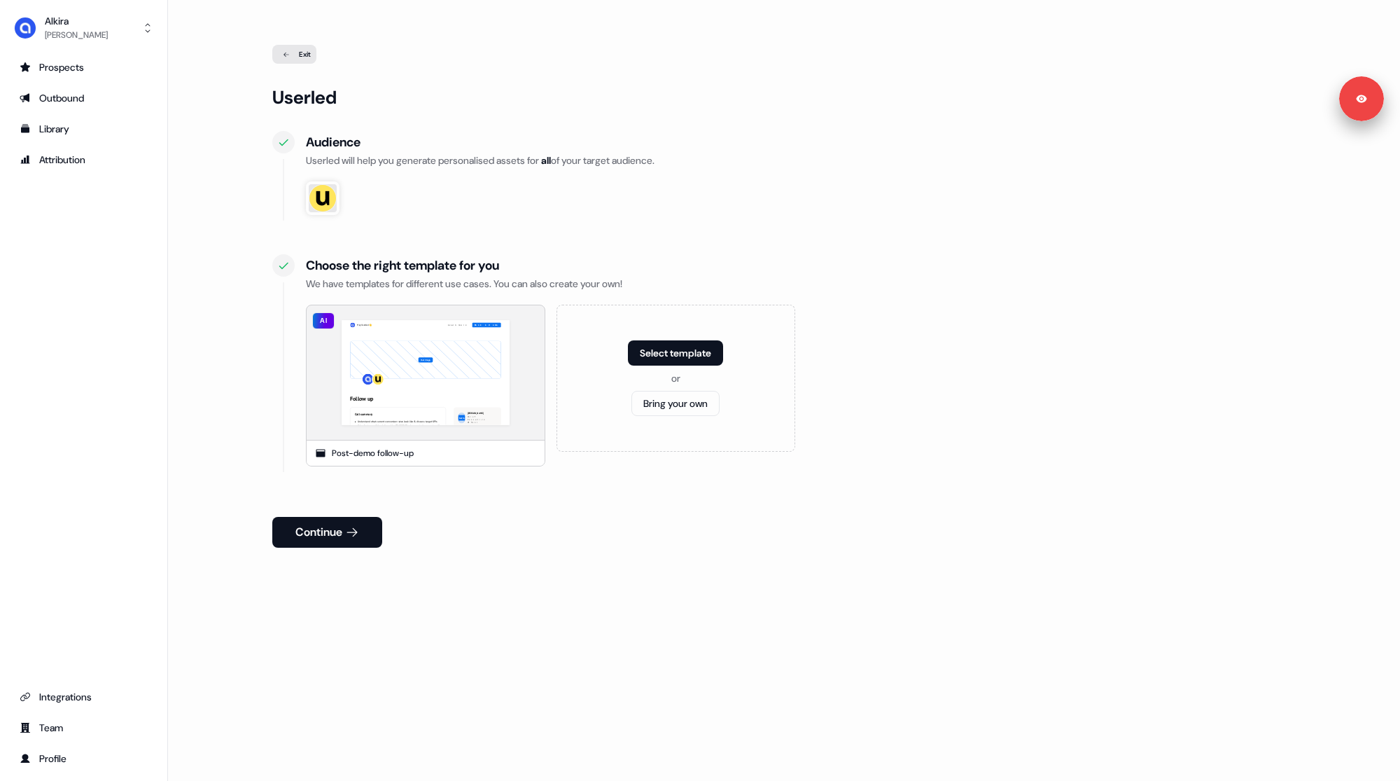
click at [351, 558] on div "Userled Audience Userled will help you generate personalised assets for all of …" at bounding box center [783, 368] width 1023 height 565
click at [330, 536] on button "Continue" at bounding box center [327, 532] width 110 height 31
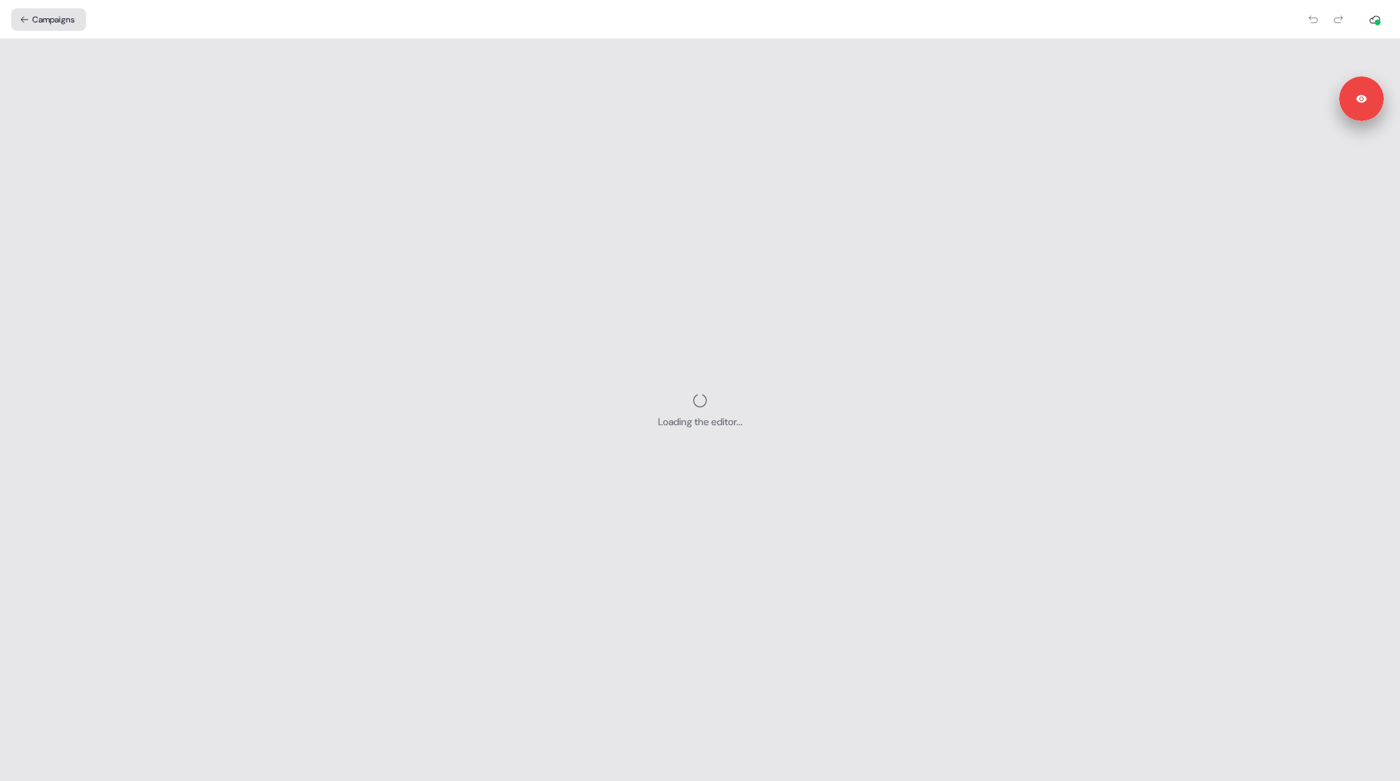
click at [55, 22] on button "Campaigns" at bounding box center [48, 19] width 75 height 22
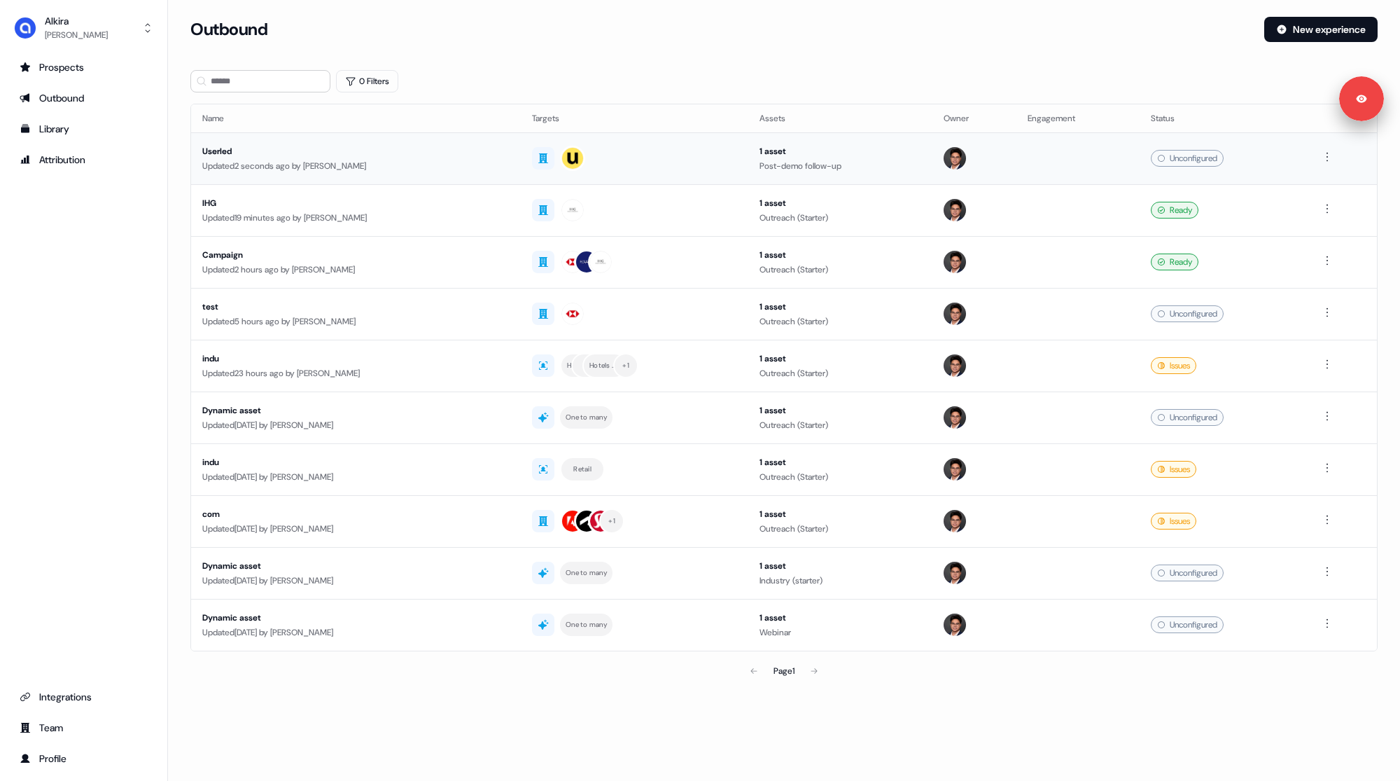
click at [358, 155] on div "Userled" at bounding box center [355, 151] width 307 height 14
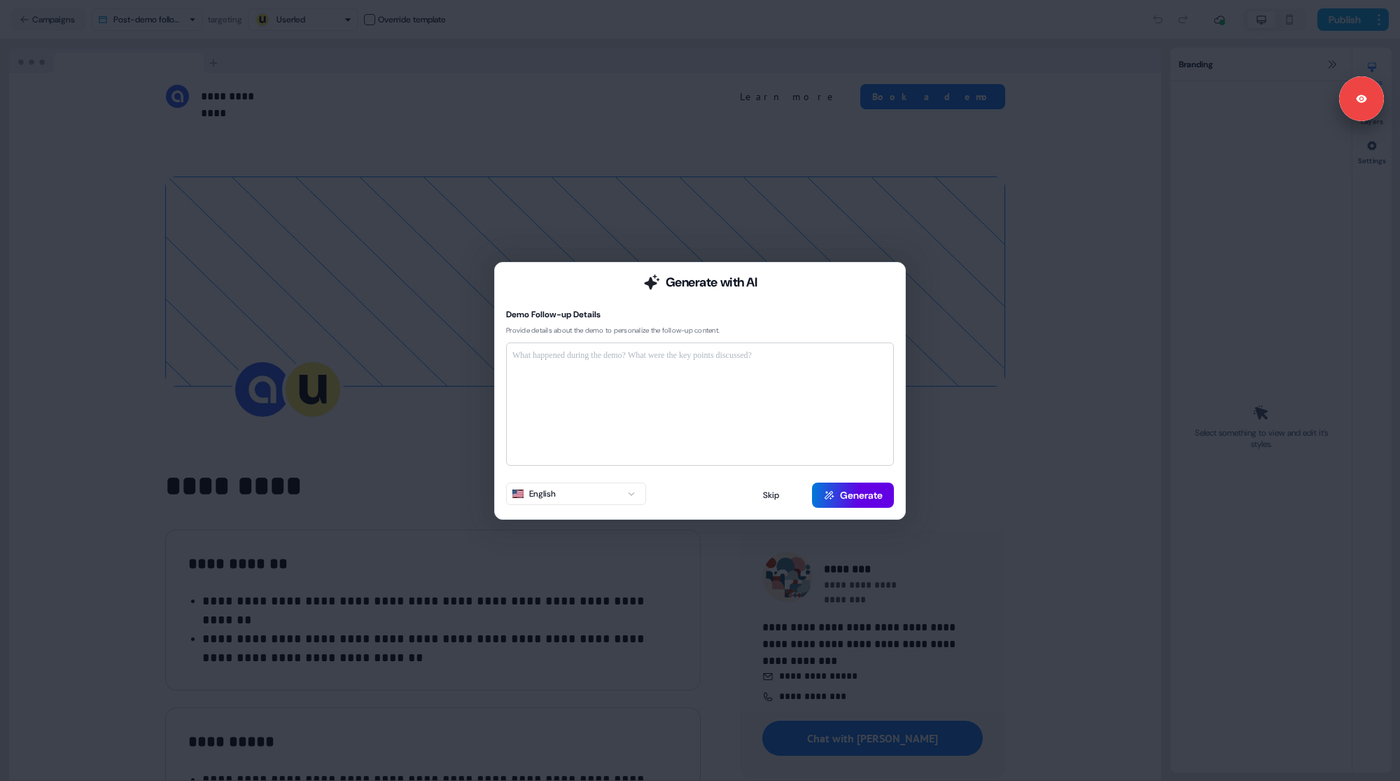
click at [686, 403] on div at bounding box center [700, 404] width 375 height 111
click at [635, 373] on div at bounding box center [700, 404] width 375 height 111
click at [599, 356] on p at bounding box center [700, 356] width 375 height 14
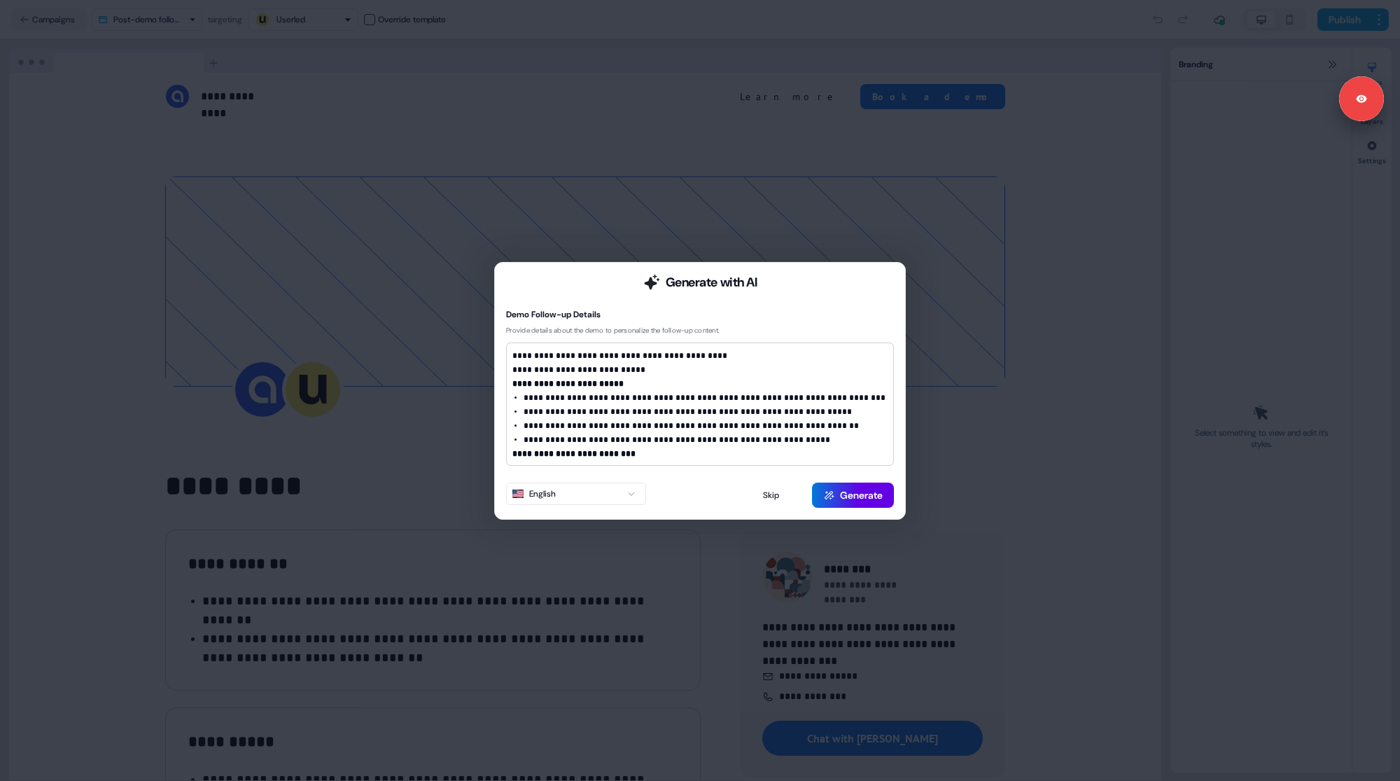
click at [514, 356] on h1 "**********" at bounding box center [699, 356] width 372 height 14
click at [846, 492] on button "Generate" at bounding box center [853, 494] width 82 height 25
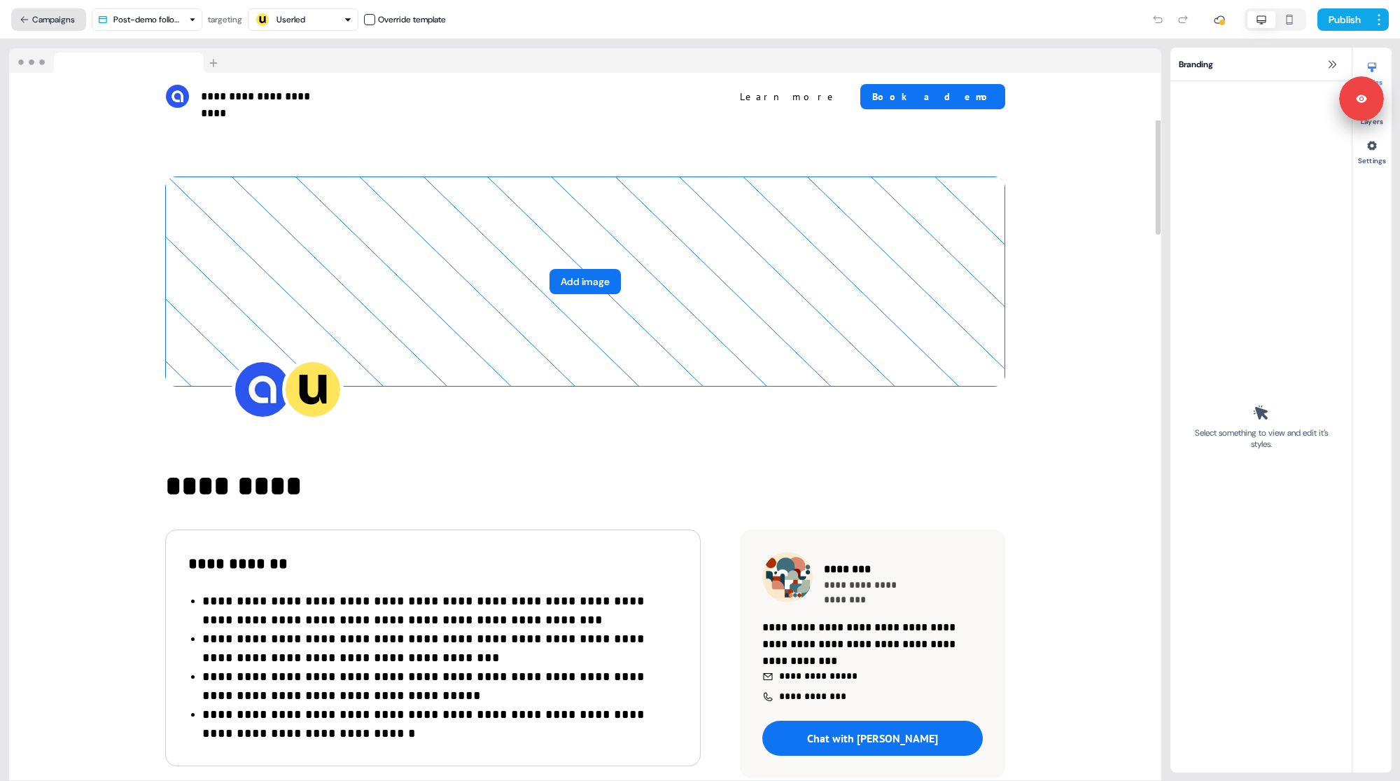
click at [55, 28] on button "Campaigns" at bounding box center [48, 19] width 75 height 22
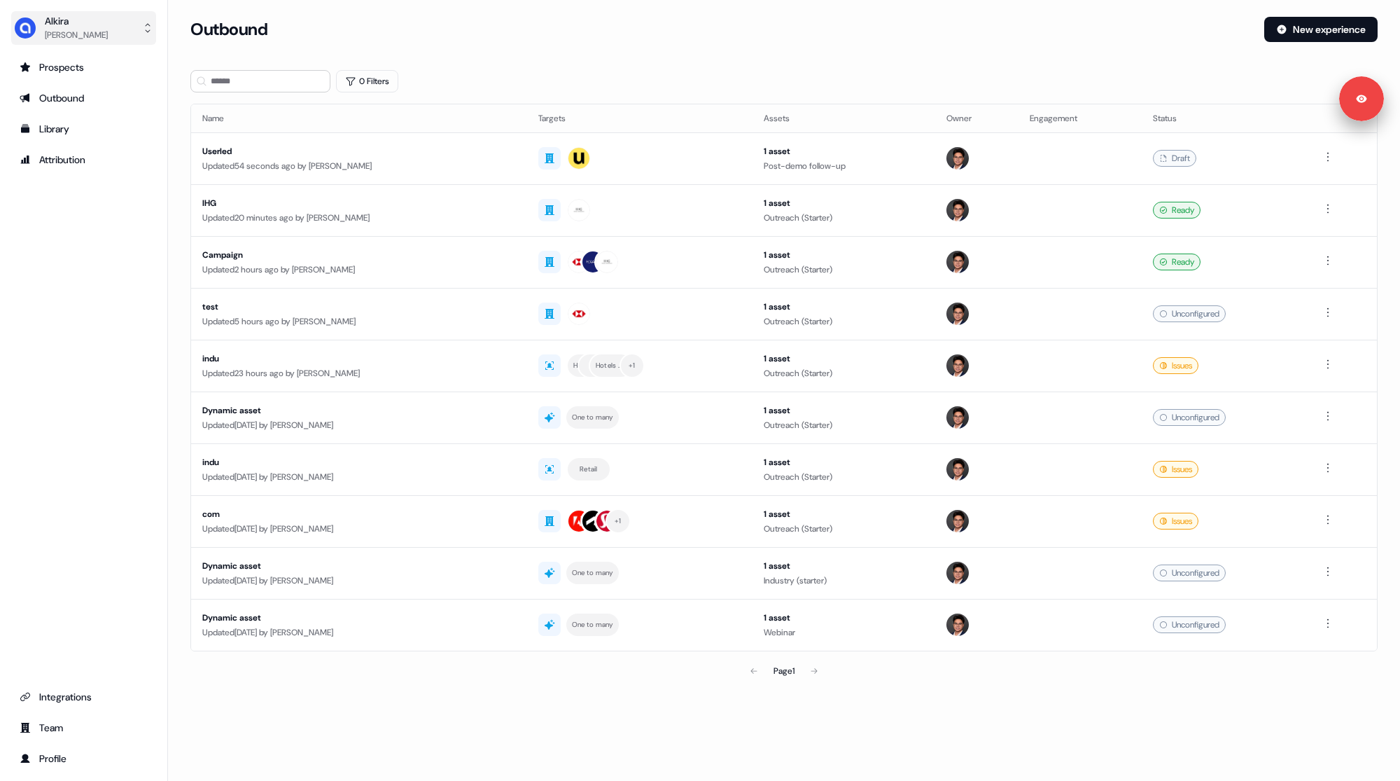
click at [99, 15] on button "[PERSON_NAME]" at bounding box center [83, 28] width 145 height 34
click at [87, 119] on div "Logout" at bounding box center [83, 116] width 133 height 25
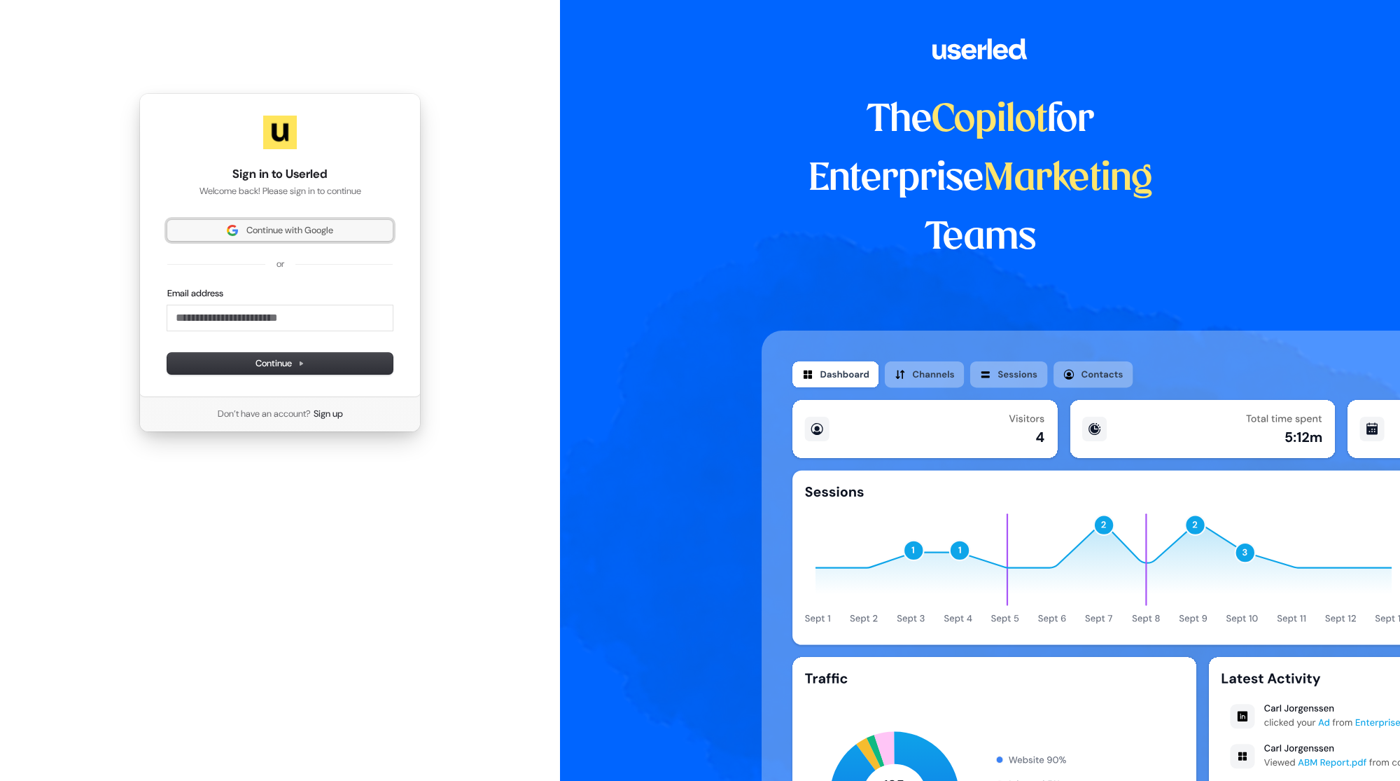
click at [233, 234] on img at bounding box center [232, 230] width 11 height 11
